Goal: Complete application form: Complete application form

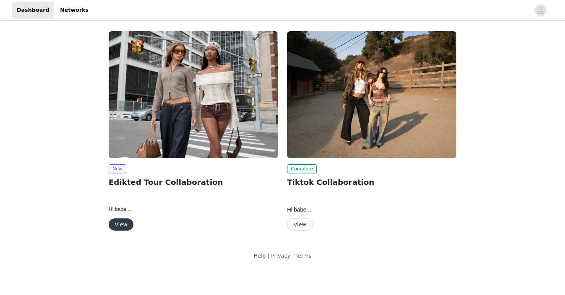
click at [122, 156] on img at bounding box center [193, 94] width 169 height 127
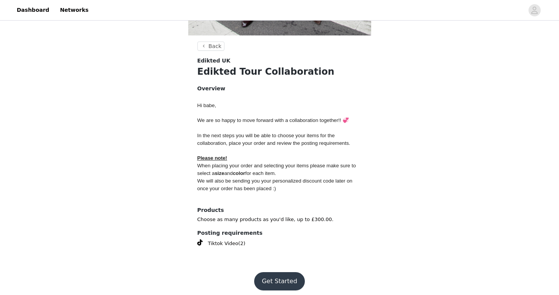
click at [284, 279] on button "Get Started" at bounding box center [279, 281] width 51 height 18
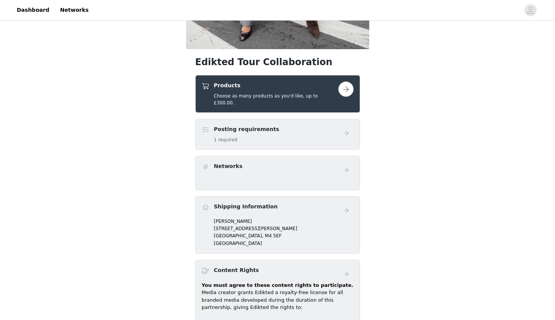
scroll to position [249, 0]
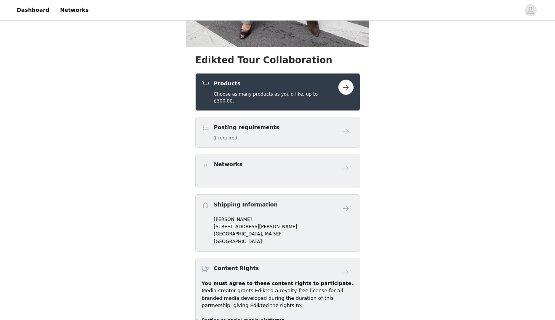
click at [268, 95] on h5 "Choose as many products as you'd like, up to £300.00." at bounding box center [275, 98] width 124 height 14
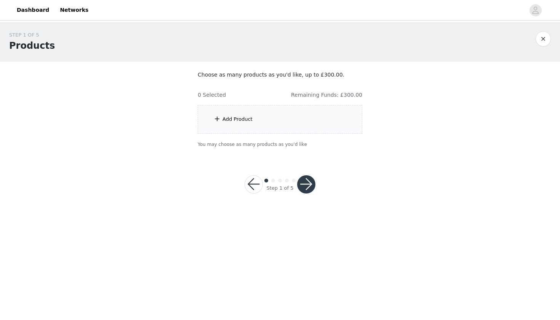
click at [299, 116] on div "Add Product" at bounding box center [280, 119] width 165 height 29
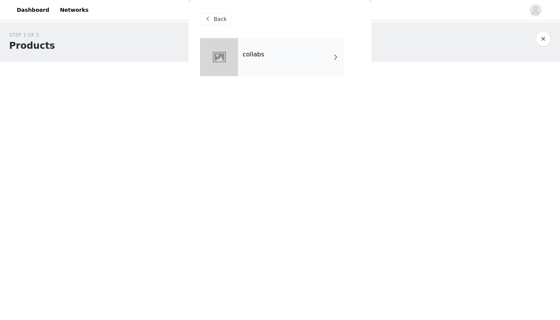
click at [273, 53] on div "collabs" at bounding box center [291, 57] width 106 height 38
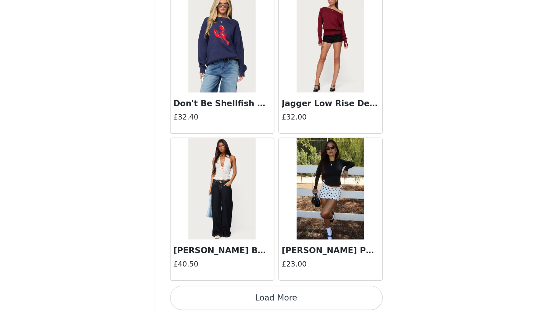
click at [206, 292] on button "Load More" at bounding box center [277, 301] width 160 height 18
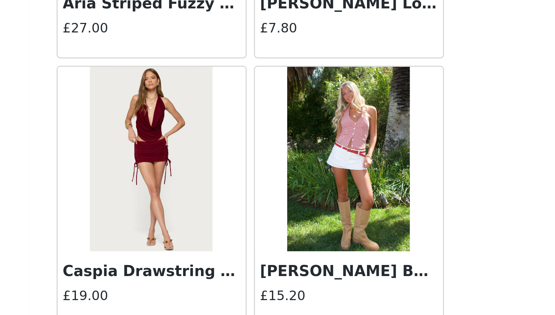
scroll to position [1958, 0]
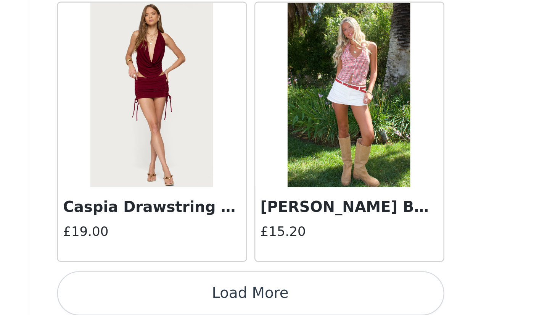
click at [197, 292] on button "Load More" at bounding box center [277, 301] width 160 height 18
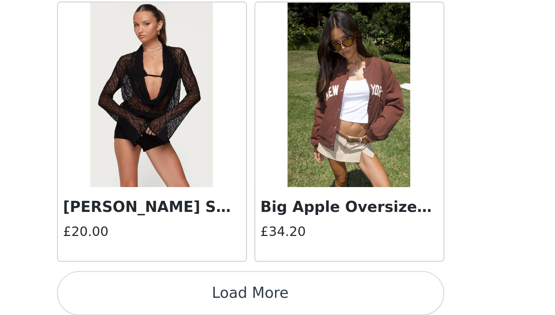
scroll to position [3063, 0]
click at [197, 292] on button "Load More" at bounding box center [277, 301] width 160 height 18
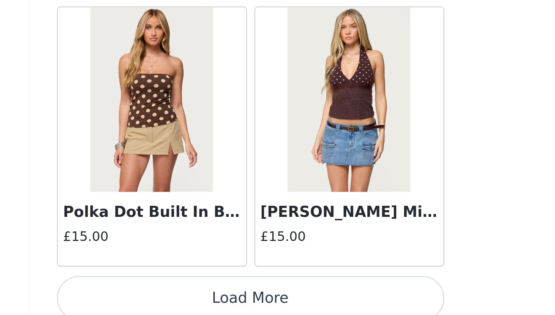
scroll to position [4168, 0]
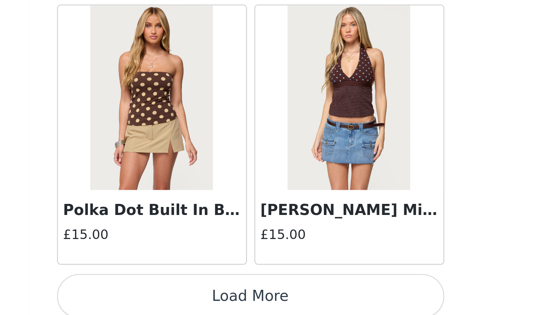
click at [197, 294] on button "Load More" at bounding box center [277, 303] width 160 height 18
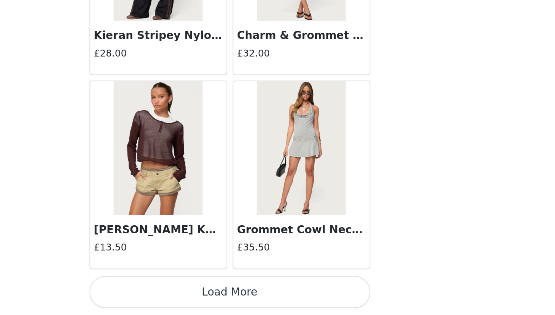
scroll to position [0, 0]
click at [197, 292] on button "Load More" at bounding box center [277, 301] width 160 height 18
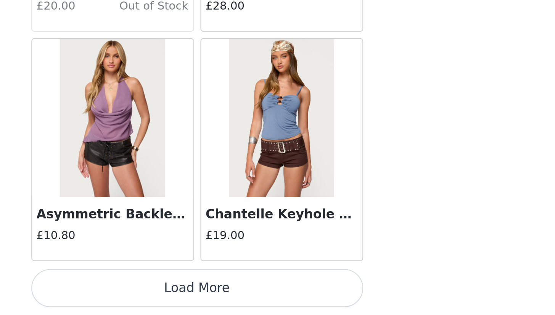
click at [197, 292] on button "Load More" at bounding box center [277, 301] width 160 height 18
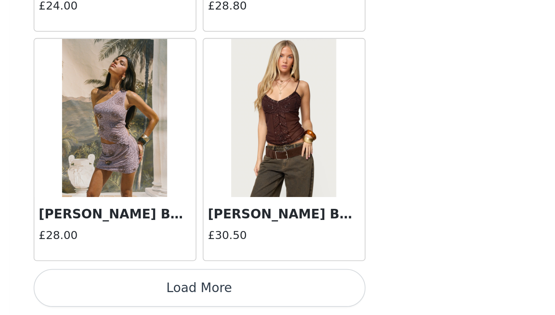
click at [197, 292] on button "Load More" at bounding box center [277, 301] width 160 height 18
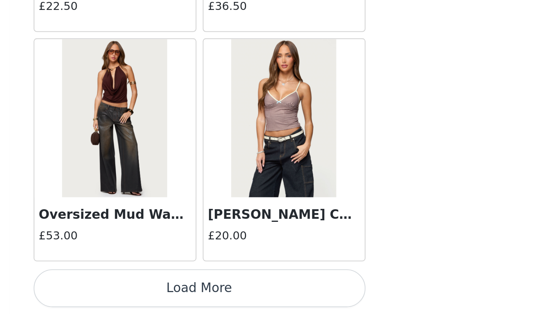
click at [197, 292] on button "Load More" at bounding box center [277, 301] width 160 height 18
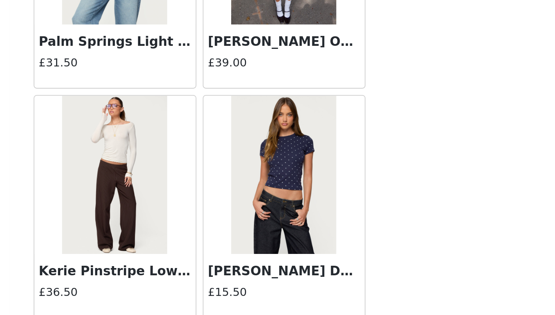
scroll to position [9344, 0]
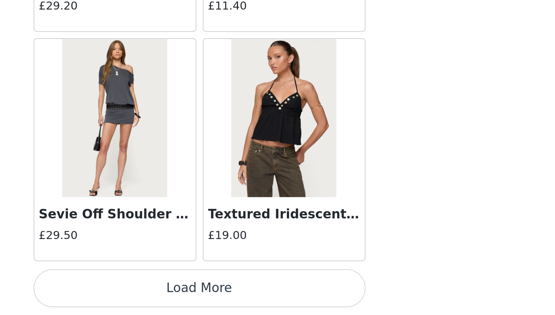
click at [197, 292] on button "Load More" at bounding box center [277, 301] width 160 height 18
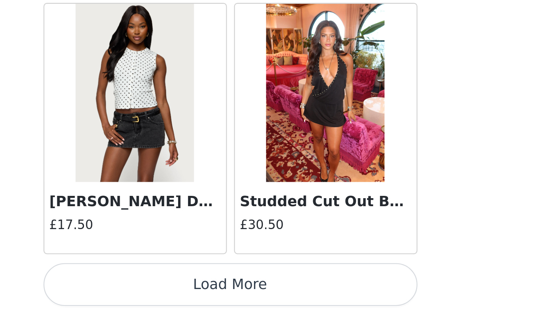
scroll to position [0, 0]
click at [197, 292] on button "Load More" at bounding box center [277, 301] width 160 height 18
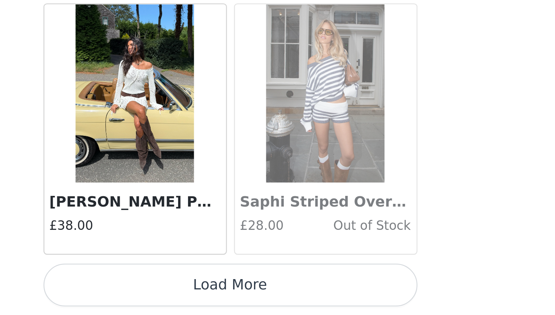
click at [197, 292] on button "Load More" at bounding box center [277, 301] width 160 height 18
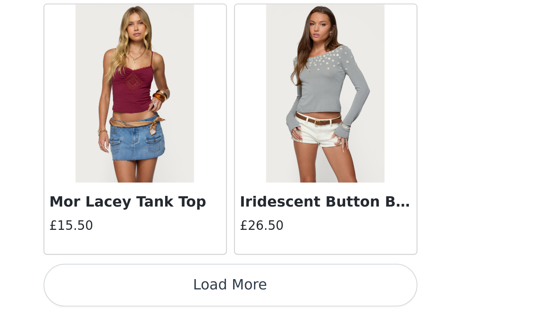
click at [197, 292] on button "Load More" at bounding box center [277, 301] width 160 height 18
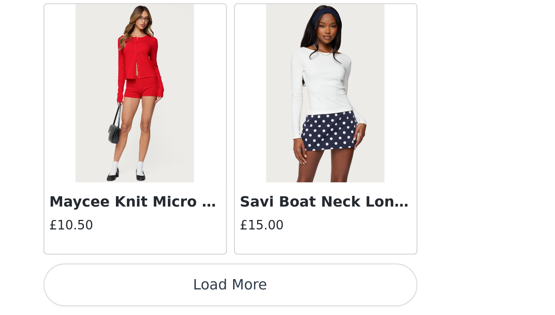
scroll to position [14119, 0]
click at [197, 292] on button "Load More" at bounding box center [277, 301] width 160 height 18
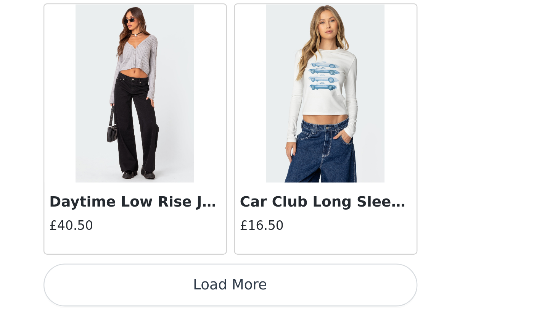
scroll to position [15225, 0]
click at [197, 292] on button "Load More" at bounding box center [277, 301] width 160 height 18
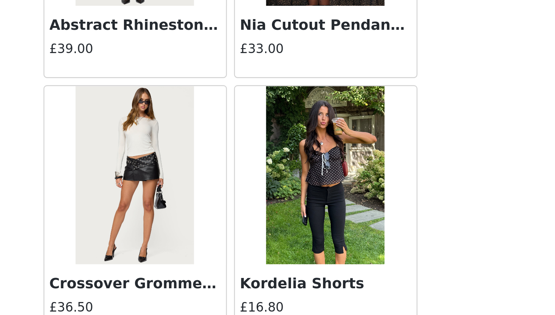
scroll to position [16297, 0]
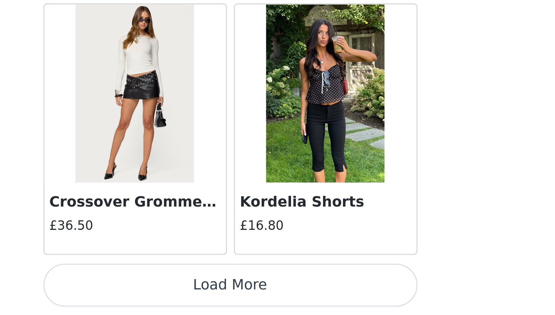
click at [197, 292] on button "Load More" at bounding box center [277, 301] width 160 height 18
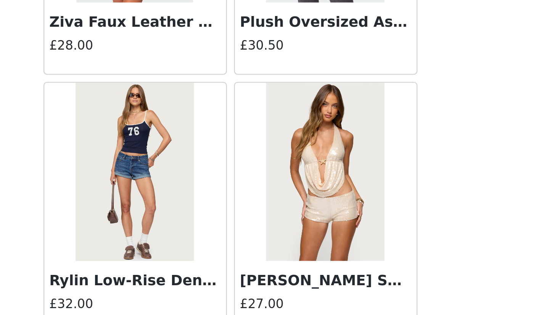
scroll to position [17413, 0]
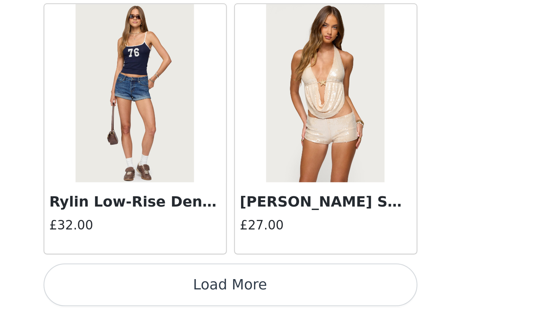
click at [197, 292] on button "Load More" at bounding box center [277, 301] width 160 height 18
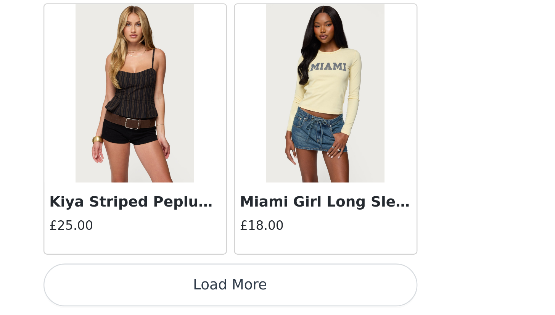
scroll to position [18542, 0]
click at [197, 292] on button "Load More" at bounding box center [277, 301] width 160 height 18
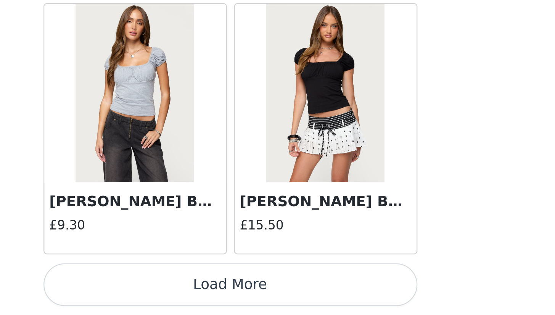
scroll to position [0, 0]
click at [197, 292] on button "Load More" at bounding box center [277, 301] width 160 height 18
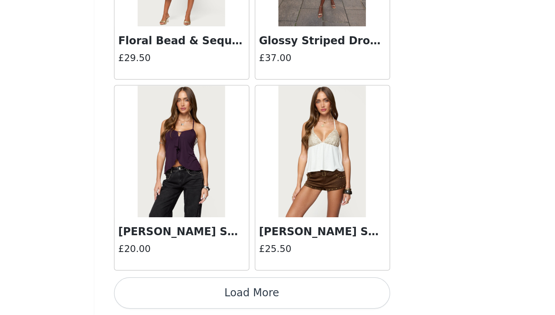
click at [197, 292] on button "Load More" at bounding box center [277, 301] width 160 height 18
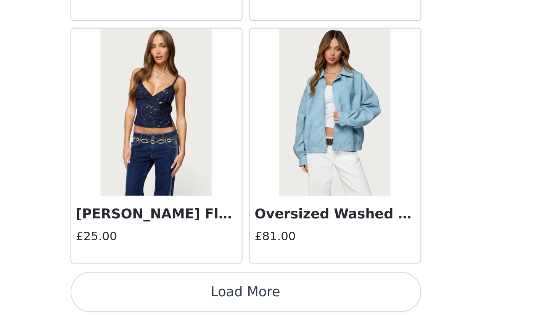
scroll to position [21859, 0]
click at [197, 292] on button "Load More" at bounding box center [277, 301] width 160 height 18
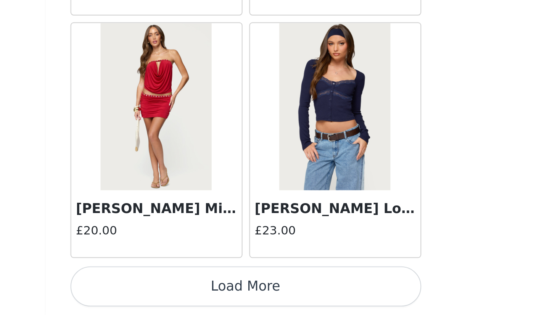
scroll to position [0, 0]
click at [197, 292] on button "Load More" at bounding box center [277, 301] width 160 height 18
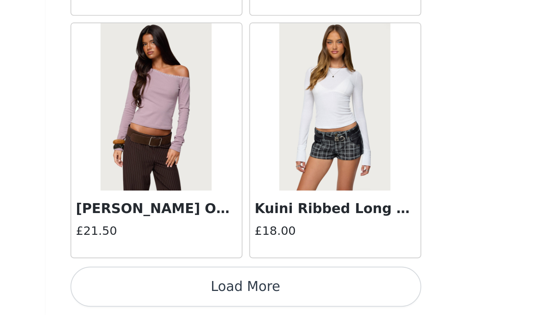
click at [197, 292] on button "Load More" at bounding box center [277, 301] width 160 height 18
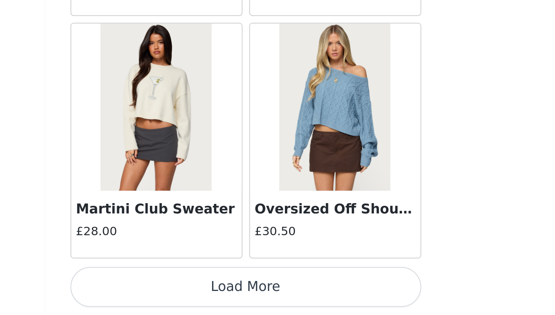
click at [197, 292] on button "Load More" at bounding box center [277, 301] width 160 height 18
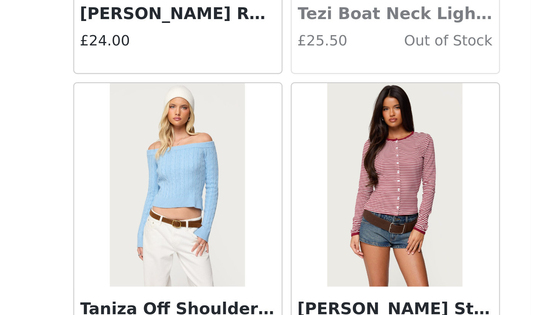
scroll to position [18048, 0]
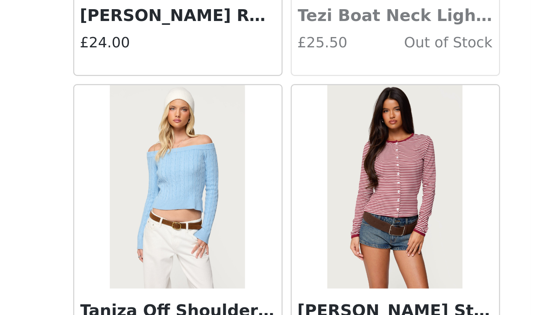
click at [293, 123] on img at bounding box center [318, 161] width 51 height 76
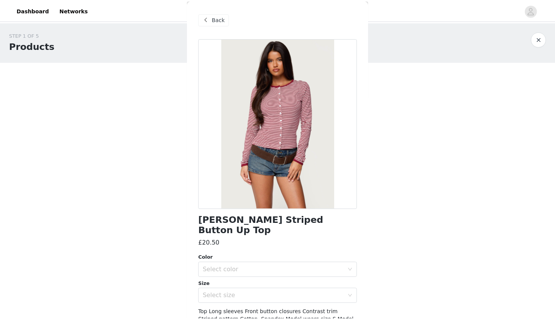
scroll to position [0, 0]
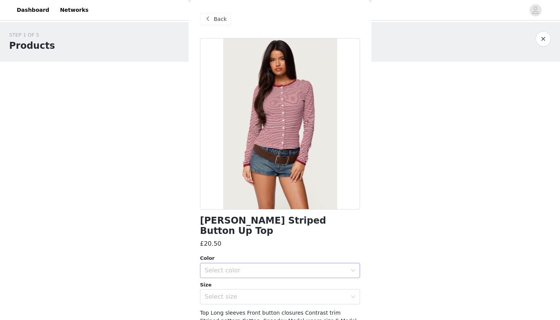
click at [271, 263] on div "Select color" at bounding box center [278, 270] width 146 height 14
click at [254, 278] on li "RED" at bounding box center [277, 277] width 154 height 12
click at [254, 293] on div "Select size" at bounding box center [276, 297] width 143 height 8
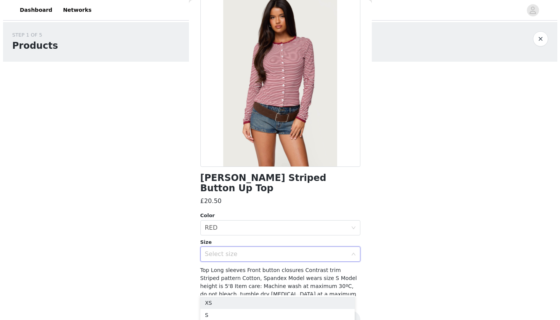
scroll to position [42, 0]
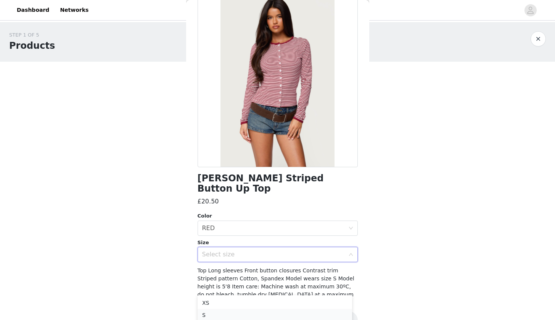
click at [218, 295] on li "S" at bounding box center [274, 315] width 154 height 12
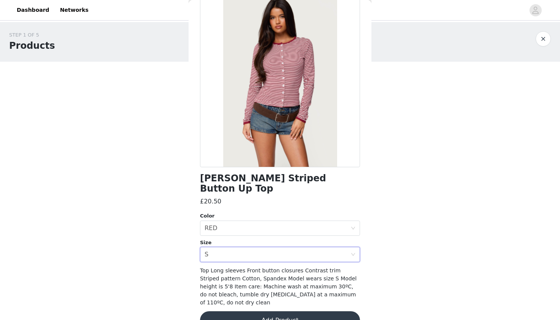
scroll to position [0, 0]
click at [264, 295] on button "Add Product" at bounding box center [280, 320] width 160 height 18
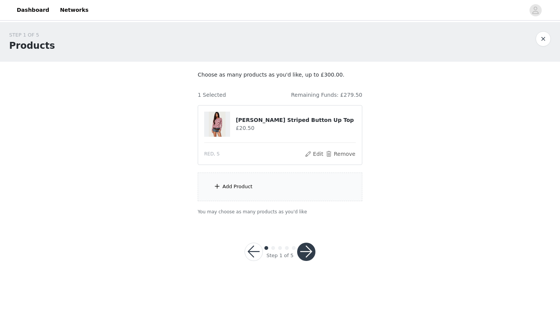
click at [291, 195] on div "Add Product" at bounding box center [280, 187] width 165 height 29
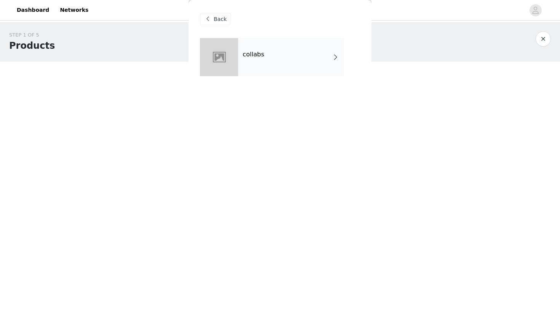
click at [288, 73] on div "collabs" at bounding box center [291, 57] width 106 height 38
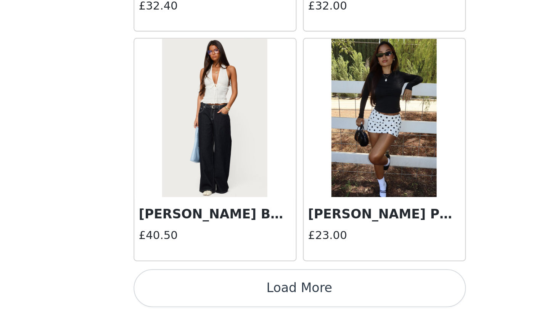
click at [197, 292] on button "Load More" at bounding box center [277, 301] width 160 height 18
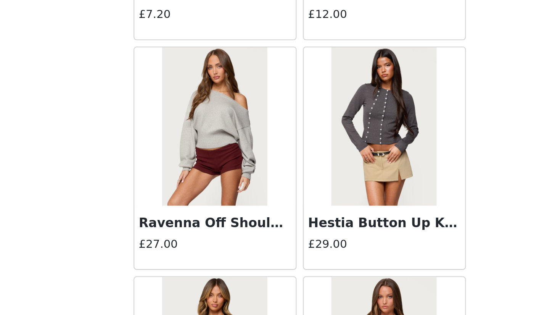
scroll to position [1403, 0]
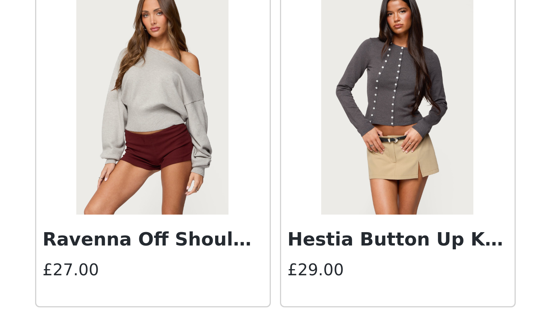
click at [293, 184] on img at bounding box center [318, 222] width 51 height 76
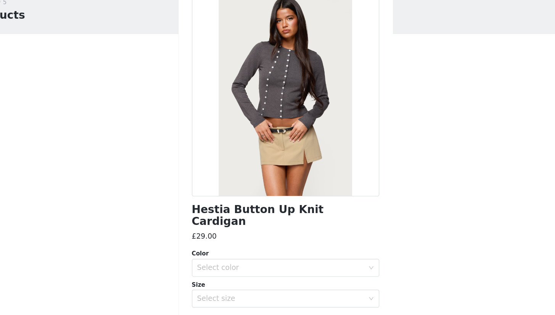
scroll to position [3, 0]
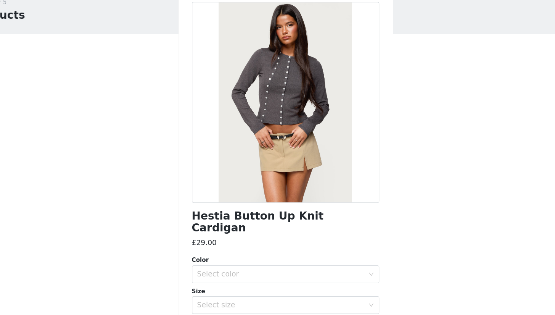
click at [284, 96] on div at bounding box center [277, 121] width 160 height 172
click at [211, 263] on div "Select color" at bounding box center [273, 267] width 143 height 8
click at [197, 267] on li "DARK GRAY" at bounding box center [274, 273] width 154 height 12
click at [202, 286] on div "Select size" at bounding box center [275, 293] width 146 height 14
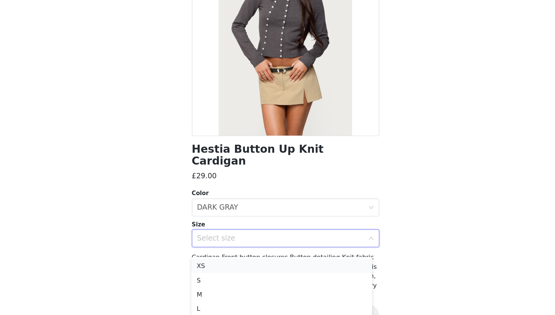
scroll to position [31, 0]
click at [197, 274] on li "S" at bounding box center [274, 280] width 154 height 12
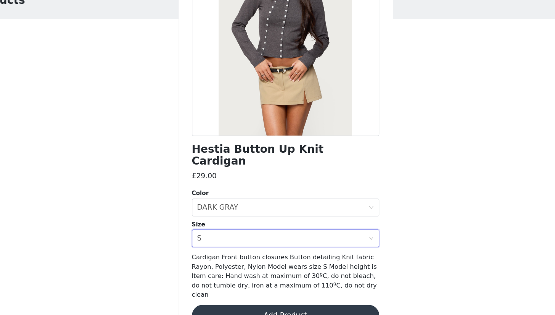
scroll to position [0, 0]
click at [207, 295] on button "Add Product" at bounding box center [277, 315] width 160 height 18
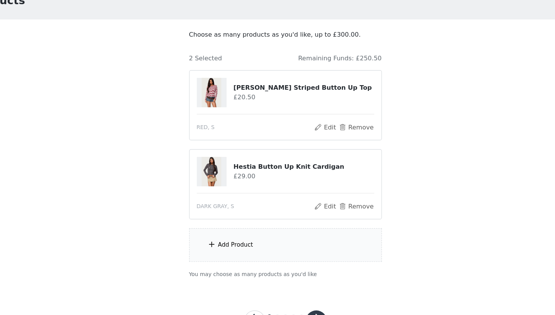
click at [220, 250] on div "Add Product" at bounding box center [235, 254] width 30 height 8
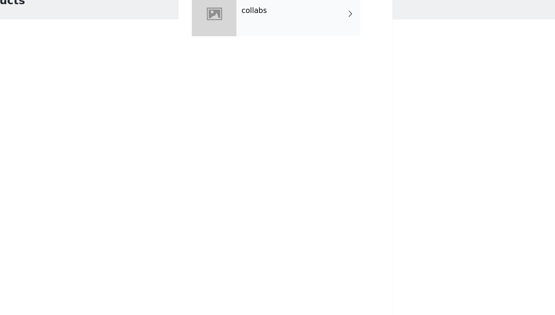
click at [263, 38] on div "collabs" at bounding box center [289, 57] width 106 height 38
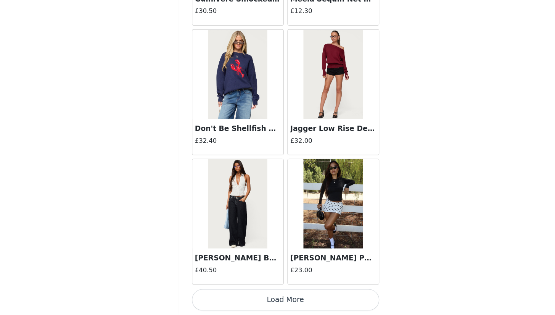
scroll to position [32, 0]
click at [234, 292] on button "Load More" at bounding box center [277, 301] width 160 height 18
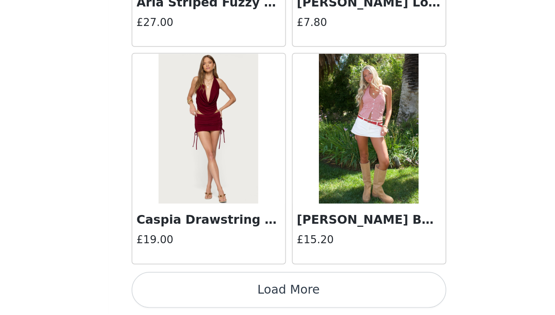
click at [197, 292] on button "Load More" at bounding box center [277, 301] width 160 height 18
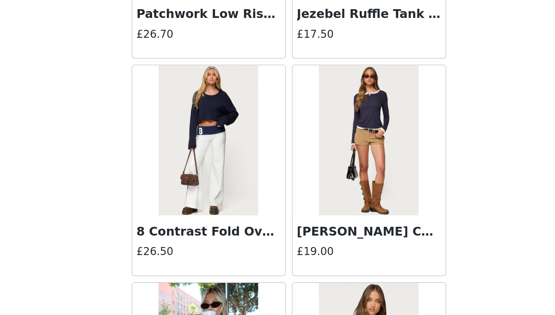
scroll to position [2730, 0]
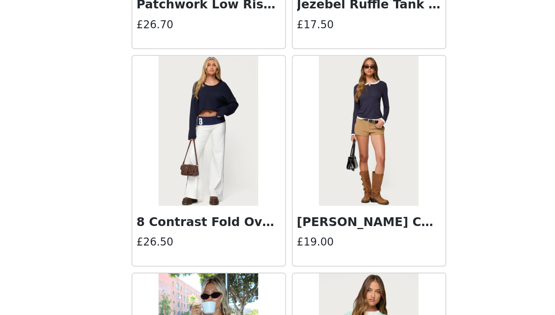
click at [293, 183] on img at bounding box center [318, 221] width 51 height 76
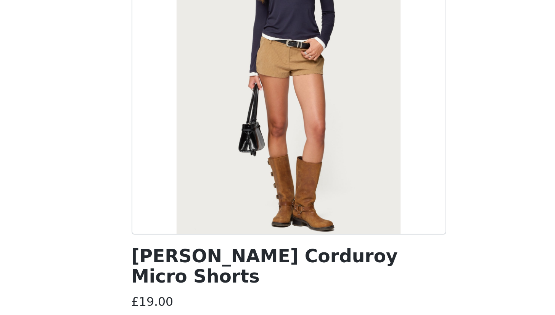
scroll to position [48, 0]
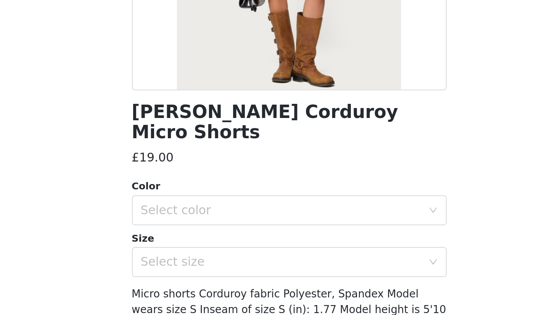
click at [202, 215] on div "Select color" at bounding box center [275, 222] width 146 height 14
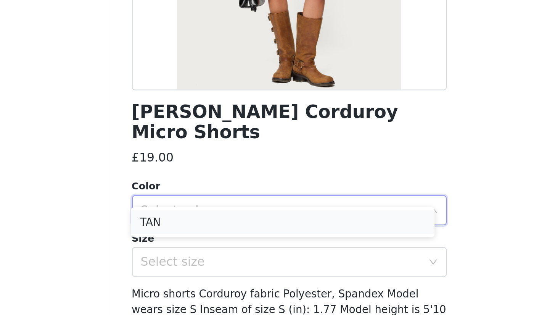
click at [197, 223] on li "TAN" at bounding box center [274, 229] width 154 height 12
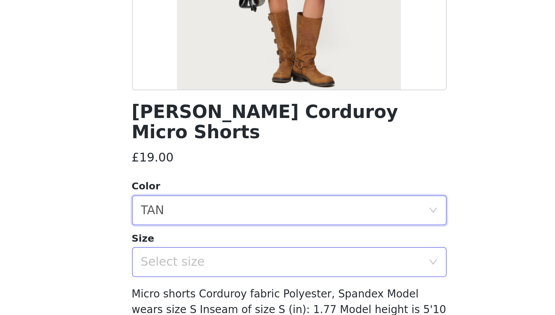
click at [202, 245] on div "Select size" at bounding box center [273, 249] width 143 height 8
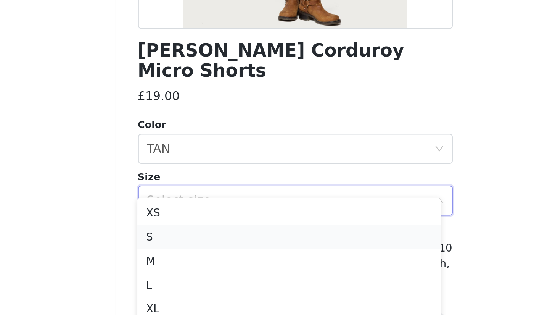
click at [197, 261] on li "S" at bounding box center [274, 267] width 154 height 12
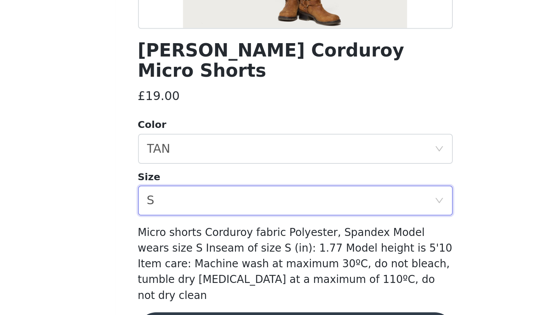
click at [197, 295] on button "Add Product" at bounding box center [277, 315] width 160 height 18
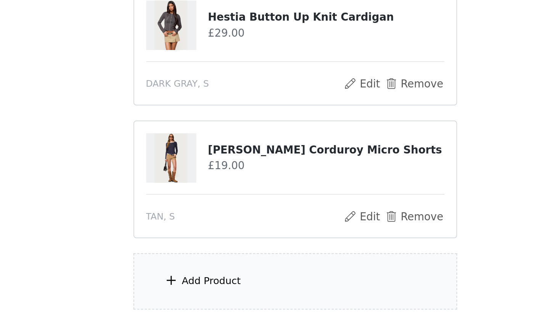
click at [195, 276] on div "Add Product" at bounding box center [277, 290] width 165 height 29
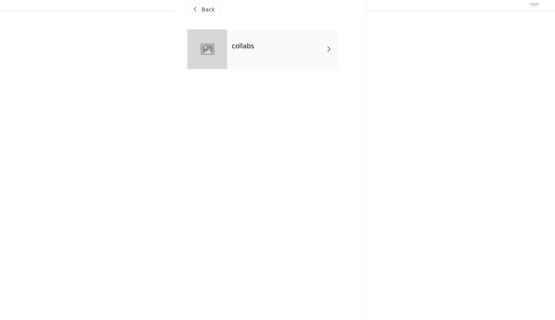
scroll to position [94, 0]
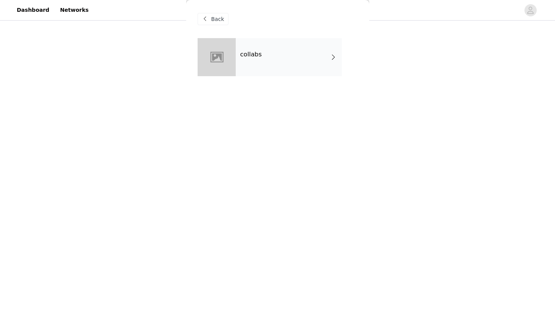
click at [243, 63] on div "collabs" at bounding box center [289, 57] width 106 height 38
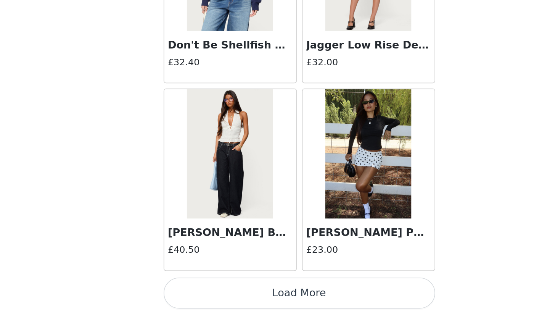
scroll to position [100, 0]
click at [197, 292] on button "Load More" at bounding box center [277, 301] width 160 height 18
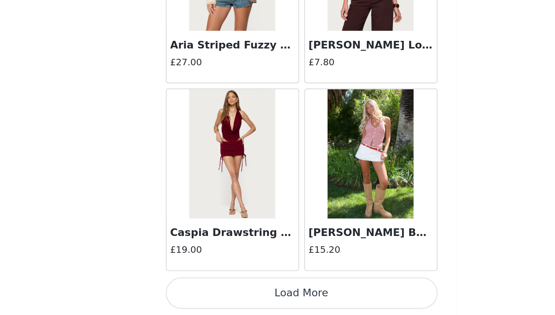
click at [197, 292] on button "Load More" at bounding box center [277, 301] width 160 height 18
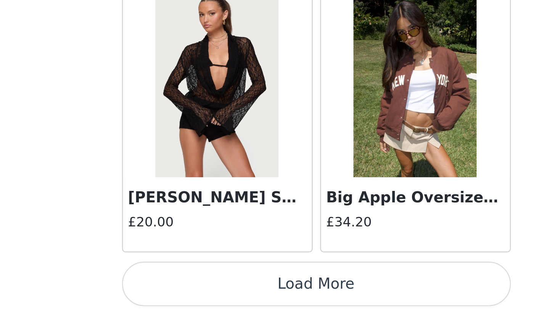
click at [197, 292] on button "Load More" at bounding box center [277, 301] width 160 height 18
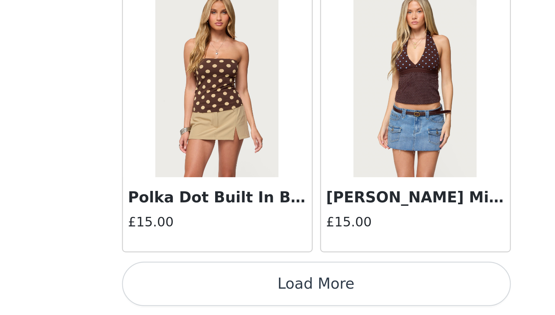
click at [197, 292] on button "Load More" at bounding box center [277, 301] width 160 height 18
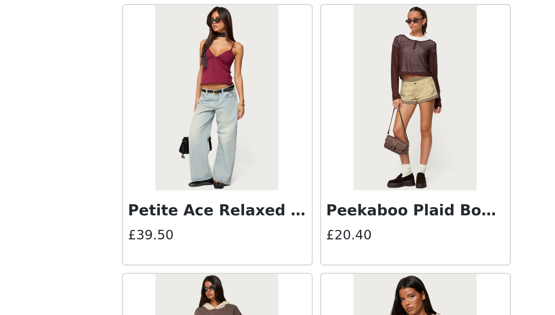
scroll to position [4941, 0]
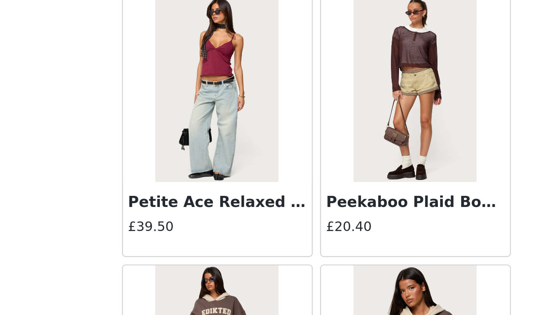
click at [211, 183] on img at bounding box center [236, 221] width 51 height 76
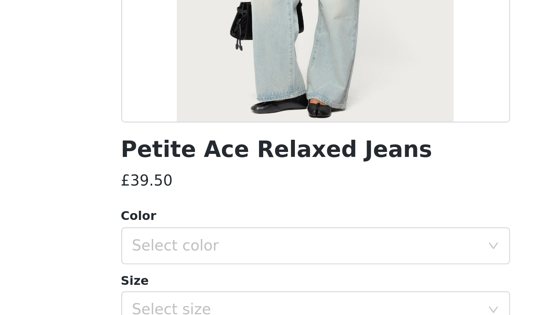
scroll to position [56, 0]
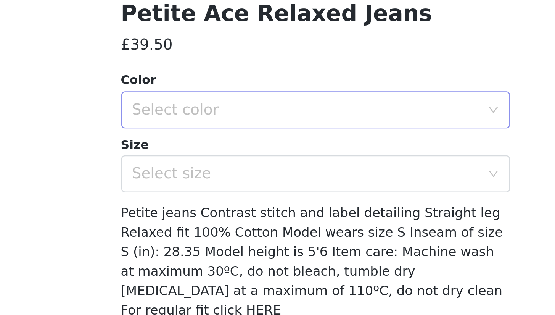
click at [202, 201] on div "Select color" at bounding box center [273, 205] width 143 height 8
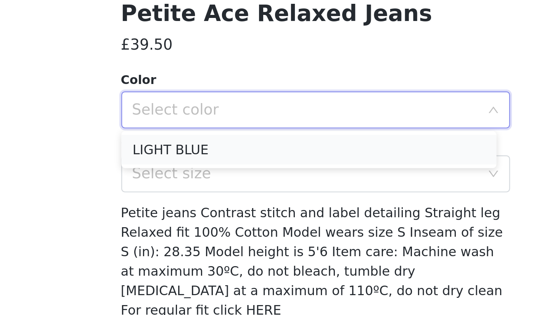
click at [197, 215] on li "LIGHT BLUE" at bounding box center [274, 221] width 154 height 12
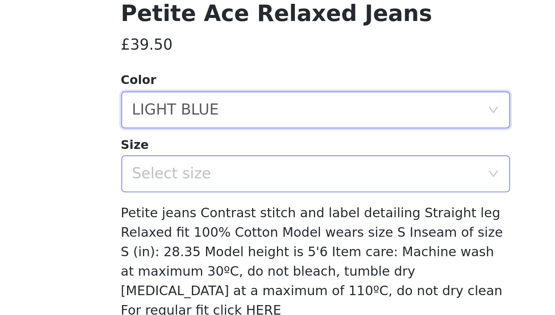
click at [202, 223] on div "Select size" at bounding box center [275, 230] width 146 height 14
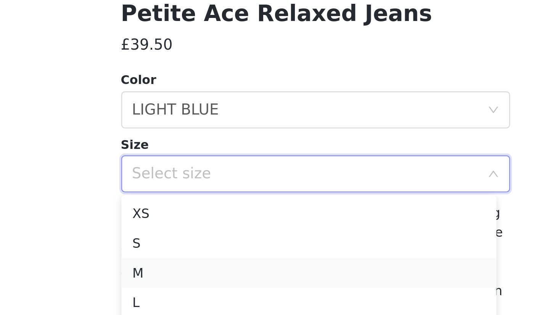
click at [197, 265] on li "M" at bounding box center [274, 271] width 154 height 12
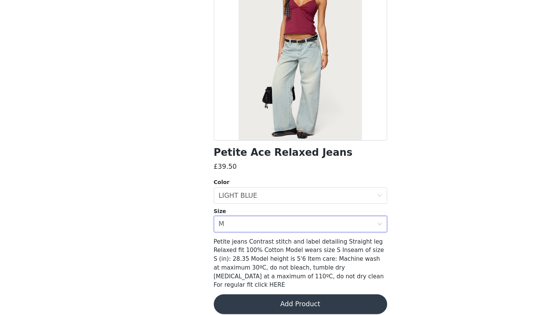
click at [259, 295] on button "Add Product" at bounding box center [277, 304] width 160 height 18
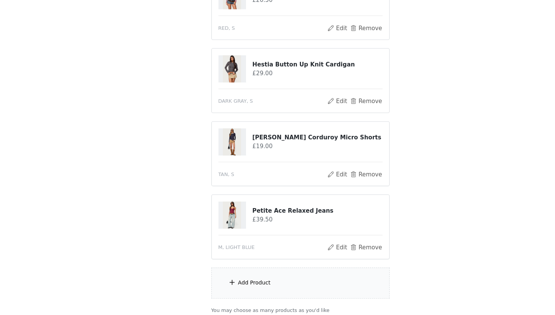
scroll to position [106, 0]
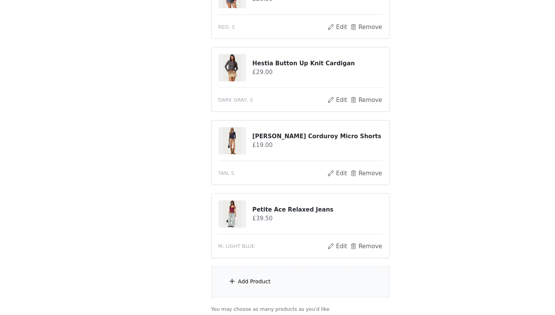
click at [246, 280] on div "Add Product" at bounding box center [235, 284] width 30 height 8
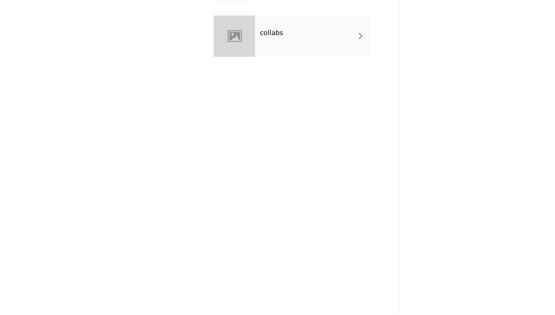
click at [277, 44] on div "collabs" at bounding box center [289, 57] width 106 height 38
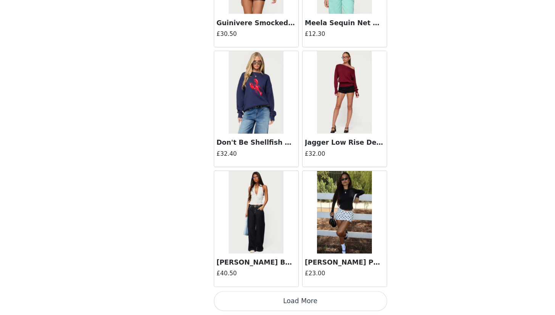
click at [250, 292] on button "Load More" at bounding box center [277, 301] width 160 height 18
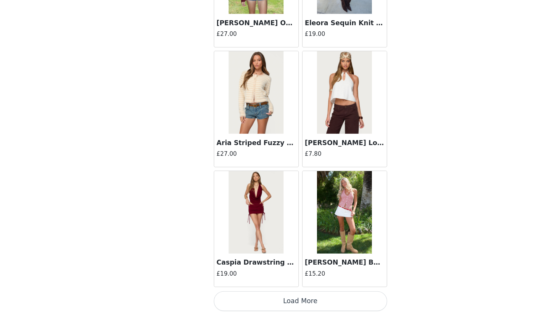
scroll to position [1958, 0]
click at [270, 292] on button "Load More" at bounding box center [277, 301] width 160 height 18
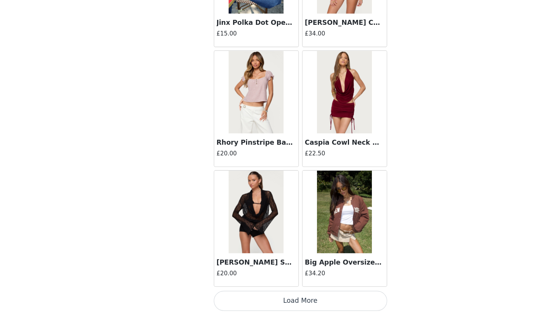
click at [265, 292] on button "Load More" at bounding box center [277, 301] width 160 height 18
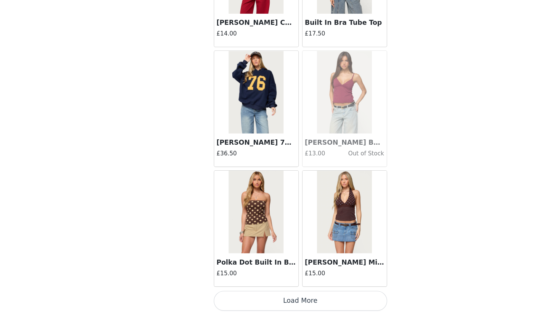
scroll to position [124, 0]
click at [270, 292] on button "Load More" at bounding box center [277, 301] width 160 height 18
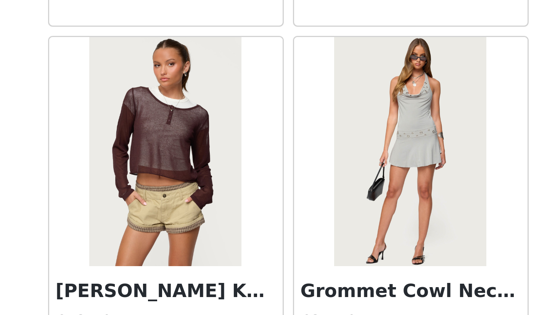
scroll to position [167, 0]
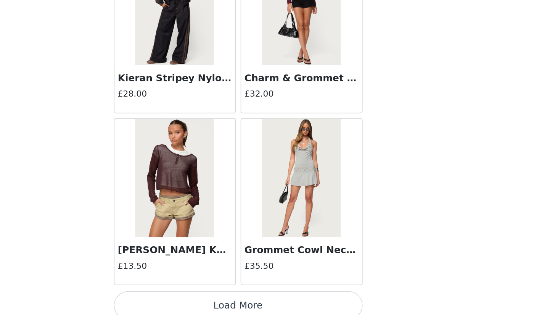
click at [197, 292] on button "Load More" at bounding box center [277, 301] width 160 height 18
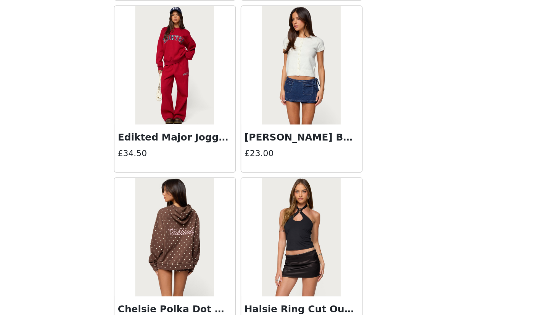
scroll to position [5859, 0]
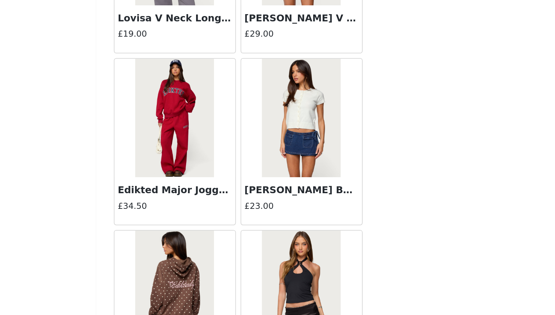
click at [293, 149] on img at bounding box center [318, 187] width 51 height 76
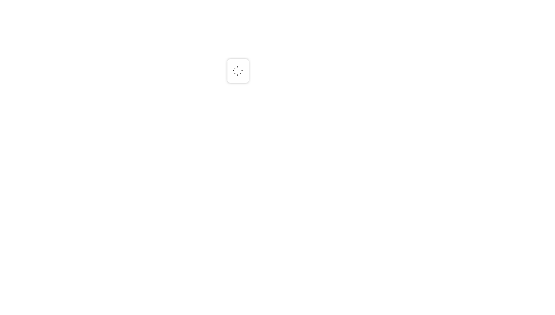
scroll to position [0, 0]
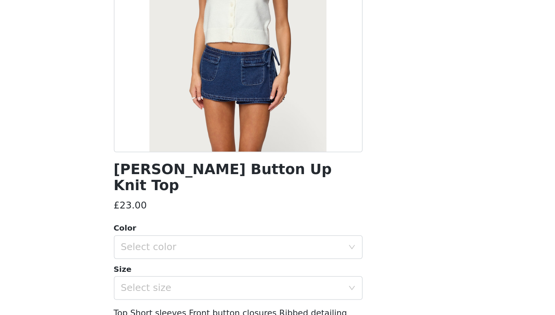
click at [197, 255] on div "Color Select color" at bounding box center [277, 267] width 160 height 24
click at [202, 267] on div "Select color" at bounding box center [273, 271] width 143 height 8
click at [197, 271] on li "WHITE" at bounding box center [274, 277] width 154 height 12
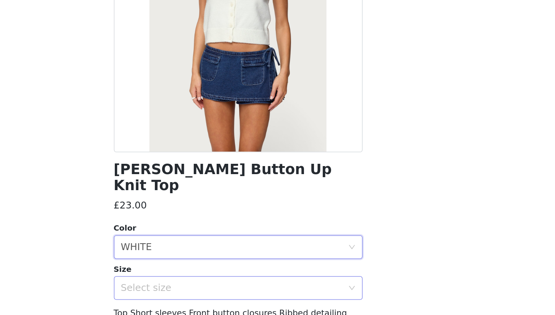
click at [202, 290] on div "Select size" at bounding box center [275, 297] width 146 height 14
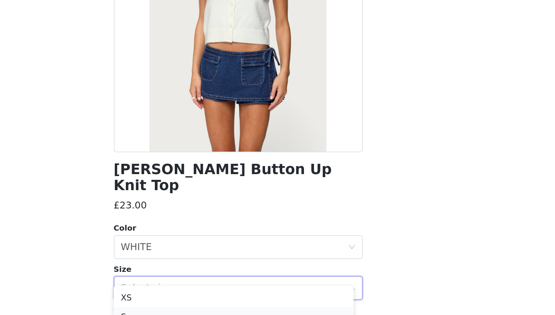
click at [197, 295] on li "S" at bounding box center [274, 315] width 154 height 12
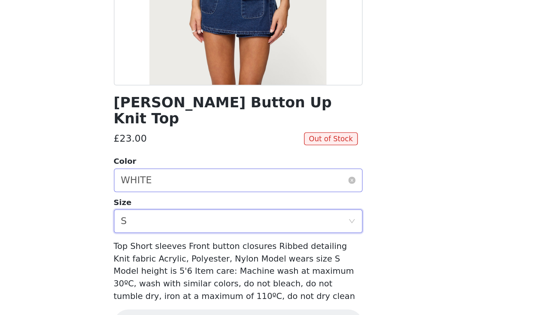
scroll to position [44, 0]
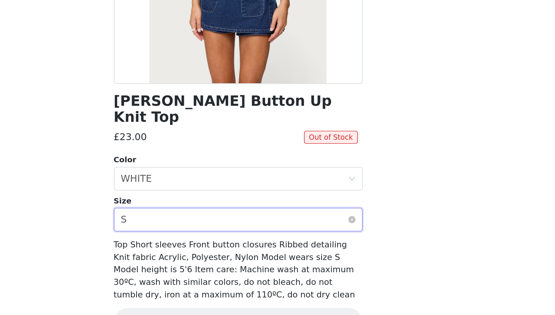
click at [202, 246] on div "Select size S" at bounding box center [275, 253] width 146 height 14
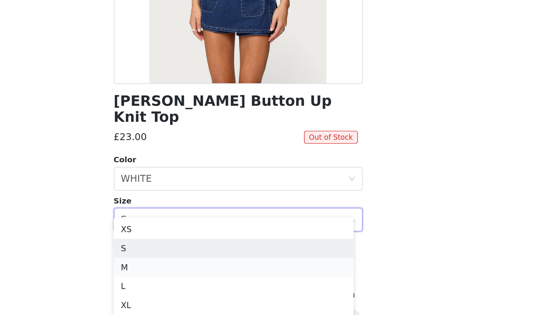
click at [197, 278] on li "M" at bounding box center [274, 284] width 154 height 12
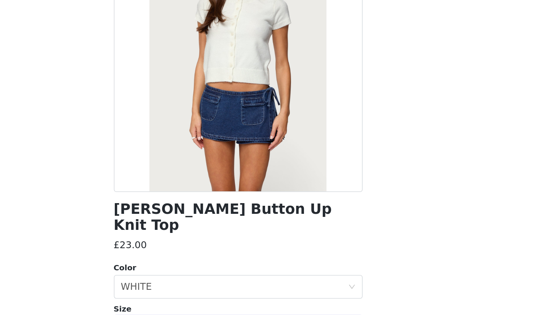
scroll to position [56, 0]
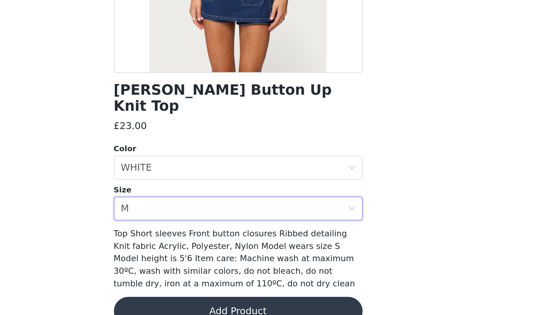
click at [197, 295] on button "Add Product" at bounding box center [277, 307] width 160 height 18
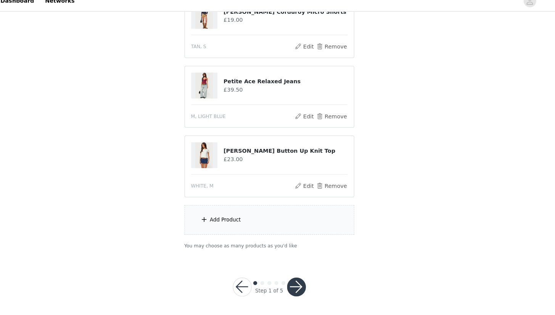
scroll to position [234, 0]
click at [229, 218] on div "Add Product" at bounding box center [235, 222] width 30 height 8
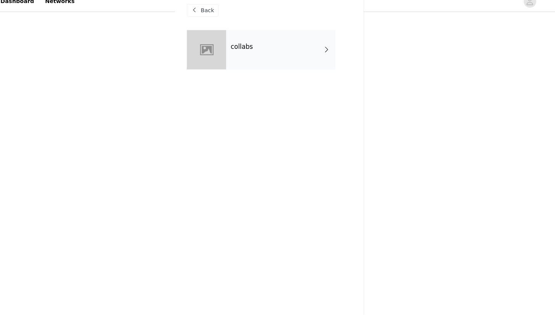
click at [269, 47] on div "collabs" at bounding box center [289, 57] width 106 height 38
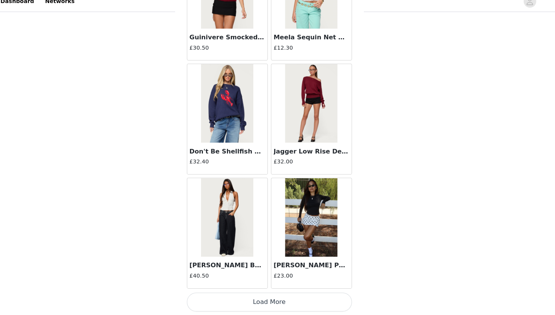
click at [249, 294] on button "Load More" at bounding box center [277, 301] width 160 height 18
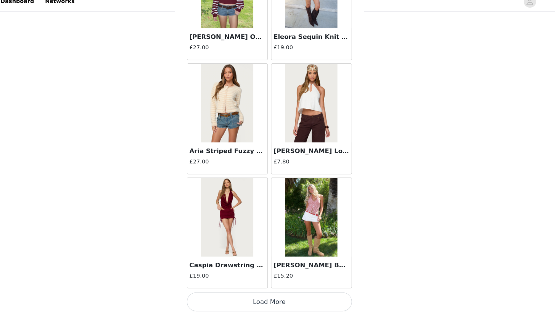
click at [244, 292] on button "Load More" at bounding box center [277, 301] width 160 height 18
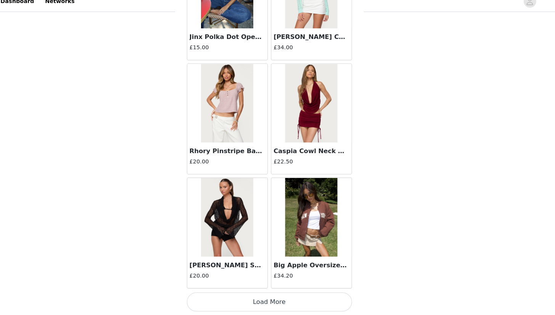
click at [245, 295] on button "Load More" at bounding box center [277, 301] width 160 height 18
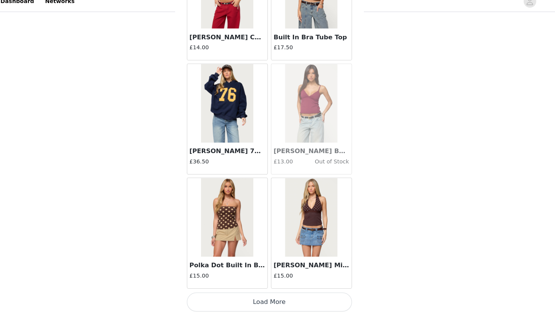
click at [245, 292] on button "Load More" at bounding box center [277, 301] width 160 height 18
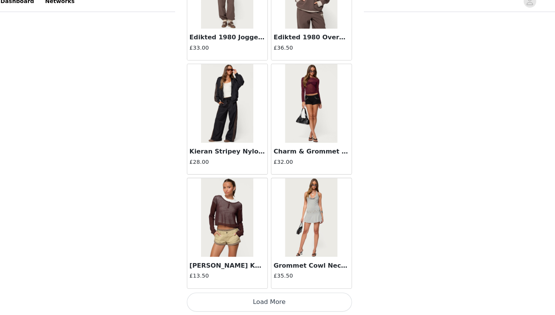
click at [249, 295] on button "Load More" at bounding box center [277, 301] width 160 height 18
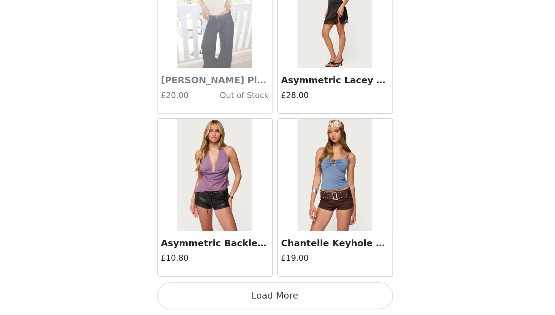
scroll to position [216, 0]
click at [197, 292] on button "Load More" at bounding box center [277, 301] width 160 height 18
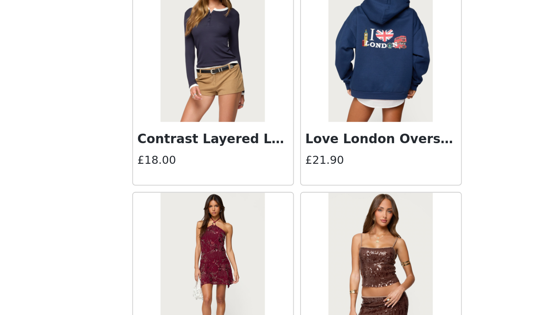
scroll to position [6959, 0]
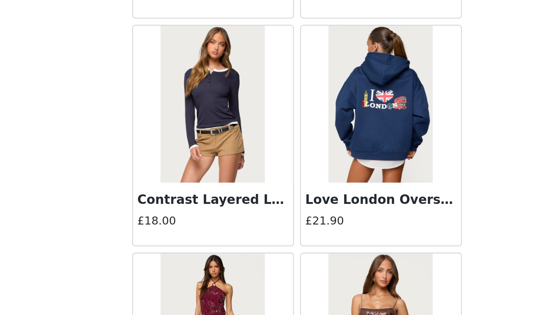
click at [211, 155] on img at bounding box center [236, 193] width 51 height 76
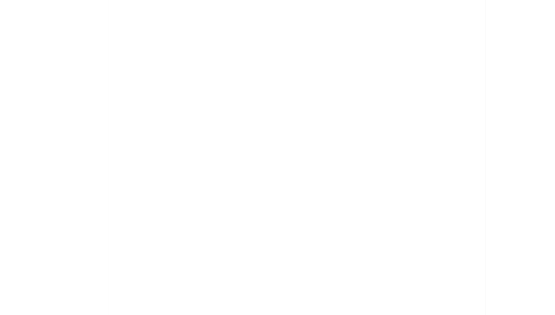
scroll to position [0, 0]
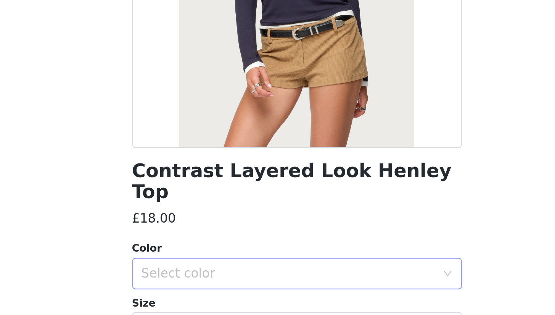
click at [202, 267] on div "Select color" at bounding box center [273, 271] width 143 height 8
click at [197, 271] on li "NAVY" at bounding box center [274, 277] width 154 height 12
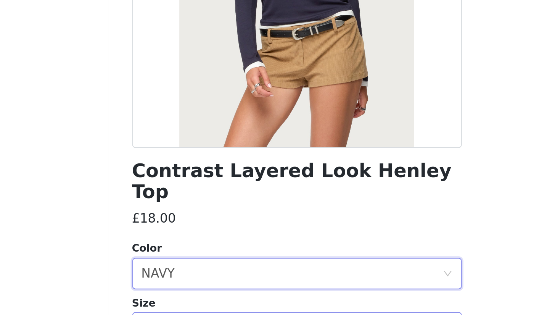
click at [202, 293] on div "Select size" at bounding box center [273, 297] width 143 height 8
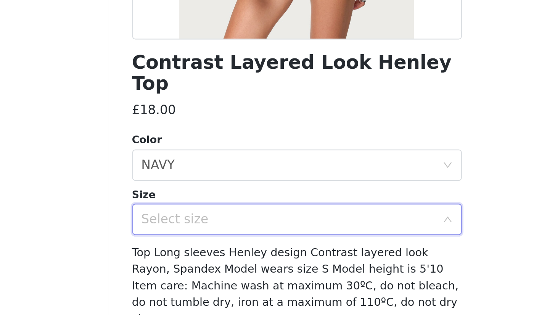
scroll to position [48, 0]
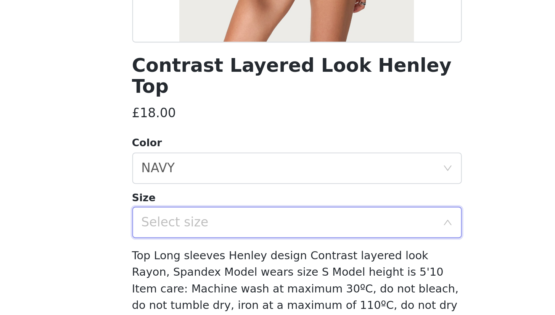
click at [202, 245] on div "Select size" at bounding box center [273, 249] width 143 height 8
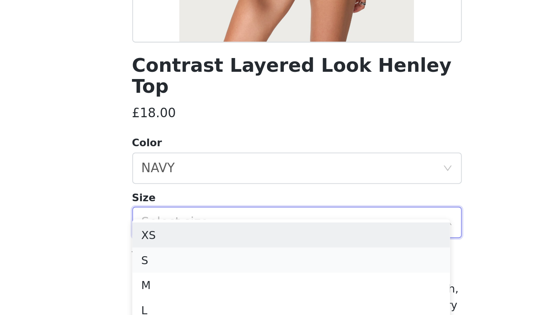
scroll to position [234, 0]
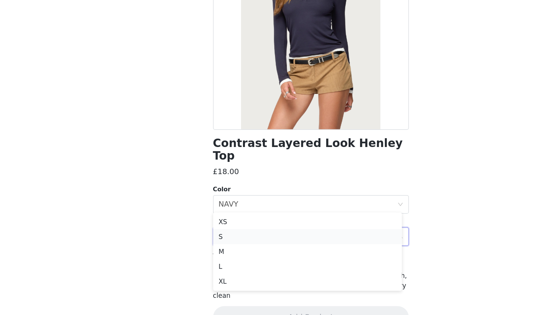
click at [218, 243] on li "S" at bounding box center [274, 249] width 154 height 12
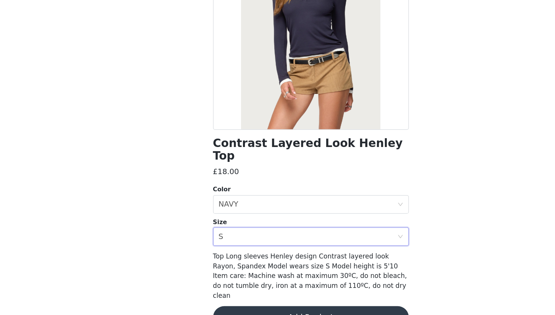
click at [239, 295] on button "Add Product" at bounding box center [277, 315] width 160 height 18
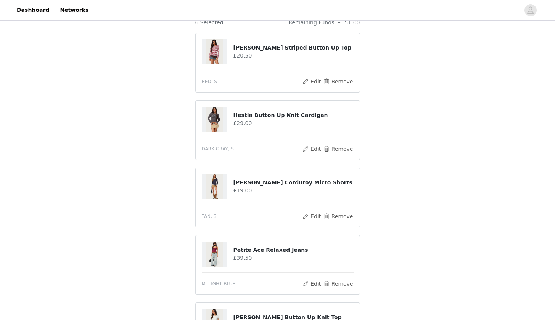
scroll to position [89, 0]
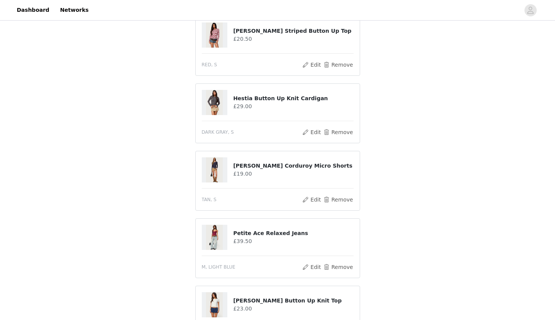
click at [219, 98] on img at bounding box center [214, 102] width 17 height 25
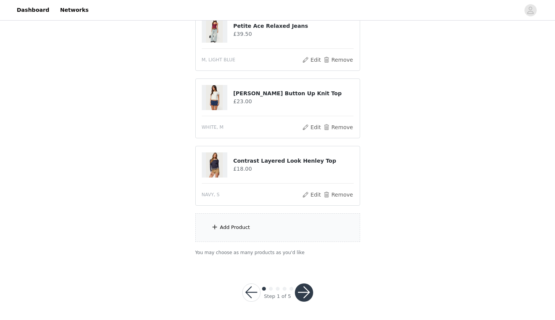
scroll to position [296, 0]
click at [246, 236] on div "Add Product" at bounding box center [277, 228] width 165 height 29
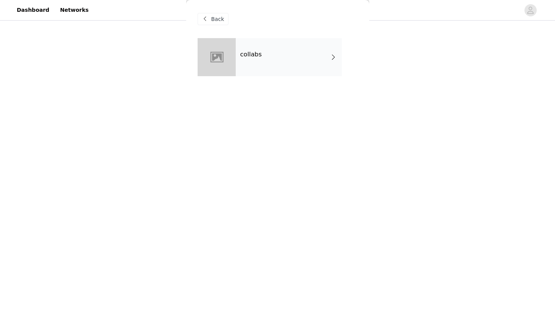
click at [286, 55] on div "collabs" at bounding box center [289, 57] width 106 height 38
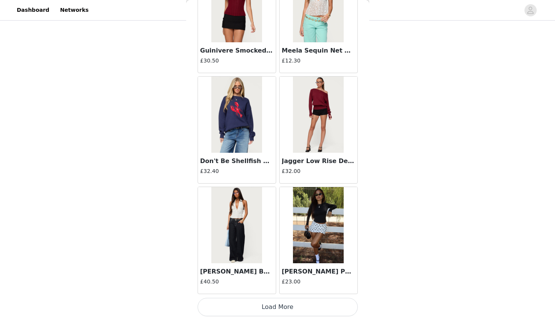
click at [279, 295] on button "Load More" at bounding box center [277, 307] width 160 height 18
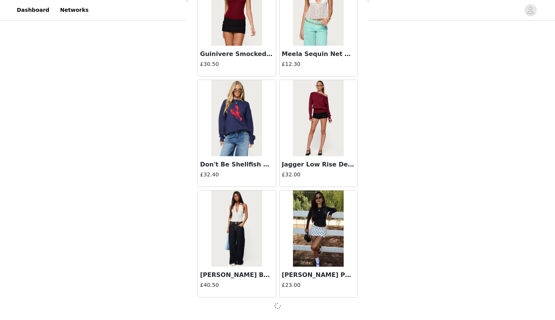
scroll to position [843, 0]
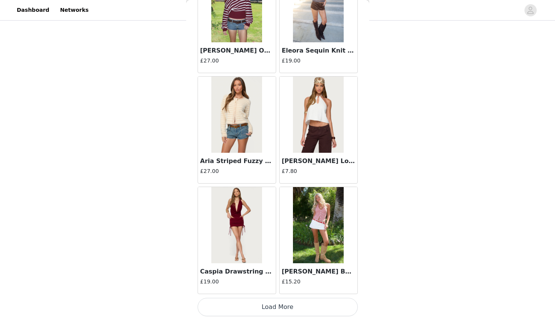
click at [271, 295] on button "Load More" at bounding box center [277, 307] width 160 height 18
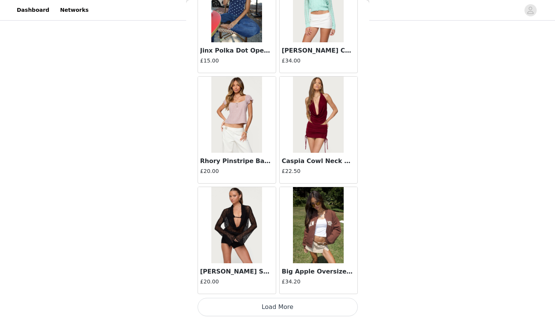
scroll to position [3058, 0]
click at [287, 295] on button "Load More" at bounding box center [277, 307] width 160 height 18
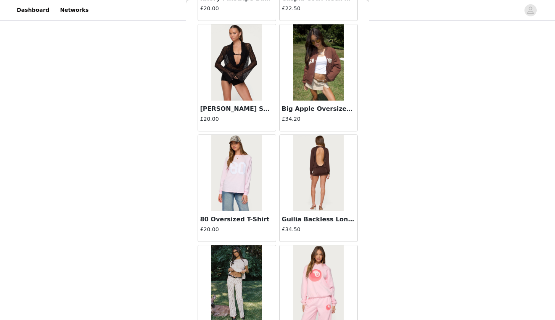
scroll to position [296, 0]
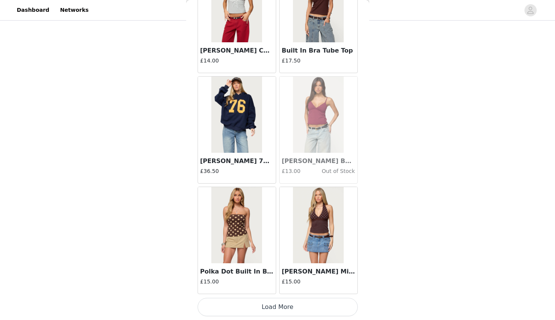
click at [281, 295] on button "Load More" at bounding box center [277, 307] width 160 height 18
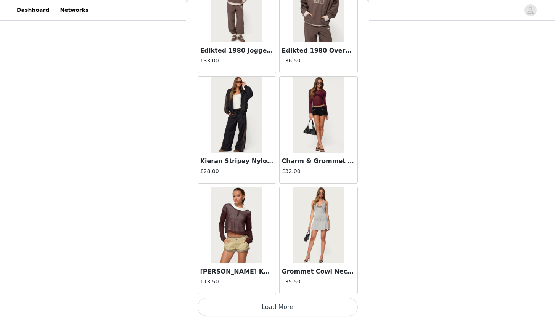
click at [260, 295] on button "Load More" at bounding box center [277, 307] width 160 height 18
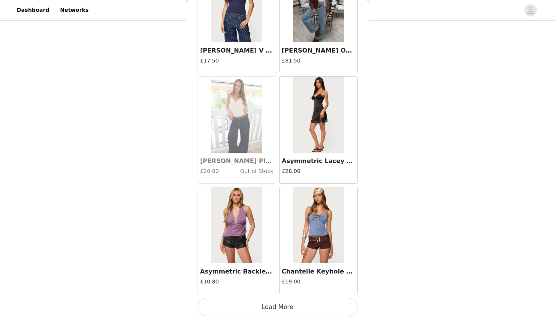
scroll to position [296, 0]
click at [268, 295] on button "Load More" at bounding box center [277, 307] width 160 height 18
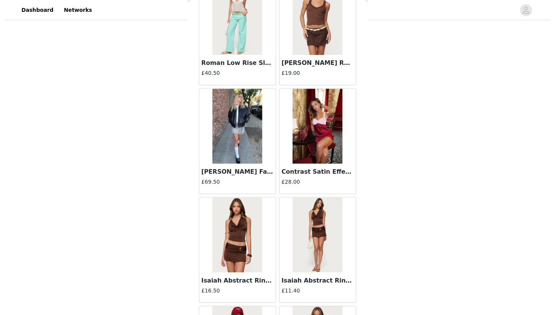
scroll to position [0, 0]
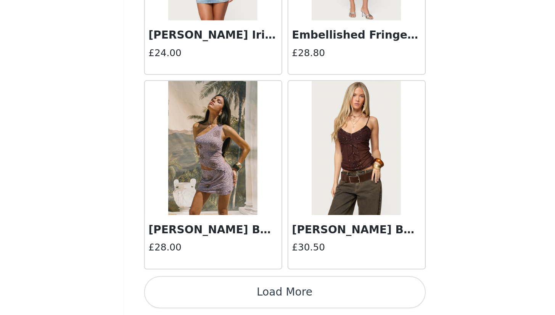
click at [197, 292] on button "Load More" at bounding box center [277, 301] width 160 height 18
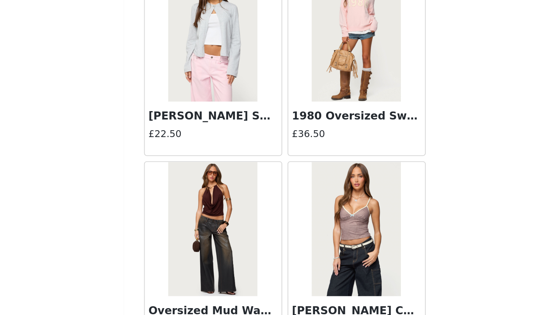
scroll to position [8573, 0]
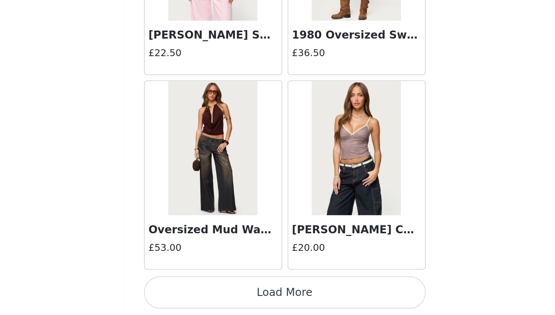
click at [197, 292] on button "Load More" at bounding box center [277, 301] width 160 height 18
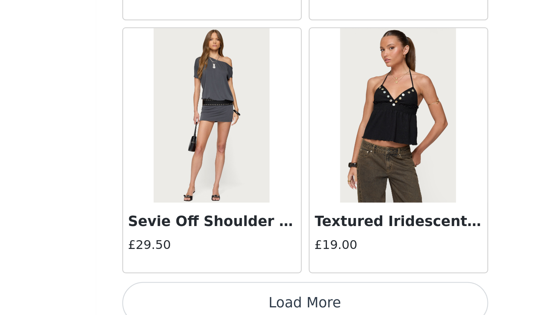
scroll to position [9697, 0]
click at [197, 292] on button "Load More" at bounding box center [277, 301] width 160 height 18
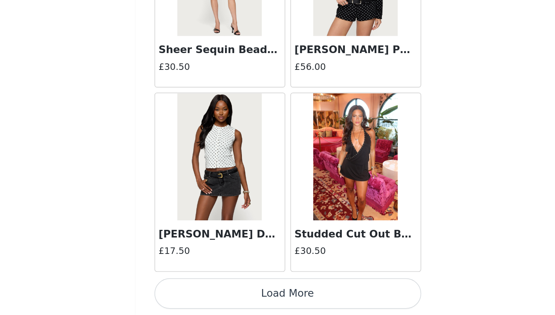
scroll to position [302, 0]
click at [197, 292] on button "Load More" at bounding box center [277, 301] width 160 height 18
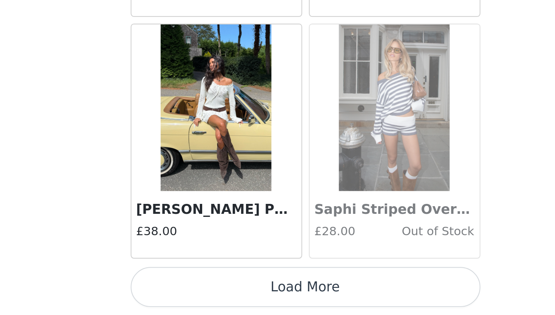
click at [197, 292] on button "Load More" at bounding box center [277, 301] width 160 height 18
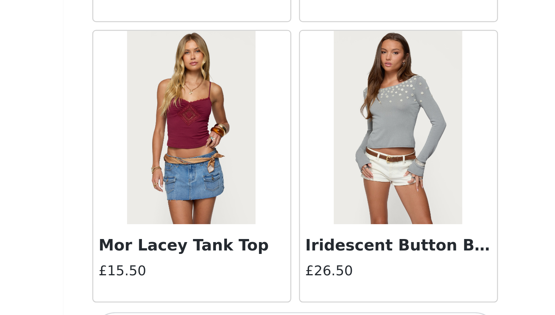
scroll to position [13005, 0]
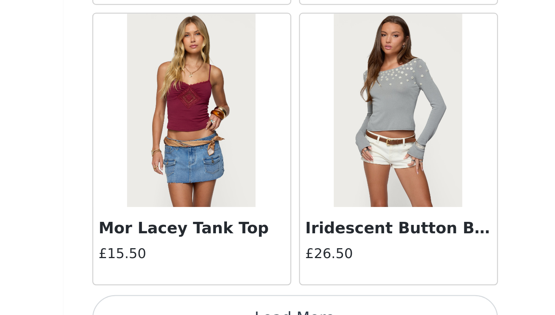
click at [293, 191] on img at bounding box center [318, 229] width 51 height 76
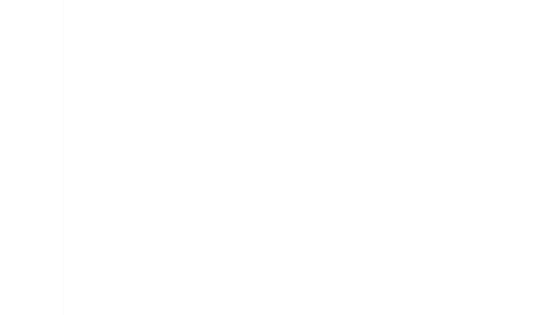
scroll to position [0, 0]
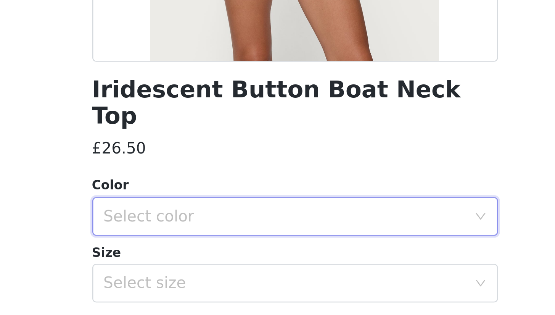
click at [202, 263] on div "Select color" at bounding box center [275, 270] width 146 height 14
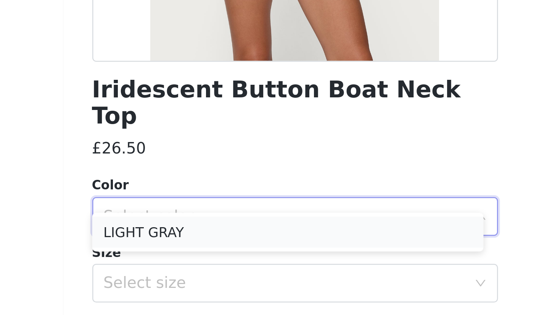
click at [197, 271] on li "LIGHT GRAY" at bounding box center [274, 277] width 154 height 12
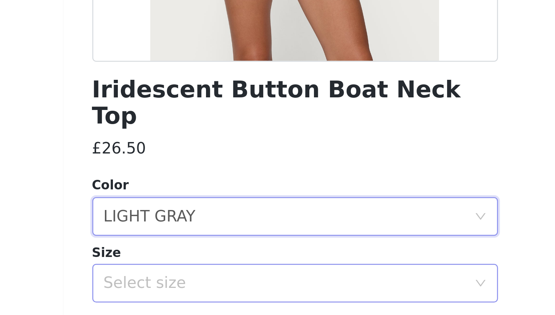
click at [202, 293] on div "Select size" at bounding box center [273, 297] width 143 height 8
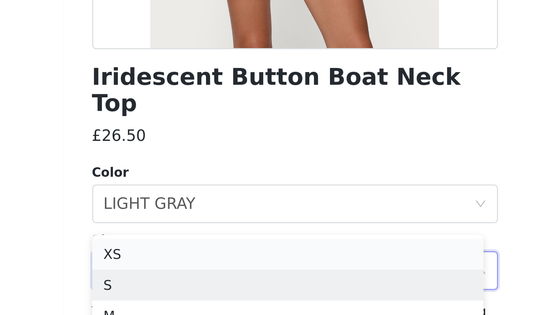
click at [197, 295] on li "S" at bounding box center [274, 303] width 154 height 12
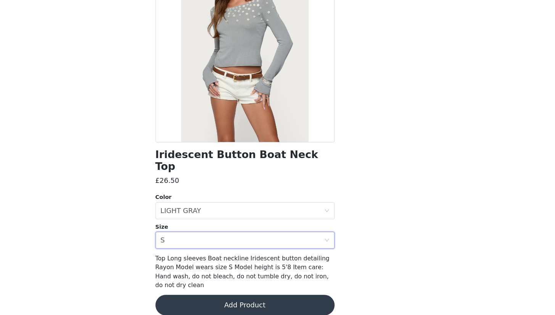
scroll to position [48, 0]
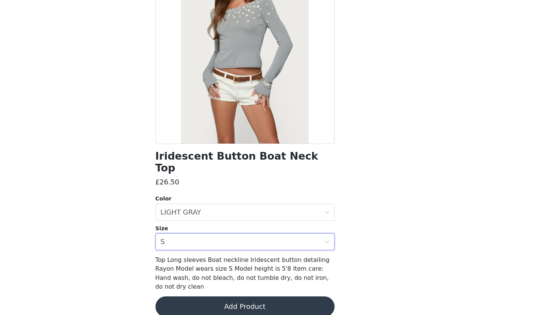
click at [226, 295] on button "Add Product" at bounding box center [277, 307] width 160 height 18
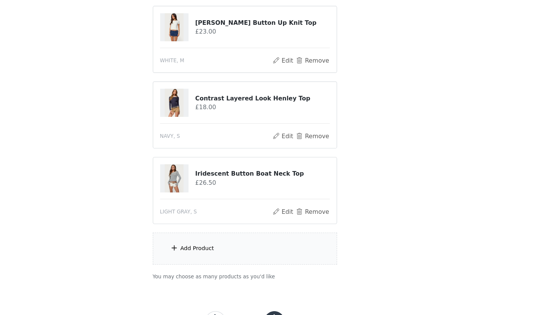
scroll to position [369, 0]
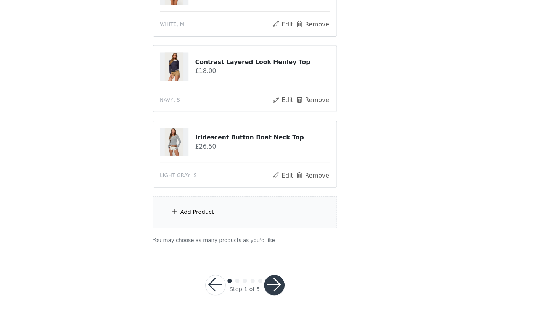
click at [195, 209] on div "Add Product" at bounding box center [277, 223] width 165 height 29
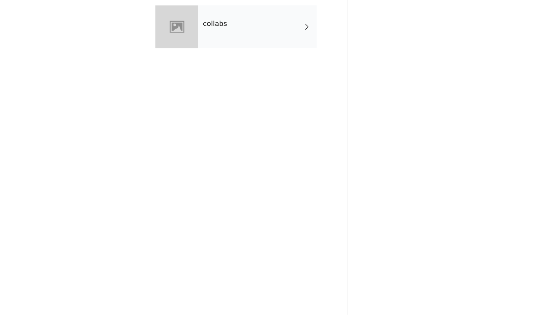
click at [236, 39] on div "collabs" at bounding box center [289, 57] width 106 height 38
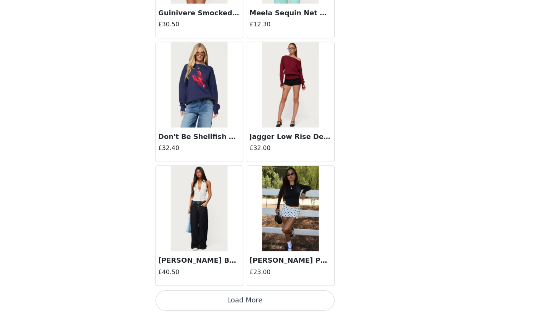
click at [260, 292] on button "Load More" at bounding box center [277, 301] width 160 height 18
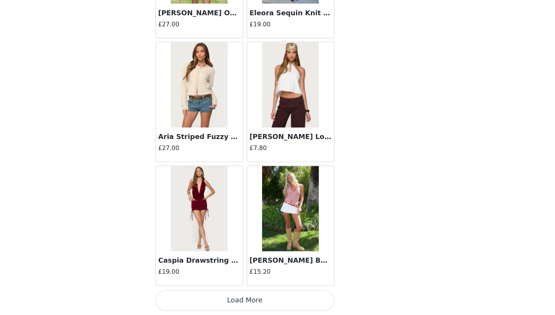
scroll to position [1958, 0]
click at [205, 292] on button "Load More" at bounding box center [277, 301] width 160 height 18
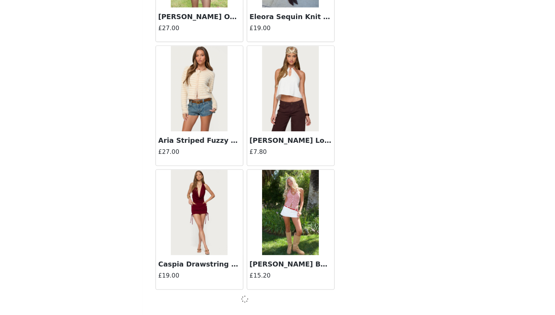
scroll to position [1954, 0]
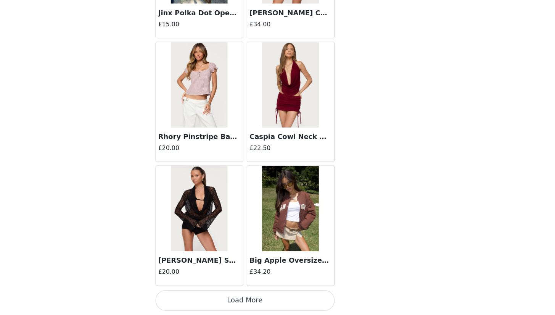
click at [204, 292] on button "Load More" at bounding box center [277, 301] width 160 height 18
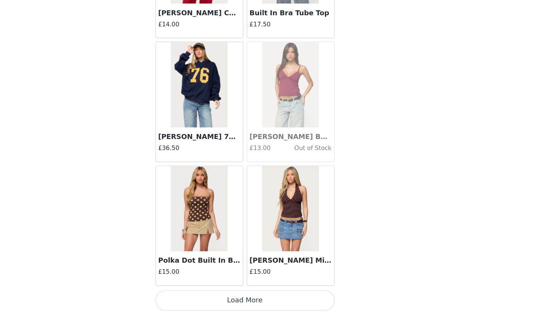
scroll to position [4169, 0]
click at [234, 292] on button "Load More" at bounding box center [277, 301] width 160 height 18
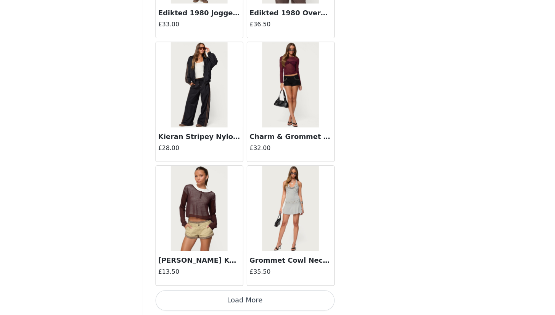
scroll to position [369, 0]
click at [216, 292] on button "Load More" at bounding box center [277, 301] width 160 height 18
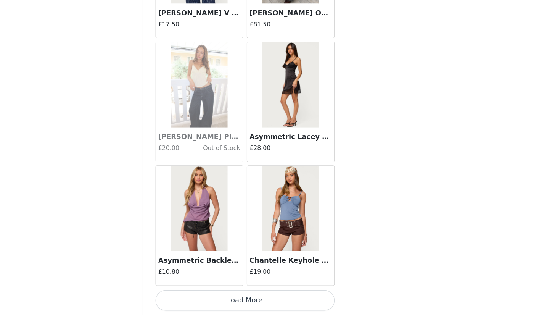
click at [216, 292] on button "Load More" at bounding box center [277, 301] width 160 height 18
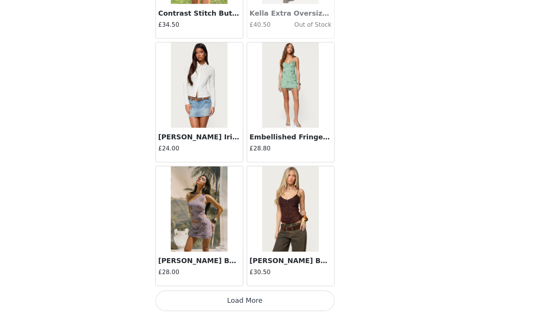
scroll to position [370, 0]
click at [215, 292] on button "Load More" at bounding box center [277, 301] width 160 height 18
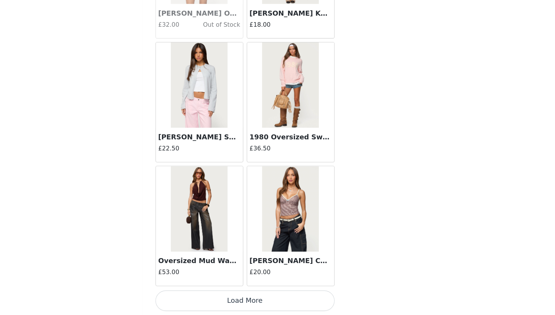
click at [218, 292] on button "Load More" at bounding box center [277, 301] width 160 height 18
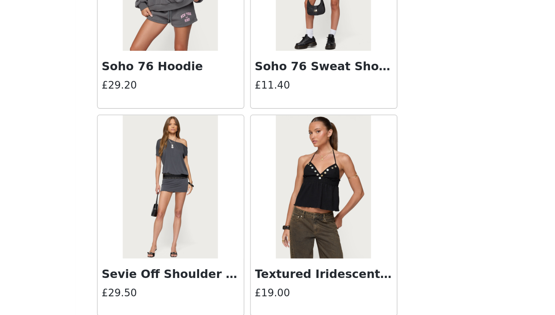
scroll to position [9697, 0]
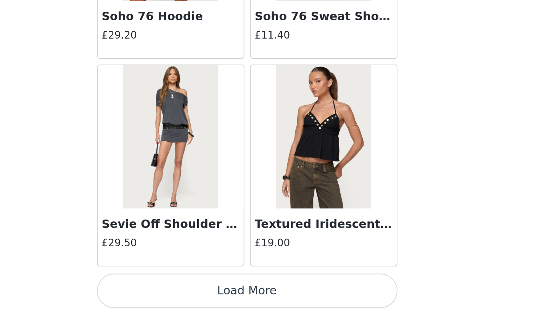
click at [197, 292] on button "Load More" at bounding box center [277, 301] width 160 height 18
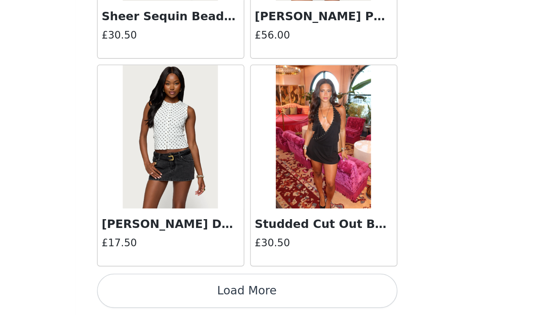
scroll to position [10803, 0]
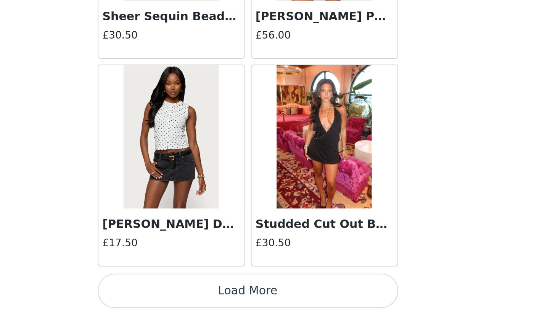
click at [197, 292] on button "Load More" at bounding box center [277, 301] width 160 height 18
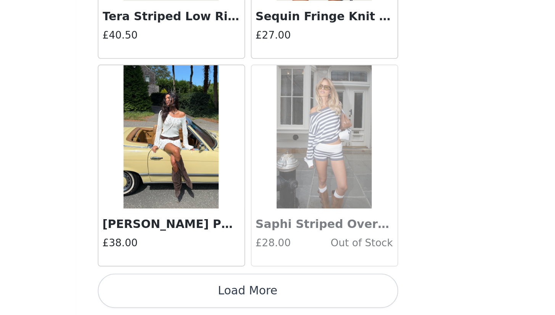
scroll to position [11908, 0]
click at [197, 292] on button "Load More" at bounding box center [277, 301] width 160 height 18
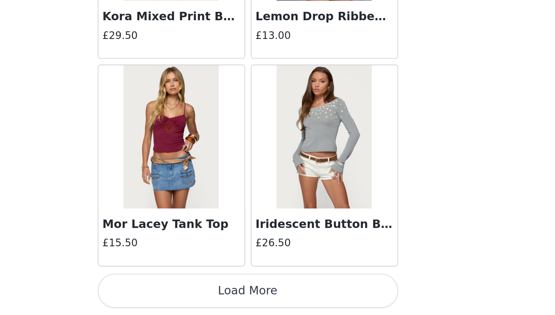
click at [197, 292] on button "Load More" at bounding box center [277, 301] width 160 height 18
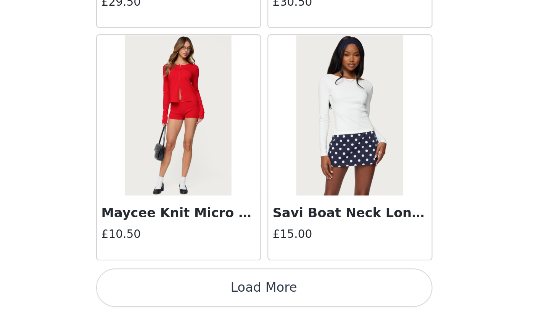
scroll to position [369, 0]
click at [197, 292] on button "Load More" at bounding box center [277, 301] width 160 height 18
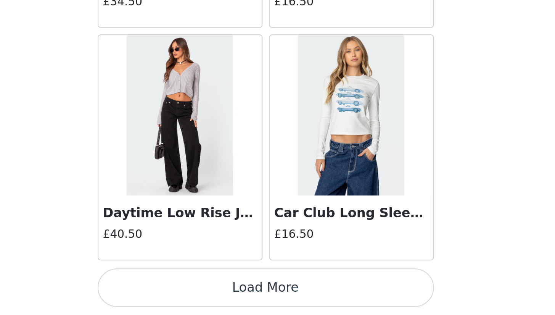
click at [197, 292] on button "Load More" at bounding box center [277, 301] width 160 height 18
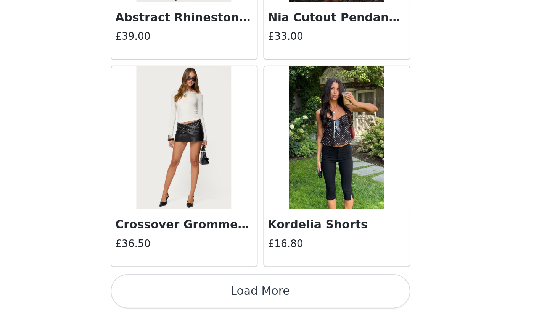
scroll to position [16331, 0]
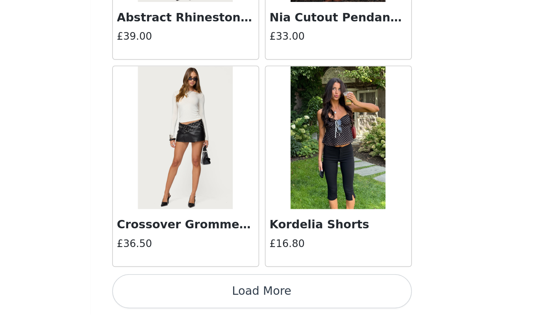
click at [197, 292] on button "Load More" at bounding box center [277, 301] width 160 height 18
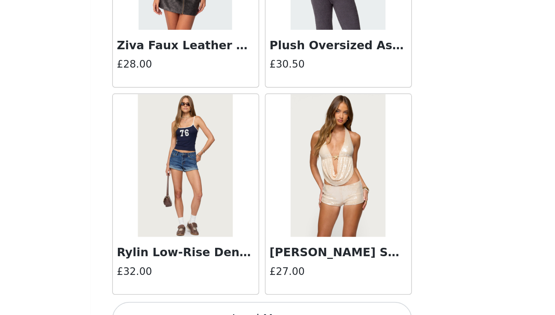
scroll to position [17436, 0]
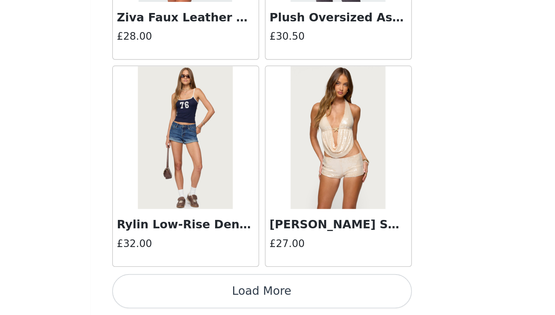
click at [197, 292] on button "Load More" at bounding box center [277, 301] width 160 height 18
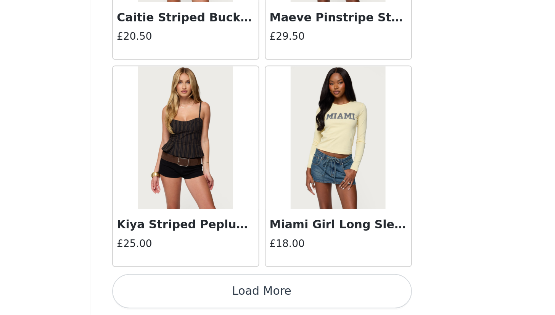
scroll to position [18542, 0]
click at [197, 292] on button "Load More" at bounding box center [277, 301] width 160 height 18
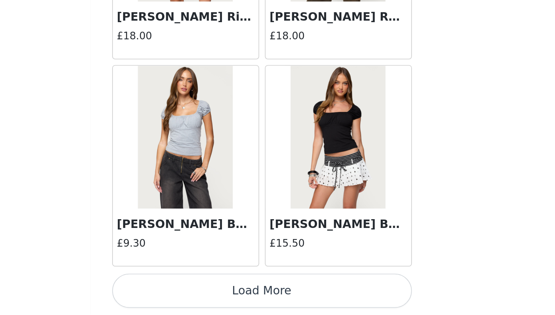
scroll to position [369, 0]
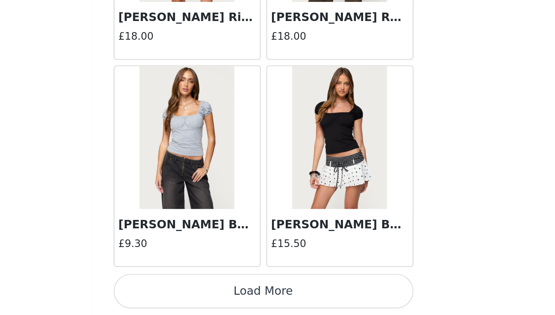
click at [197, 292] on button "Load More" at bounding box center [277, 301] width 160 height 18
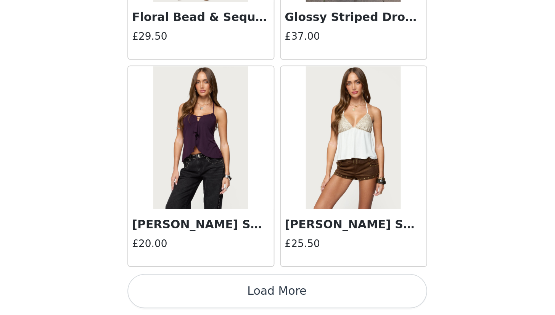
scroll to position [20753, 0]
click at [197, 292] on button "Load More" at bounding box center [277, 301] width 160 height 18
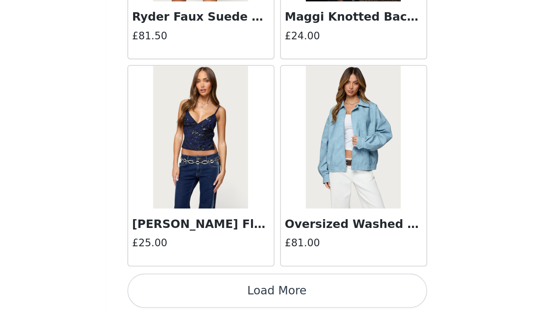
scroll to position [369, 0]
click at [197, 292] on button "Load More" at bounding box center [277, 301] width 160 height 18
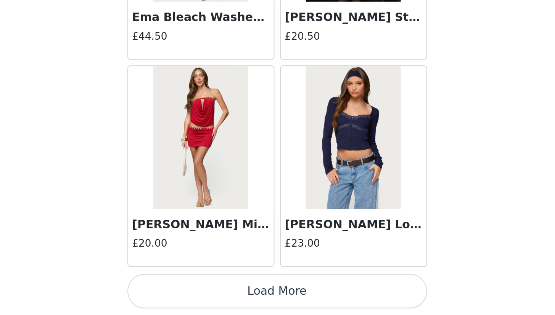
click at [197, 292] on button "Load More" at bounding box center [277, 301] width 160 height 18
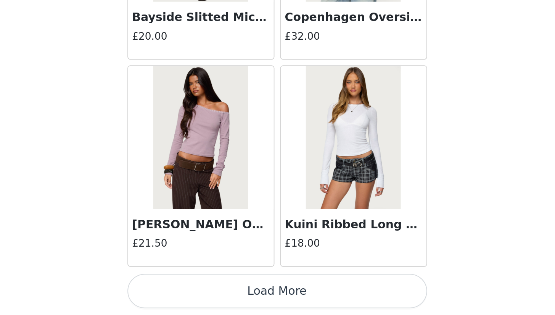
scroll to position [24070, 0]
click at [197, 292] on button "Load More" at bounding box center [277, 301] width 160 height 18
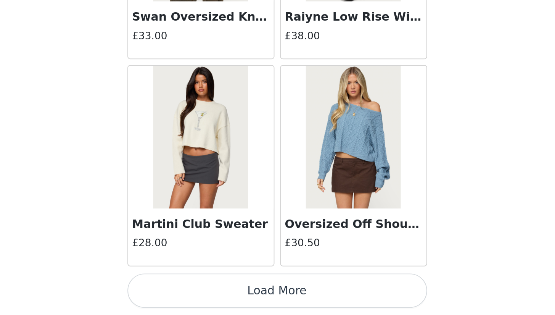
scroll to position [369, 0]
click at [197, 292] on button "Load More" at bounding box center [277, 301] width 160 height 18
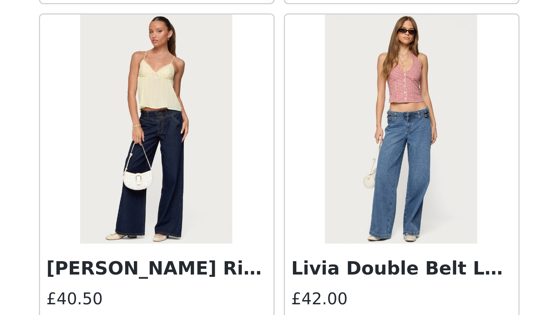
scroll to position [13125, 0]
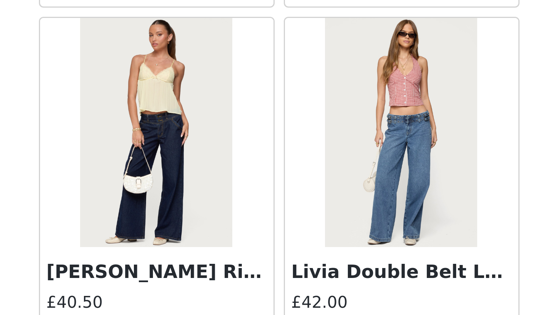
click at [211, 181] on img at bounding box center [236, 219] width 51 height 76
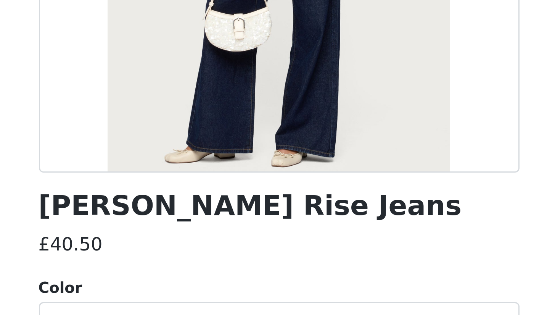
scroll to position [48, 0]
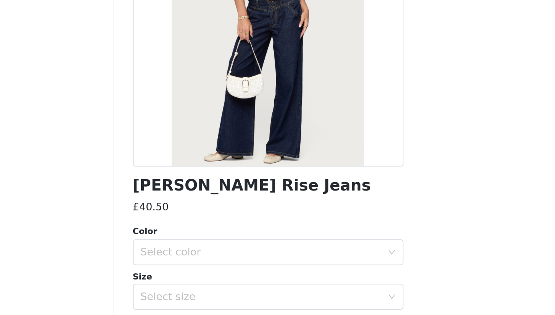
click at [197, 83] on div at bounding box center [277, 76] width 160 height 172
click at [197, 86] on div at bounding box center [277, 76] width 160 height 172
click at [226, 85] on div at bounding box center [277, 76] width 160 height 172
click at [224, 85] on div at bounding box center [277, 76] width 160 height 172
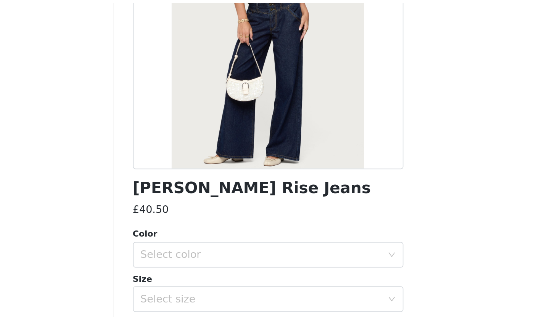
scroll to position [42, 0]
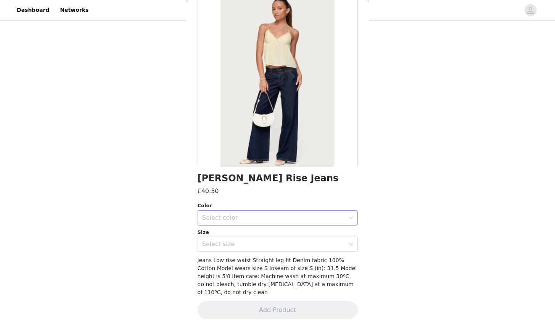
click at [339, 217] on div "Select color" at bounding box center [275, 218] width 146 height 14
click at [288, 228] on ul "BLUE" at bounding box center [274, 234] width 154 height 15
click at [287, 233] on li "BLUE" at bounding box center [274, 234] width 154 height 12
click at [284, 244] on div "Select size" at bounding box center [273, 245] width 143 height 8
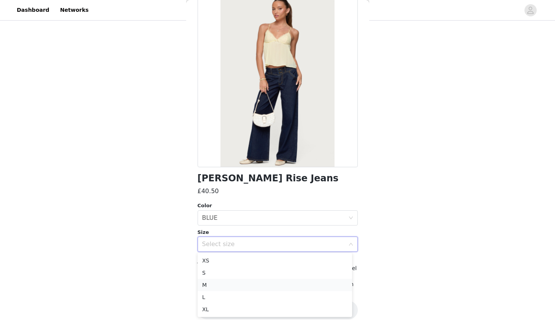
click at [226, 285] on li "M" at bounding box center [274, 285] width 154 height 12
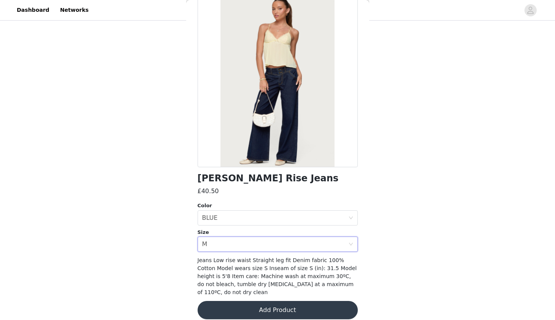
click at [244, 295] on button "Add Product" at bounding box center [277, 310] width 160 height 18
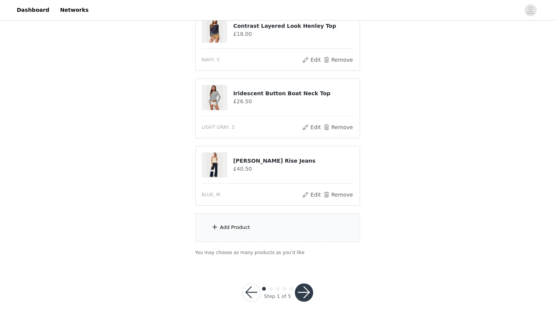
scroll to position [431, 0]
click at [239, 234] on div "Add Product" at bounding box center [277, 228] width 165 height 29
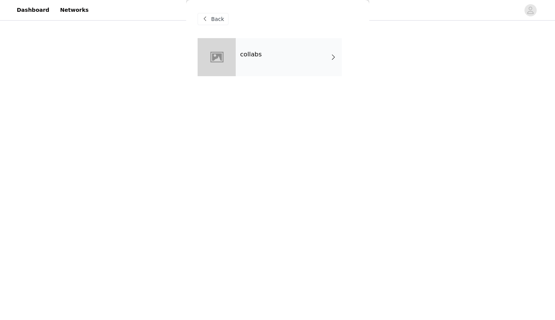
click at [274, 67] on div "collabs" at bounding box center [289, 57] width 106 height 38
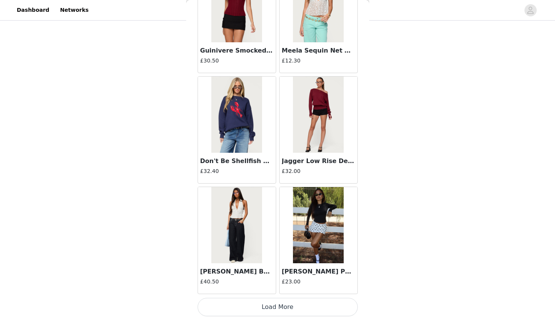
click at [263, 295] on button "Load More" at bounding box center [277, 307] width 160 height 18
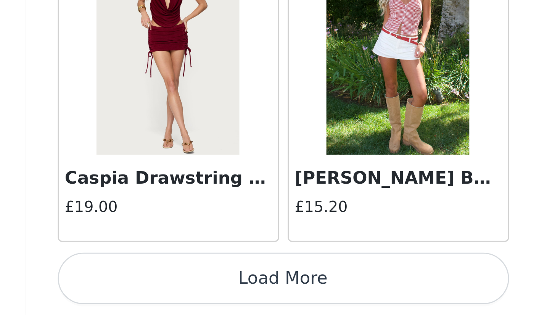
scroll to position [411, 0]
click at [197, 292] on button "Load More" at bounding box center [277, 301] width 160 height 18
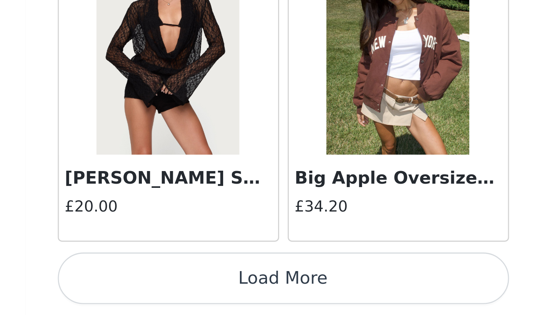
scroll to position [425, 0]
click at [197, 292] on button "Load More" at bounding box center [277, 301] width 160 height 18
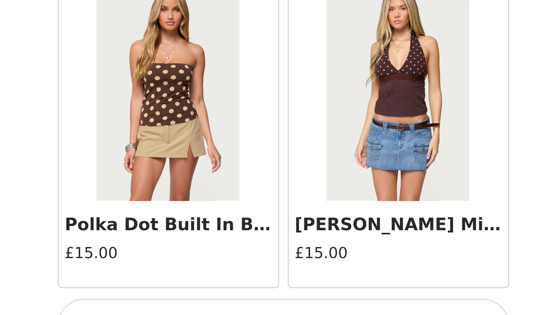
scroll to position [4163, 0]
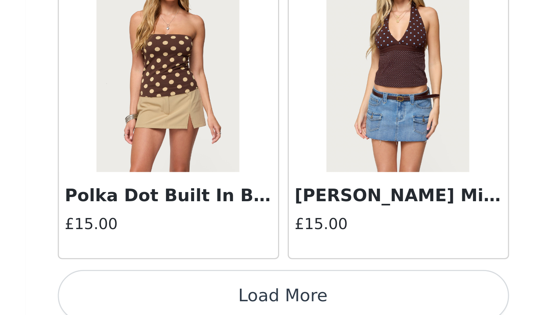
click at [197, 295] on button "Load More" at bounding box center [277, 308] width 160 height 18
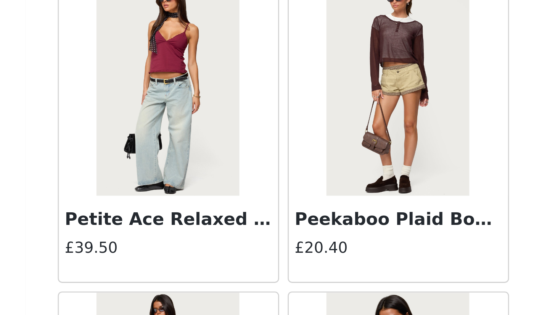
scroll to position [4922, 0]
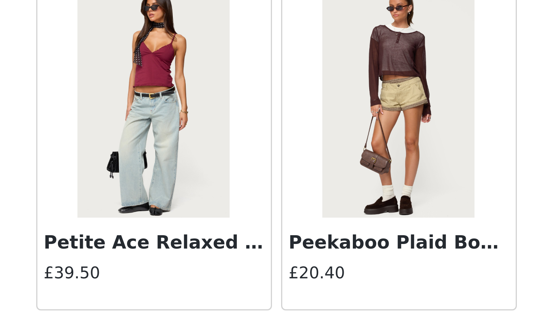
click at [293, 202] on img at bounding box center [318, 240] width 51 height 76
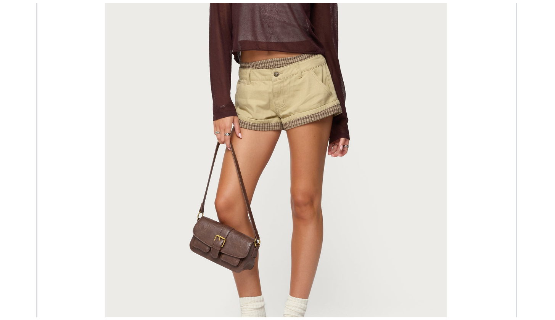
scroll to position [249, 0]
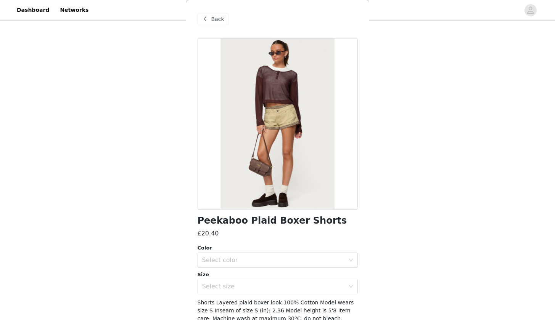
click at [209, 18] on span at bounding box center [205, 18] width 9 height 9
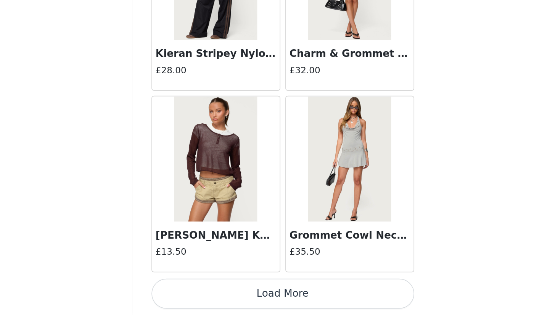
scroll to position [437, 0]
click at [197, 292] on button "Load More" at bounding box center [277, 301] width 160 height 18
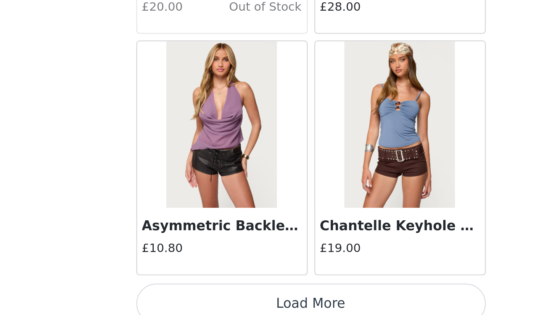
scroll to position [6380, 0]
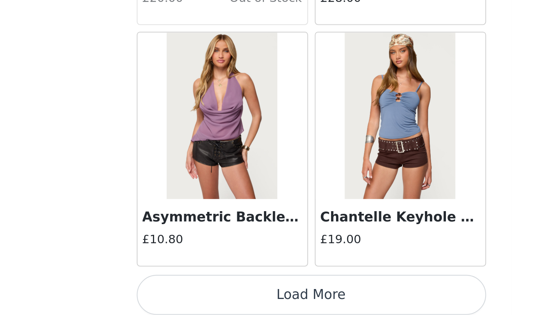
click at [197, 292] on button "Load More" at bounding box center [277, 301] width 160 height 18
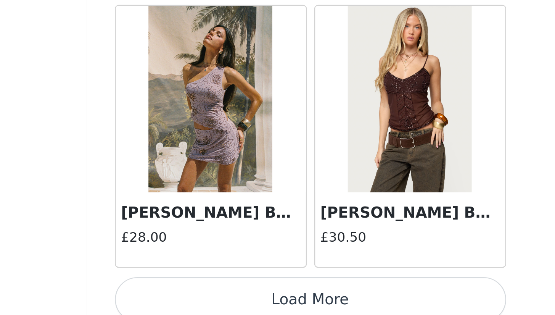
scroll to position [7486, 0]
click at [197, 292] on button "Load More" at bounding box center [277, 301] width 160 height 18
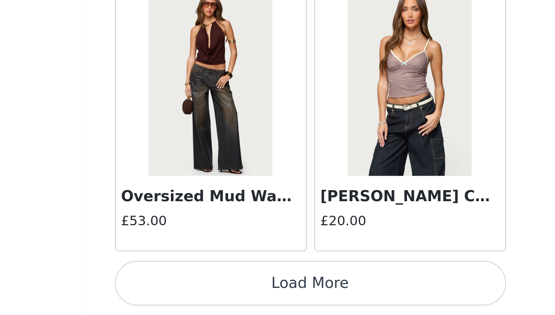
scroll to position [437, 0]
click at [197, 292] on button "Load More" at bounding box center [277, 301] width 160 height 18
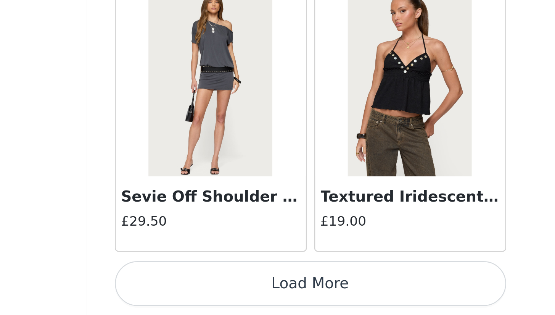
click at [197, 292] on button "Load More" at bounding box center [277, 301] width 160 height 18
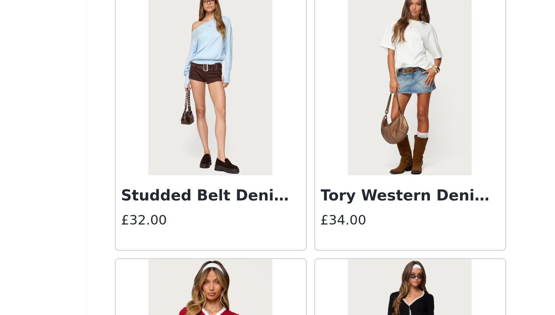
scroll to position [10251, 0]
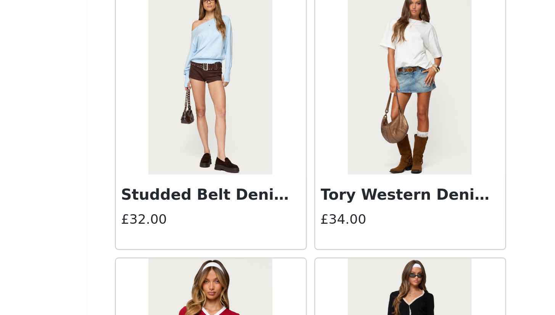
click at [293, 181] on img at bounding box center [318, 219] width 51 height 76
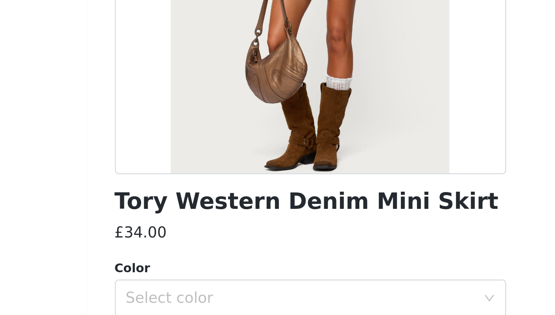
scroll to position [48, 0]
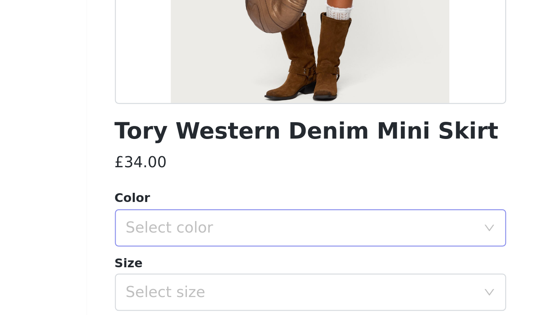
click at [202, 209] on div "Select color" at bounding box center [273, 213] width 143 height 8
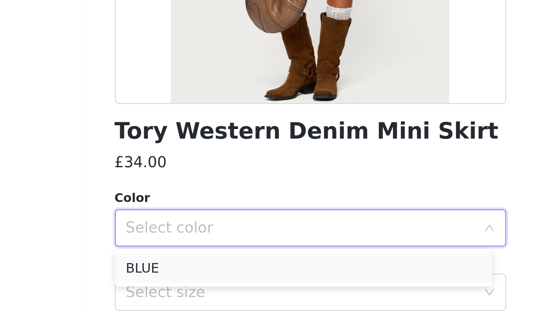
click at [197, 223] on li "BLUE" at bounding box center [274, 229] width 154 height 12
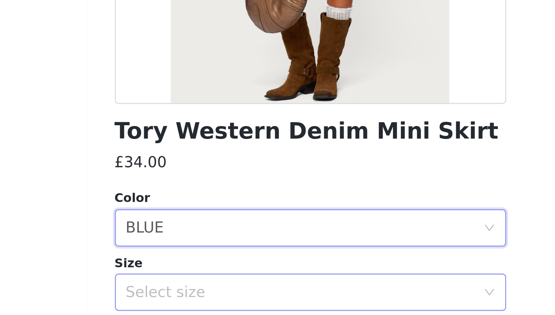
click at [202, 235] on div "Select size" at bounding box center [273, 239] width 143 height 8
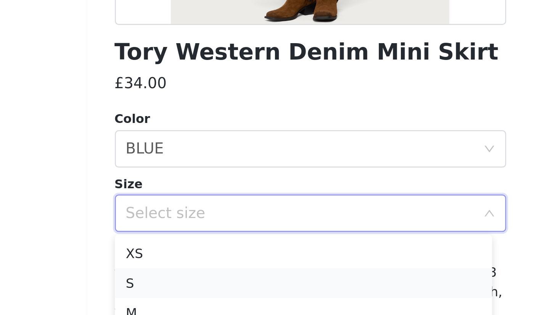
click at [197, 261] on li "S" at bounding box center [274, 267] width 154 height 12
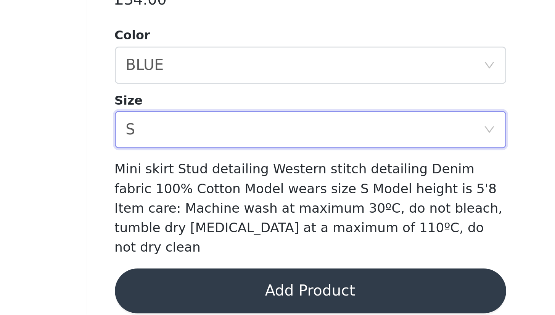
scroll to position [437, 0]
click at [197, 295] on button "Add Product" at bounding box center [277, 304] width 160 height 18
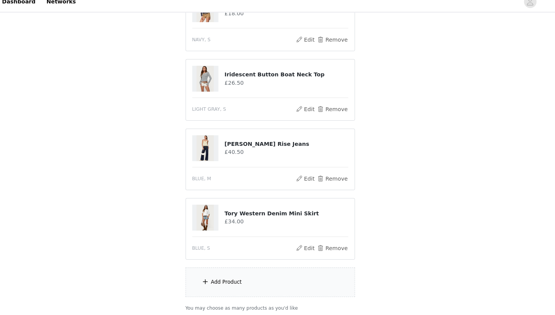
scroll to position [461, 0]
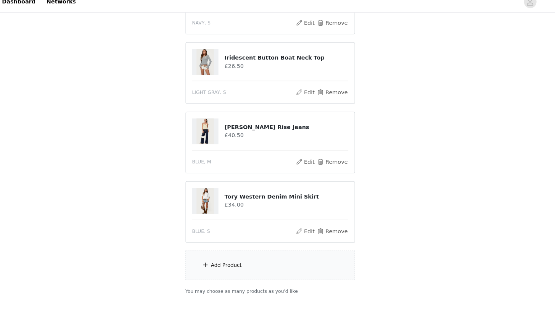
click at [224, 260] on div "Add Product" at bounding box center [277, 266] width 165 height 29
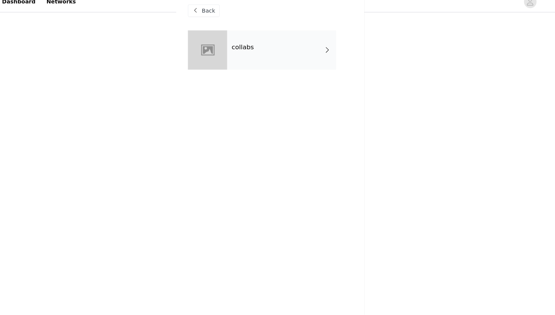
click at [271, 45] on div "collabs" at bounding box center [289, 57] width 106 height 38
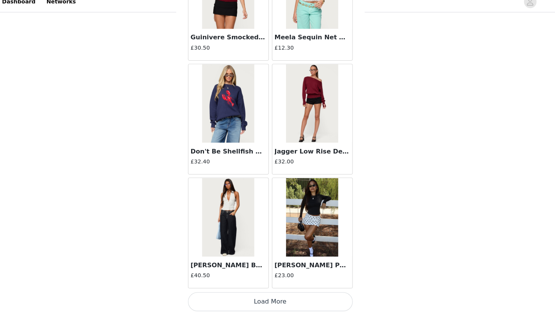
click at [255, 294] on button "Load More" at bounding box center [277, 301] width 160 height 18
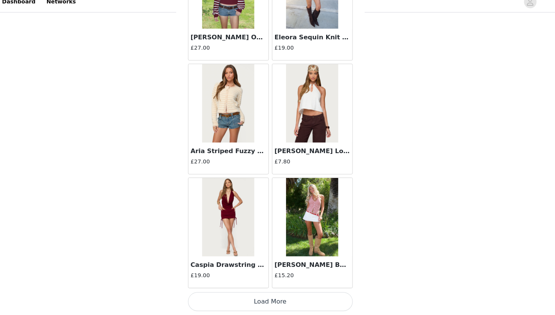
scroll to position [504, 0]
click at [265, 292] on button "Load More" at bounding box center [277, 301] width 160 height 18
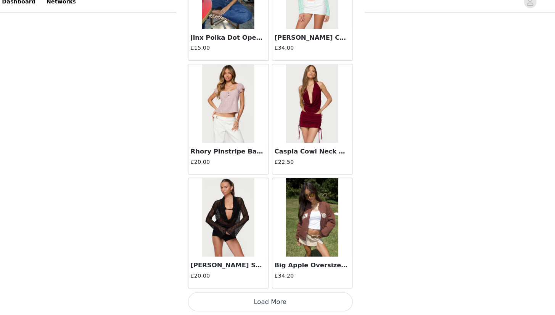
click at [281, 292] on button "Load More" at bounding box center [277, 301] width 160 height 18
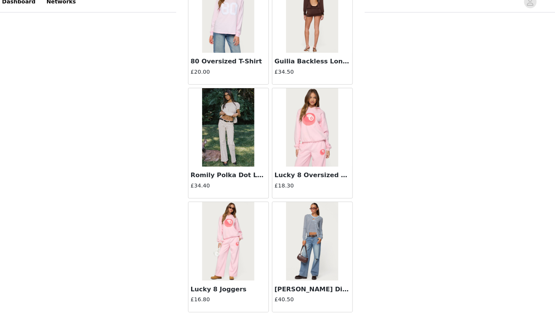
scroll to position [453, 0]
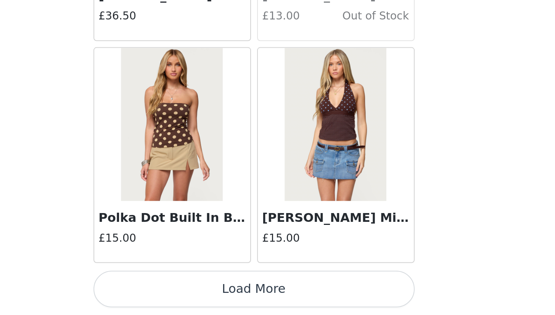
click at [197, 292] on button "Load More" at bounding box center [277, 301] width 160 height 18
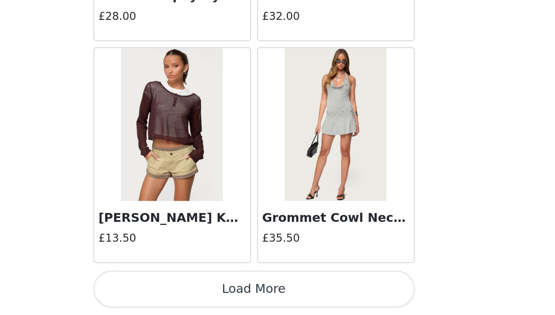
scroll to position [5275, 0]
click at [197, 292] on button "Load More" at bounding box center [277, 301] width 160 height 18
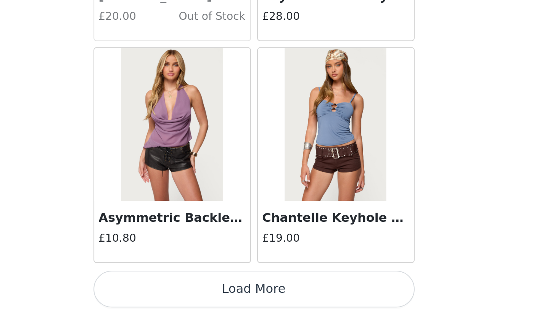
scroll to position [504, 0]
click at [197, 292] on button "Load More" at bounding box center [277, 301] width 160 height 18
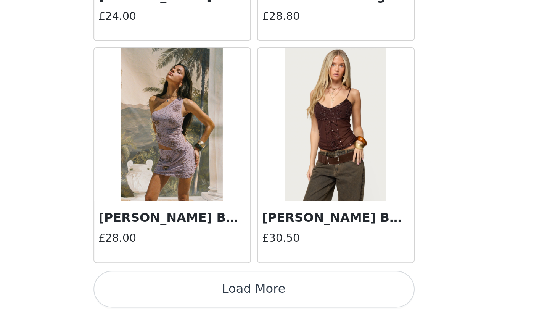
click at [197, 292] on button "Load More" at bounding box center [277, 301] width 160 height 18
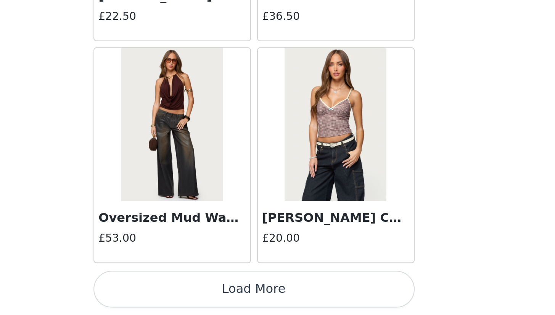
click at [197, 292] on button "Load More" at bounding box center [277, 301] width 160 height 18
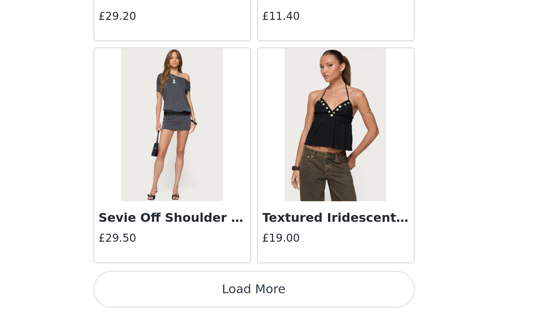
click at [197, 292] on button "Load More" at bounding box center [277, 301] width 160 height 18
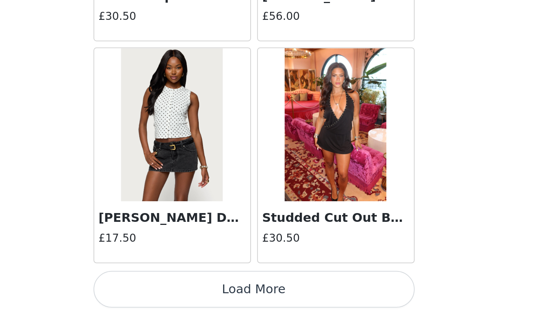
click at [197, 292] on button "Load More" at bounding box center [277, 301] width 160 height 18
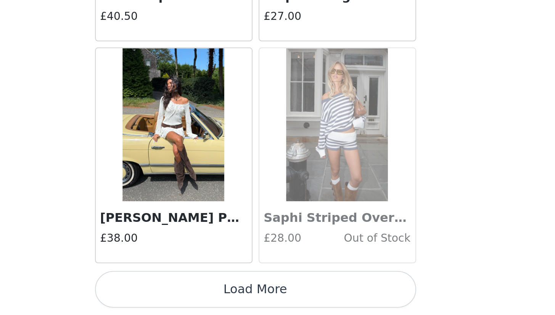
click at [197, 292] on button "Load More" at bounding box center [277, 301] width 160 height 18
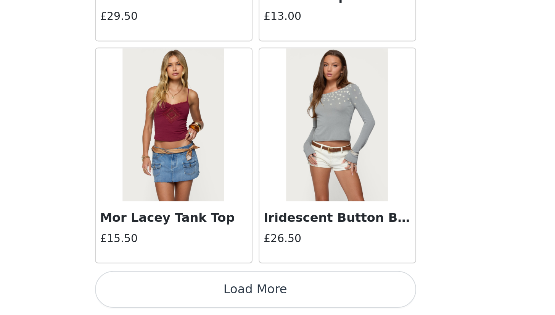
click at [197, 292] on button "Load More" at bounding box center [277, 301] width 160 height 18
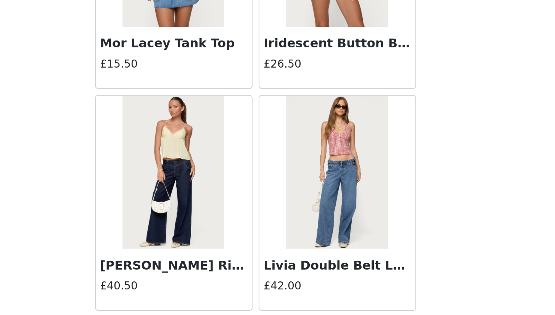
scroll to position [13101, 0]
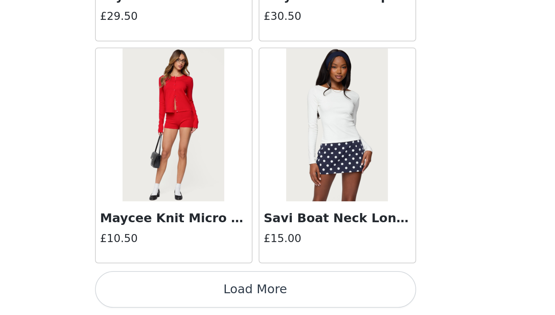
click at [197, 292] on button "Load More" at bounding box center [277, 301] width 160 height 18
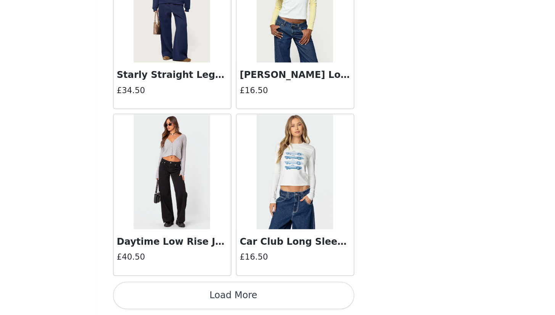
scroll to position [15225, 0]
click at [211, 181] on img at bounding box center [236, 219] width 51 height 76
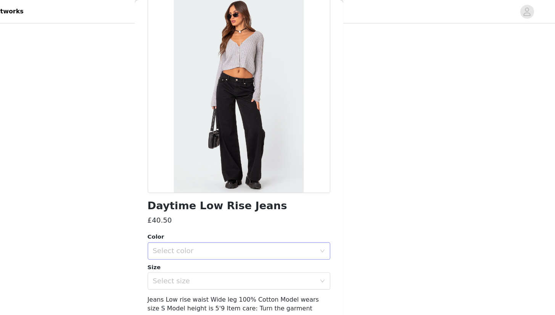
scroll to position [40, 0]
click at [202, 220] on div "Select color" at bounding box center [273, 221] width 143 height 8
click at [197, 236] on li "BLACK" at bounding box center [274, 237] width 154 height 12
click at [202, 249] on div "Select size" at bounding box center [273, 247] width 143 height 8
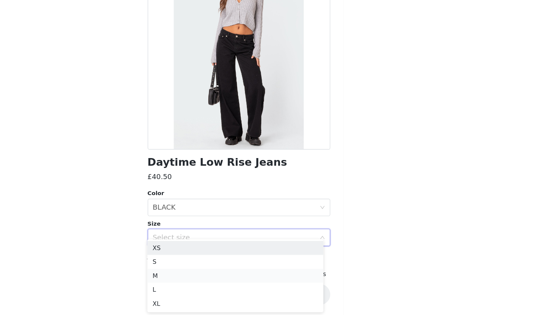
scroll to position [504, 0]
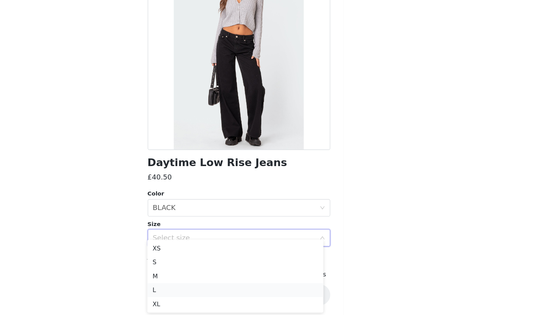
click at [197, 286] on li "L" at bounding box center [274, 292] width 154 height 12
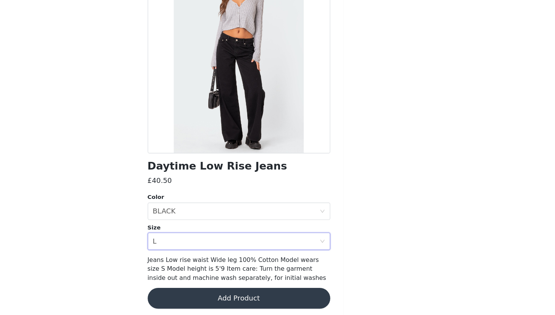
scroll to position [38, 0]
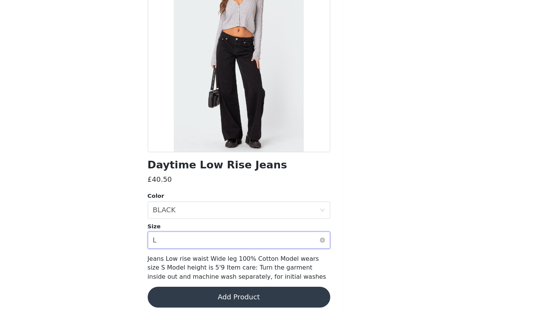
click at [202, 241] on div "Select size L" at bounding box center [275, 248] width 146 height 14
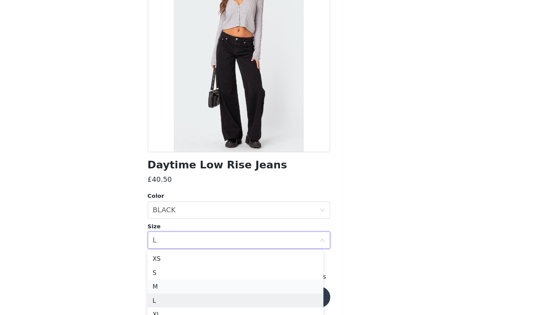
click at [197, 283] on li "M" at bounding box center [274, 289] width 154 height 12
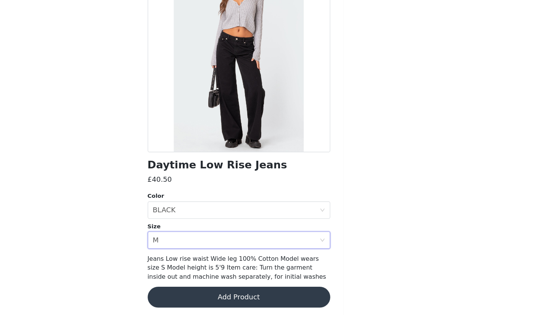
click at [197, 289] on button "Add Product" at bounding box center [277, 298] width 160 height 18
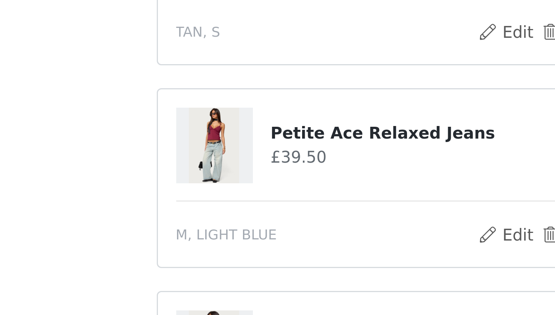
scroll to position [228, 0]
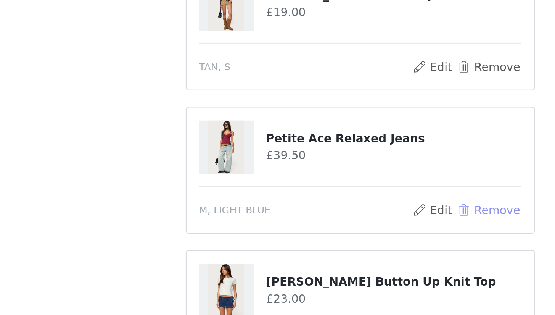
click at [323, 124] on button "Remove" at bounding box center [338, 128] width 30 height 9
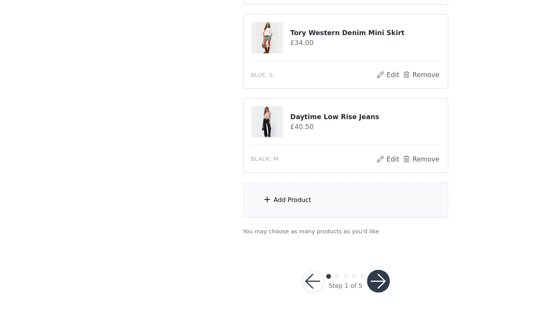
scroll to position [504, 0]
click at [260, 208] on div "Add Product" at bounding box center [277, 222] width 165 height 29
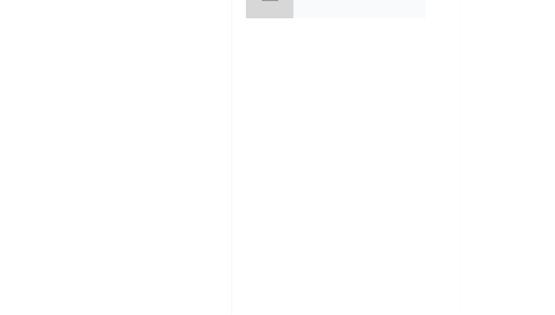
click at [233, 38] on div at bounding box center [216, 57] width 38 height 38
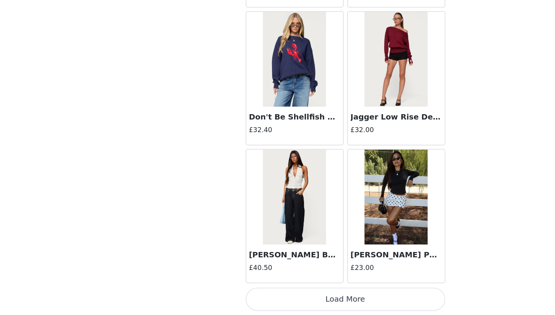
click at [257, 292] on button "Load More" at bounding box center [277, 301] width 160 height 18
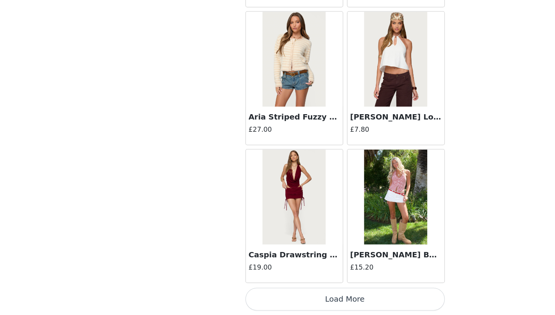
click at [260, 292] on button "Load More" at bounding box center [277, 301] width 160 height 18
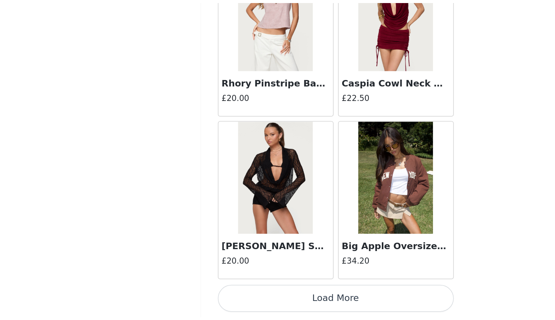
scroll to position [3058, 0]
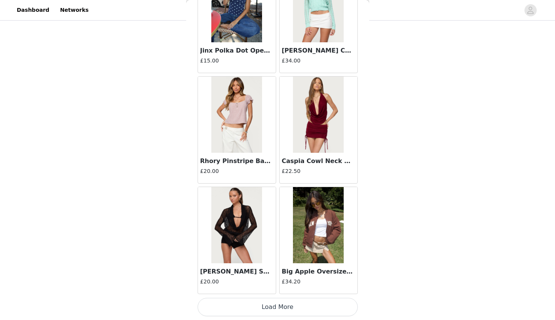
click at [308, 295] on button "Load More" at bounding box center [277, 307] width 160 height 18
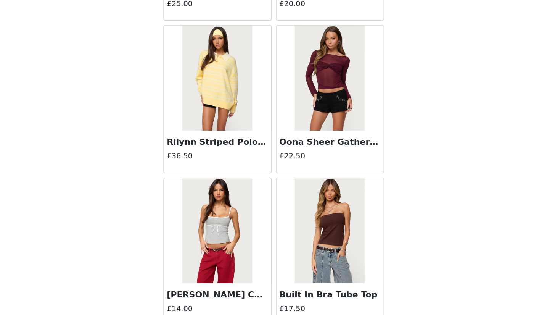
scroll to position [3918, 0]
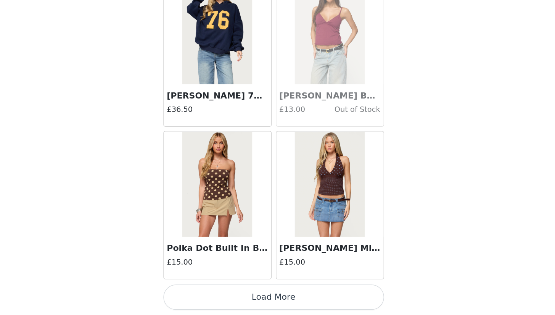
click at [204, 292] on button "Load More" at bounding box center [277, 301] width 160 height 18
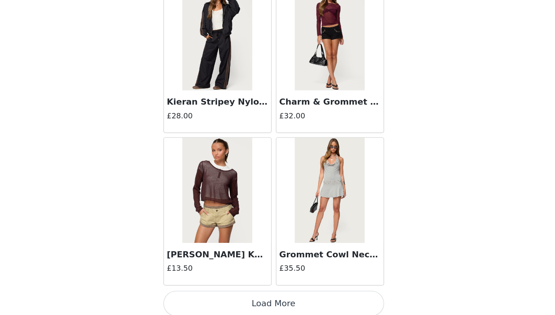
scroll to position [5270, 0]
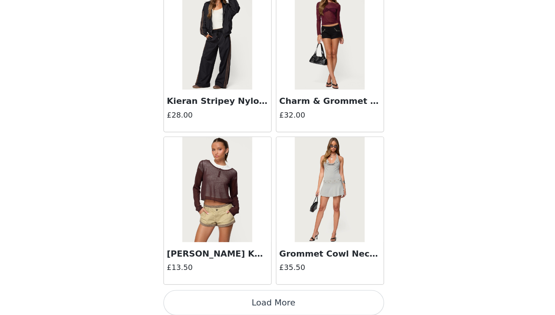
click at [197, 295] on button "Load More" at bounding box center [277, 306] width 160 height 18
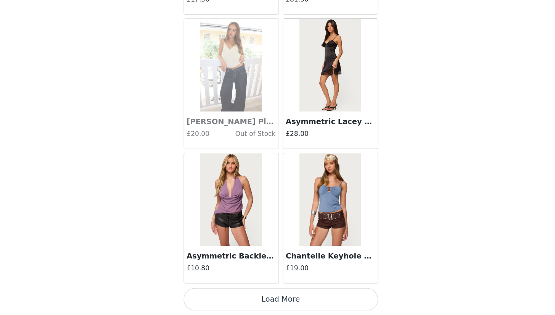
scroll to position [504, 0]
click at [253, 292] on button "Load More" at bounding box center [277, 301] width 160 height 18
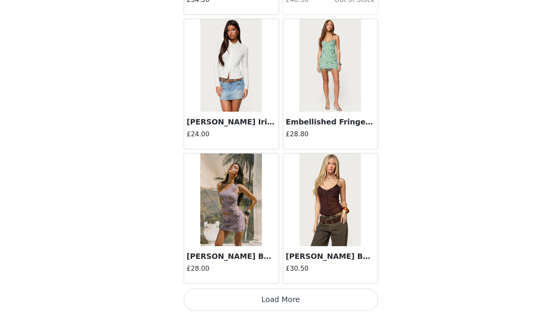
click at [247, 292] on button "Load More" at bounding box center [277, 301] width 160 height 18
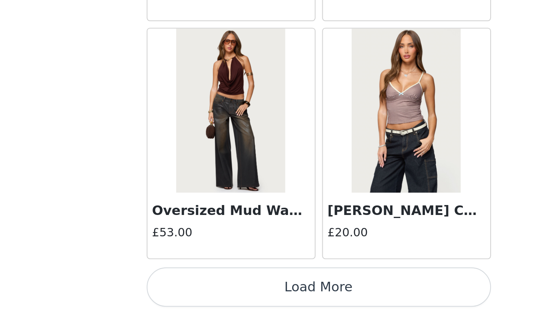
scroll to position [441, 0]
click at [197, 292] on button "Load More" at bounding box center [277, 301] width 160 height 18
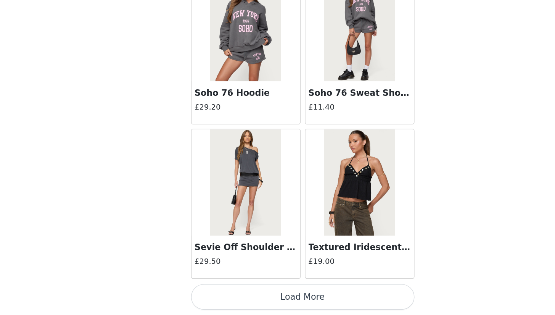
scroll to position [504, 0]
click at [209, 292] on button "Load More" at bounding box center [277, 301] width 160 height 18
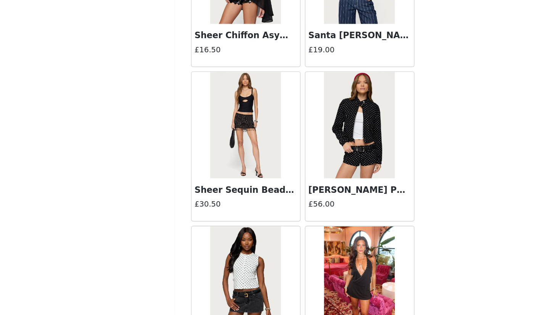
scroll to position [10787, 0]
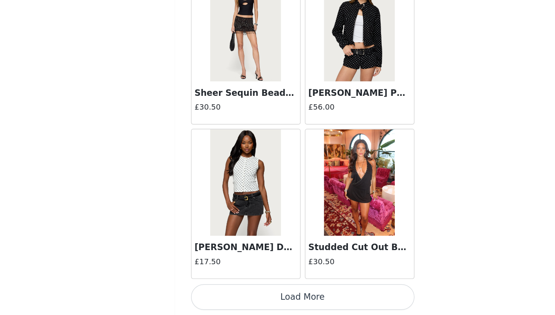
click at [215, 292] on button "Load More" at bounding box center [277, 301] width 160 height 18
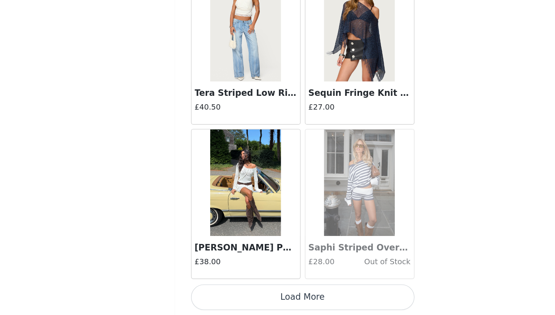
scroll to position [11908, 0]
click at [219, 292] on button "Load More" at bounding box center [277, 301] width 160 height 18
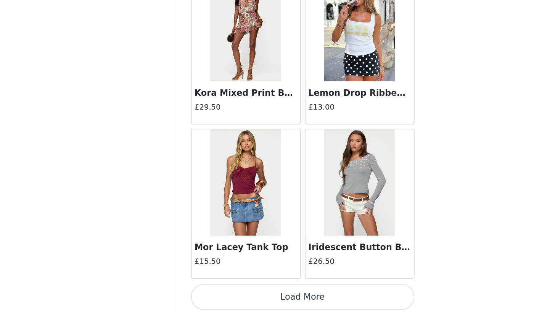
scroll to position [504, 0]
click at [220, 292] on button "Load More" at bounding box center [277, 301] width 160 height 18
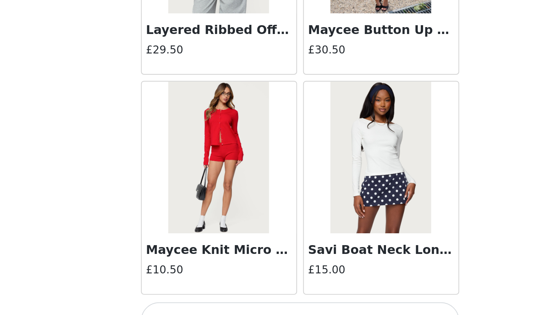
scroll to position [14119, 0]
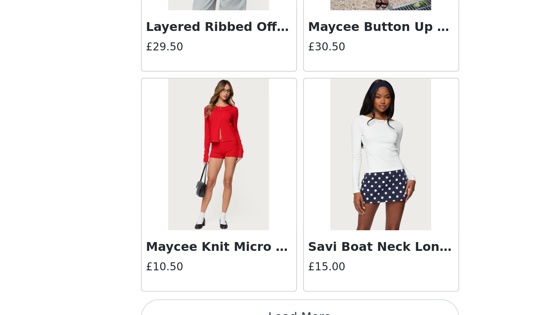
click at [197, 292] on button "Load More" at bounding box center [277, 301] width 160 height 18
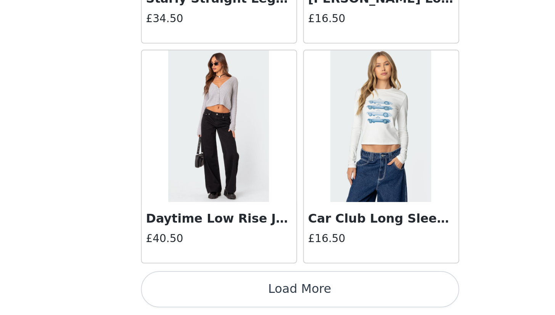
scroll to position [15225, 0]
click at [197, 292] on button "Load More" at bounding box center [277, 301] width 160 height 18
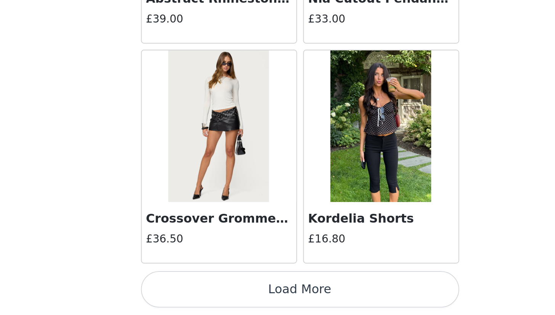
scroll to position [504, 0]
click at [197, 292] on button "Load More" at bounding box center [277, 301] width 160 height 18
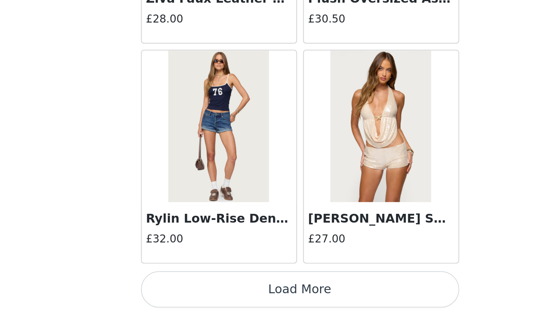
click at [197, 292] on button "Load More" at bounding box center [277, 301] width 160 height 18
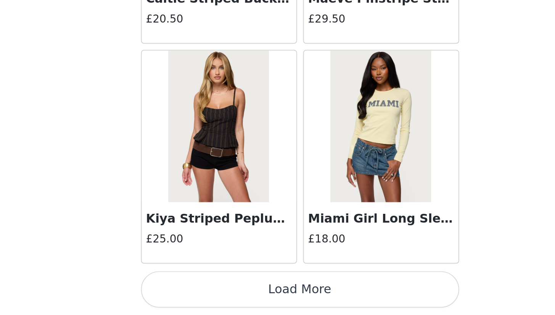
click at [197, 292] on button "Load More" at bounding box center [277, 301] width 160 height 18
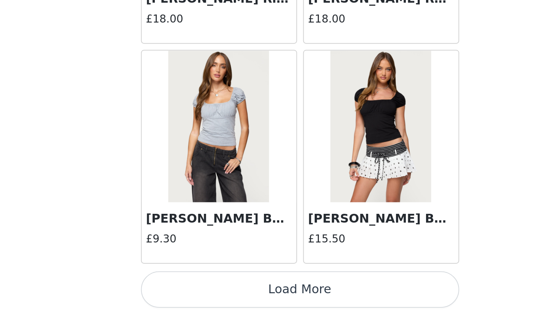
click at [197, 292] on button "Load More" at bounding box center [277, 301] width 160 height 18
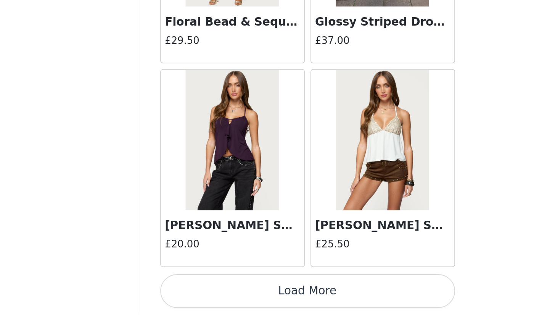
scroll to position [20753, 0]
click at [197, 292] on button "Load More" at bounding box center [277, 301] width 160 height 18
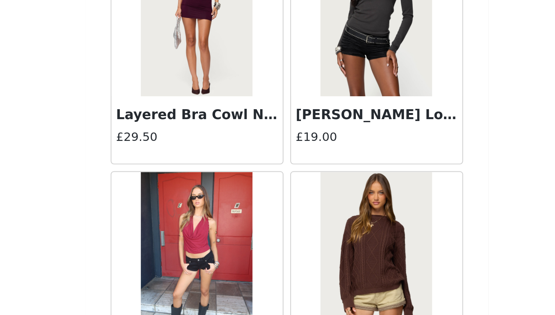
scroll to position [21232, 0]
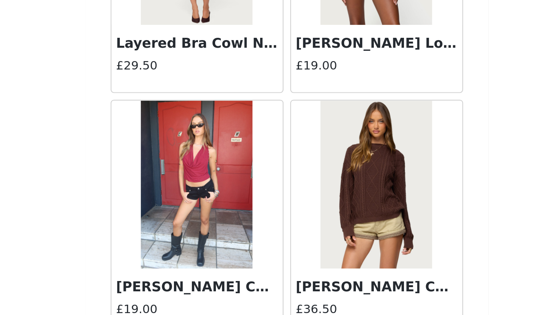
click at [293, 144] on img at bounding box center [318, 182] width 51 height 76
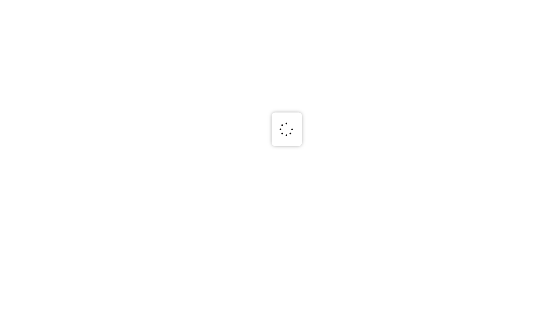
scroll to position [0, 0]
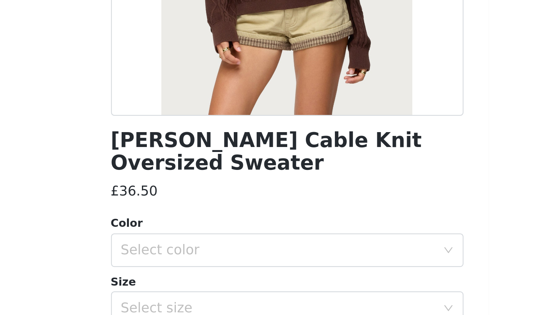
click at [202, 218] on div "Select color" at bounding box center [273, 222] width 143 height 8
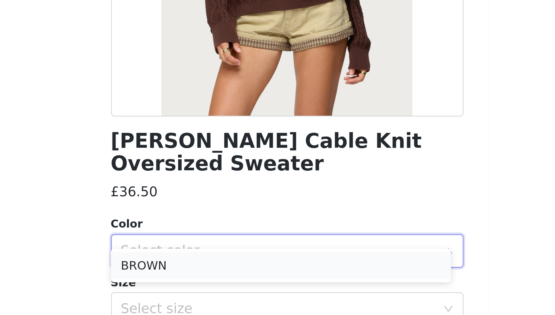
click at [197, 223] on li "BROWN" at bounding box center [274, 229] width 154 height 12
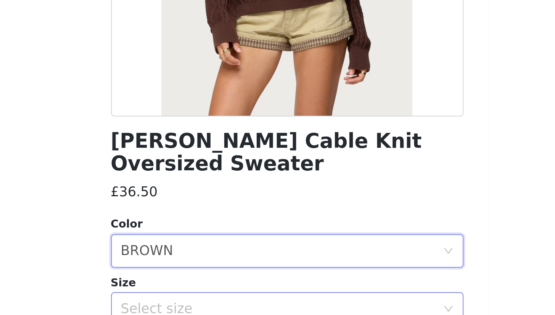
click at [202, 245] on div "Select size" at bounding box center [273, 249] width 143 height 8
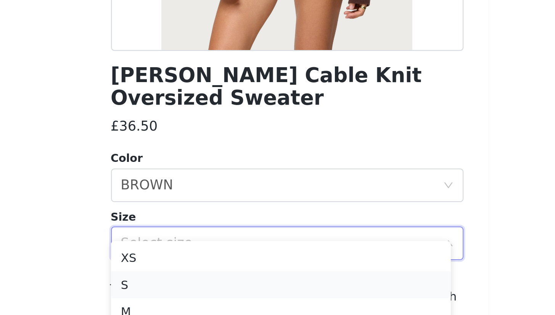
click at [197, 262] on li "S" at bounding box center [274, 268] width 154 height 12
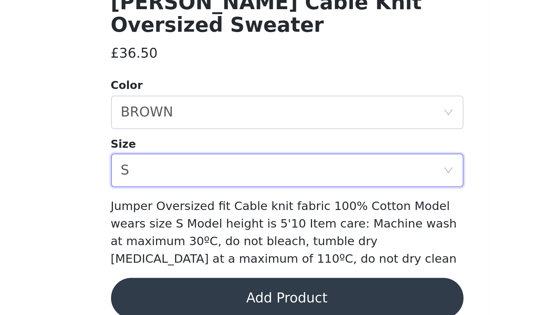
scroll to position [504, 0]
click at [197, 295] on button "Add Product" at bounding box center [277, 307] width 160 height 18
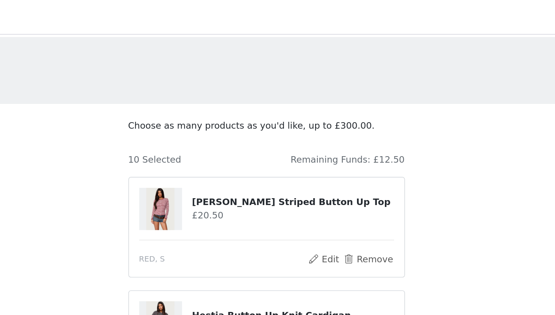
scroll to position [0, 0]
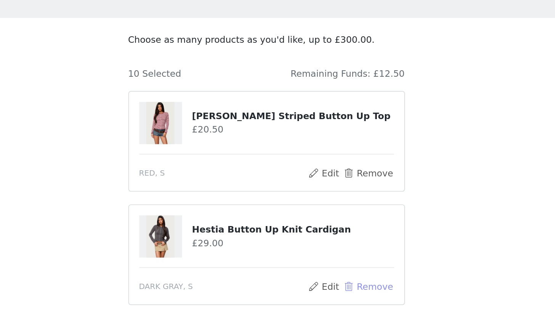
click at [323, 217] on button "Remove" at bounding box center [338, 221] width 30 height 9
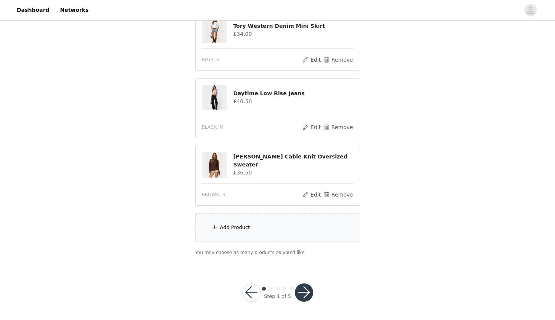
scroll to position [499, 0]
click at [260, 228] on div "Add Product" at bounding box center [277, 228] width 165 height 29
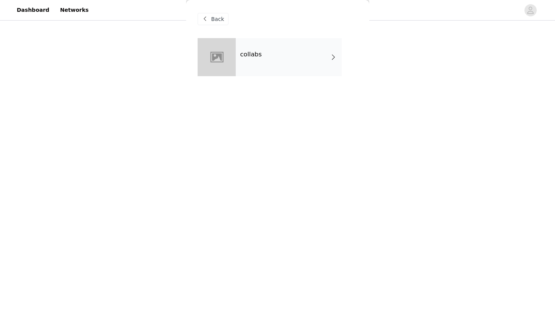
click at [247, 54] on h4 "collabs" at bounding box center [251, 54] width 22 height 7
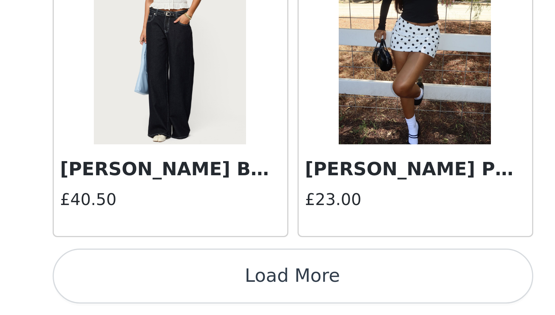
scroll to position [417, 0]
click at [197, 292] on button "Load More" at bounding box center [277, 301] width 160 height 18
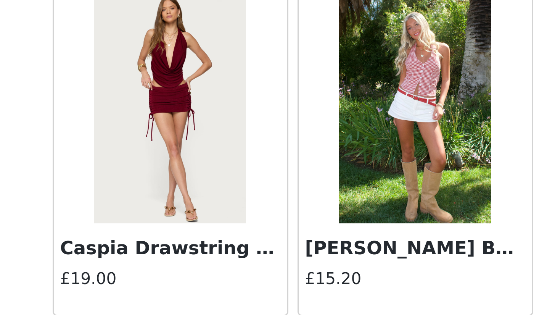
scroll to position [1928, 0]
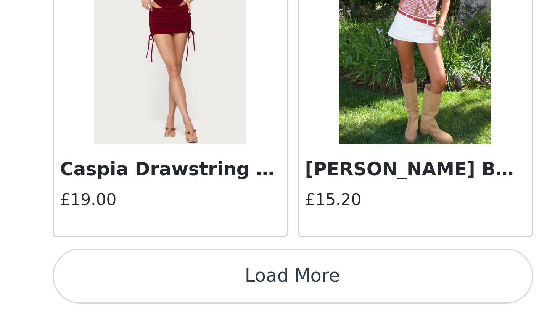
click at [197, 292] on button "Load More" at bounding box center [277, 301] width 160 height 18
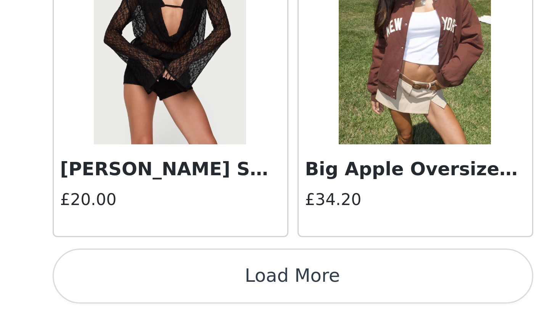
scroll to position [490, 0]
click at [197, 292] on button "Load More" at bounding box center [277, 301] width 160 height 18
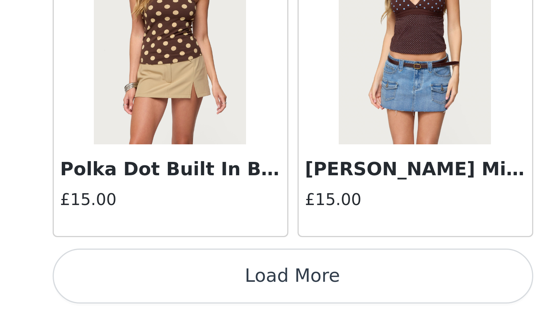
scroll to position [504, 0]
click at [197, 292] on button "Load More" at bounding box center [277, 301] width 160 height 18
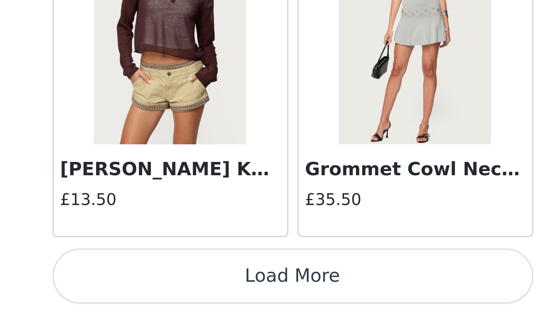
click at [197, 292] on button "Load More" at bounding box center [277, 301] width 160 height 18
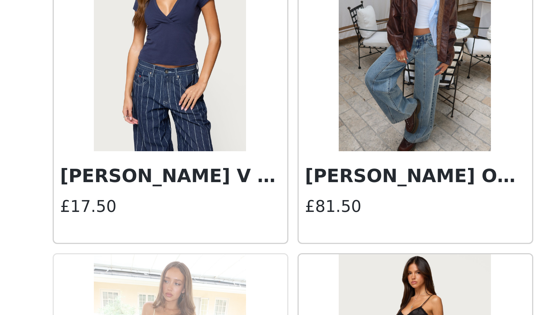
scroll to position [6154, 0]
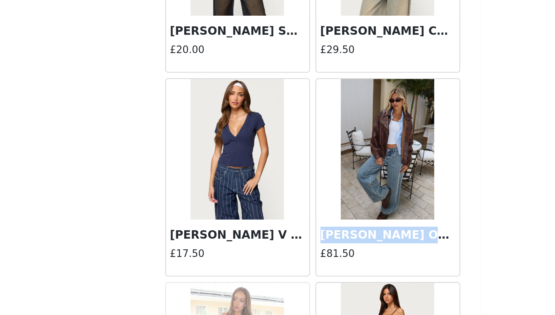
drag, startPoint x: 183, startPoint y: 128, endPoint x: 238, endPoint y: 130, distance: 54.6
click at [282, 266] on h3 "[PERSON_NAME] Oversized Faux Leather Jacket" at bounding box center [318, 270] width 73 height 9
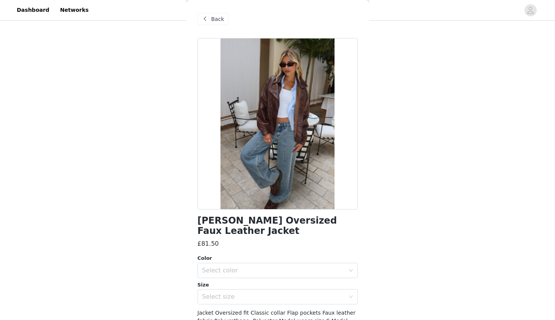
scroll to position [475, 0]
drag, startPoint x: 199, startPoint y: 222, endPoint x: 226, endPoint y: 229, distance: 27.8
click at [226, 229] on h1 "[PERSON_NAME] Oversized Faux Leather Jacket" at bounding box center [277, 226] width 160 height 21
copy h1 "[PERSON_NAME] Oversized Faux Leather Jacket"
click at [209, 21] on span at bounding box center [205, 18] width 9 height 9
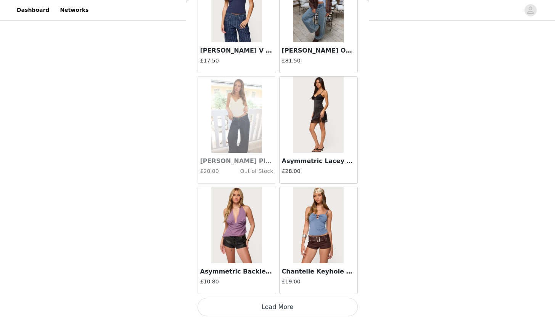
scroll to position [499, 0]
click at [271, 295] on button "Load More" at bounding box center [277, 307] width 160 height 18
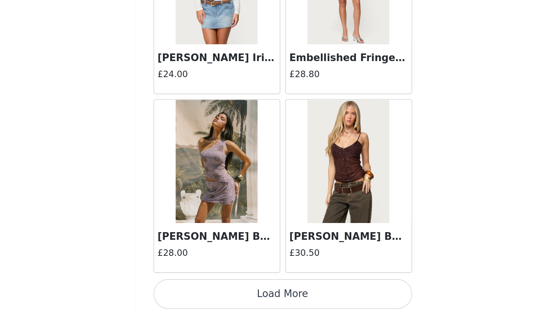
click at [197, 292] on button "Load More" at bounding box center [277, 301] width 160 height 18
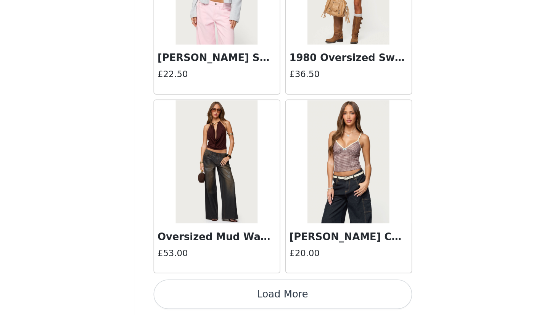
scroll to position [8591, 0]
click at [197, 292] on button "Load More" at bounding box center [277, 301] width 160 height 18
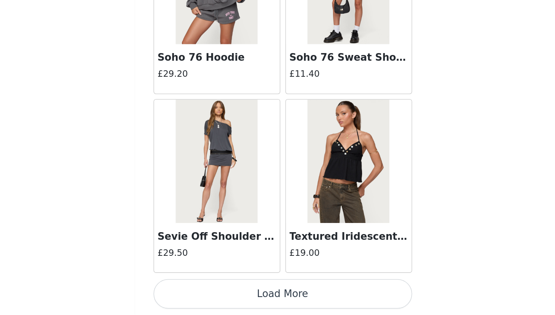
scroll to position [504, 0]
click at [197, 292] on button "Load More" at bounding box center [277, 301] width 160 height 18
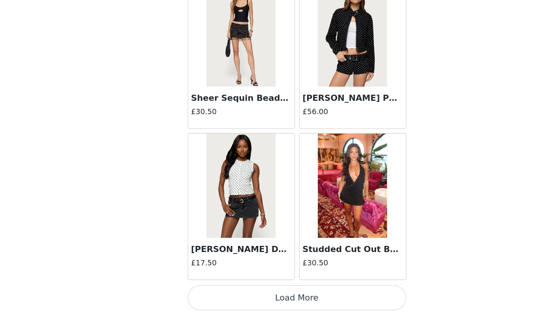
scroll to position [10803, 0]
click at [221, 292] on button "Load More" at bounding box center [277, 301] width 160 height 18
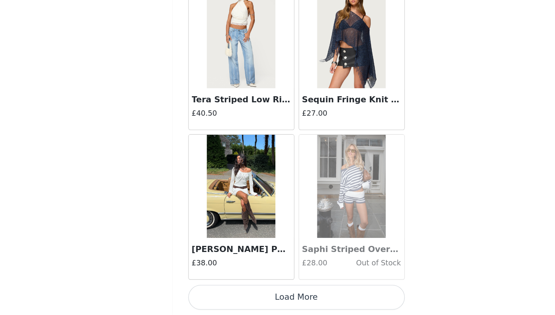
scroll to position [504, 0]
click at [200, 292] on button "Load More" at bounding box center [277, 301] width 160 height 18
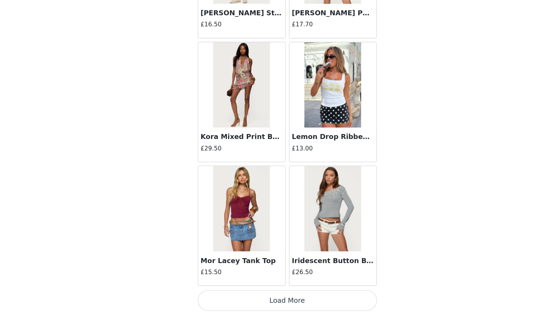
click at [251, 292] on button "Load More" at bounding box center [277, 301] width 160 height 18
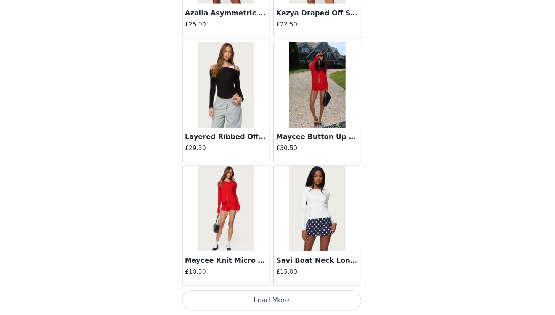
scroll to position [14119, 0]
click at [237, 292] on button "Load More" at bounding box center [277, 301] width 160 height 18
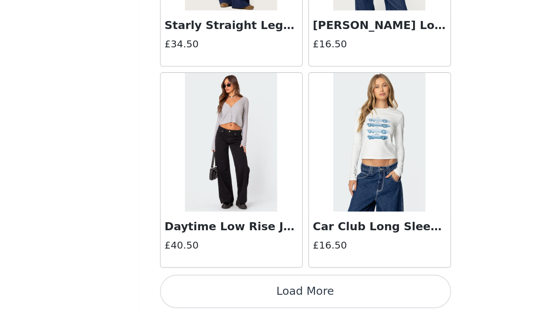
scroll to position [504, 0]
click at [197, 292] on button "Load More" at bounding box center [277, 301] width 160 height 18
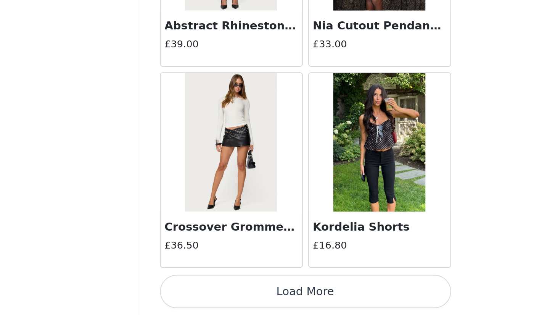
click at [197, 292] on button "Load More" at bounding box center [277, 301] width 160 height 18
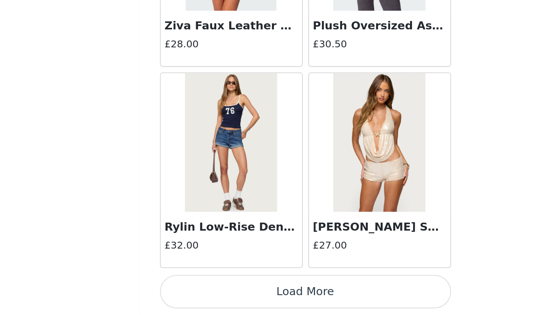
click at [197, 292] on button "Load More" at bounding box center [277, 301] width 160 height 18
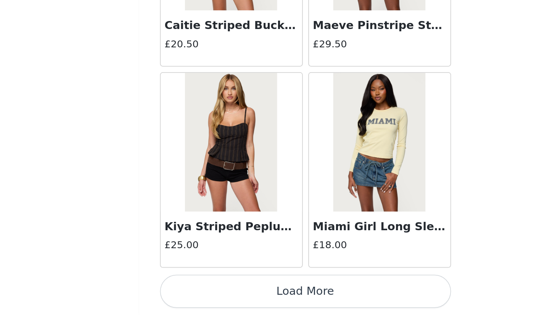
click at [197, 292] on button "Load More" at bounding box center [277, 301] width 160 height 18
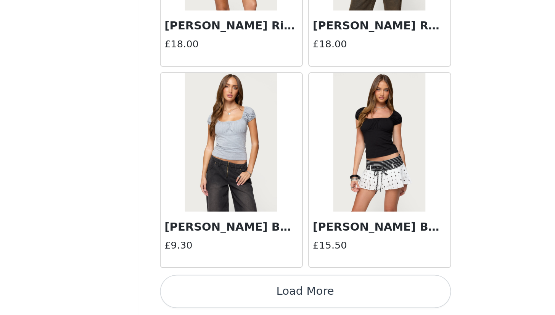
scroll to position [19647, 0]
click at [197, 292] on button "Load More" at bounding box center [277, 301] width 160 height 18
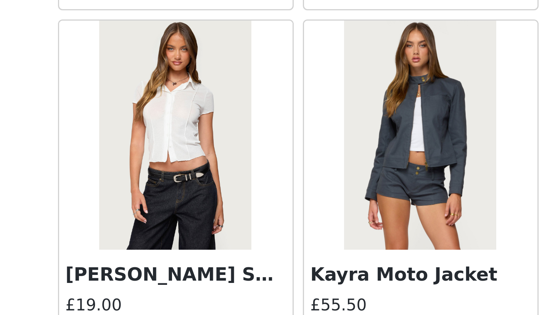
scroll to position [20385, 0]
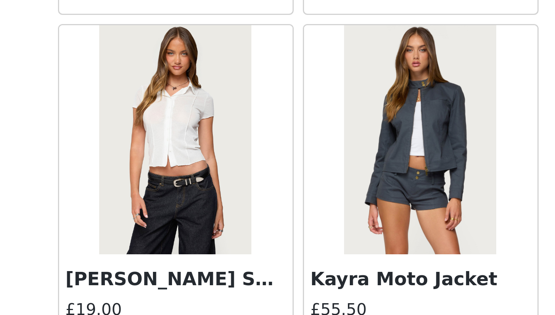
click at [293, 218] on img at bounding box center [318, 256] width 51 height 76
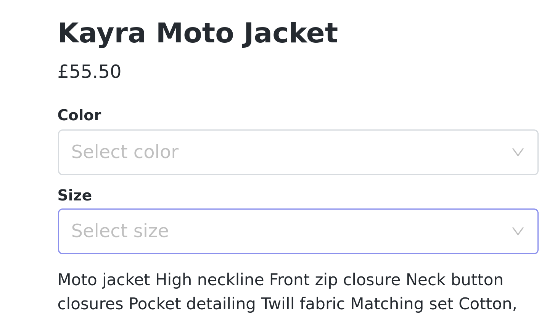
scroll to position [504, 0]
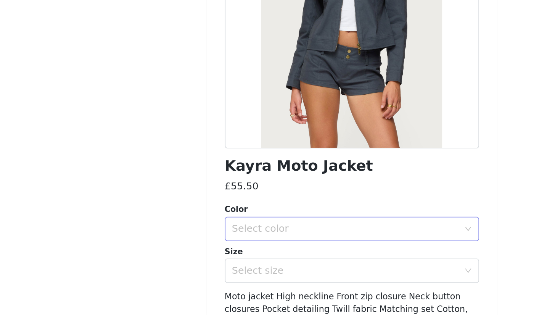
click at [202, 257] on div "Select color" at bounding box center [273, 261] width 143 height 8
click at [197, 271] on li "DARK-GRAY" at bounding box center [274, 277] width 154 height 12
click at [202, 283] on div "Select size" at bounding box center [273, 287] width 143 height 8
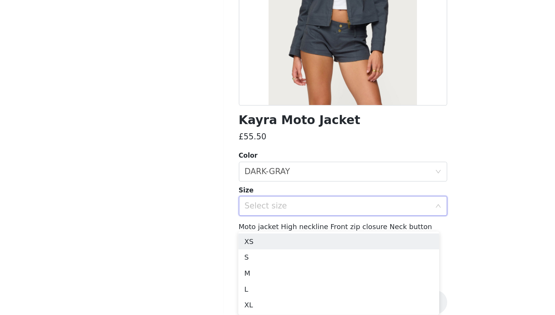
scroll to position [549, 0]
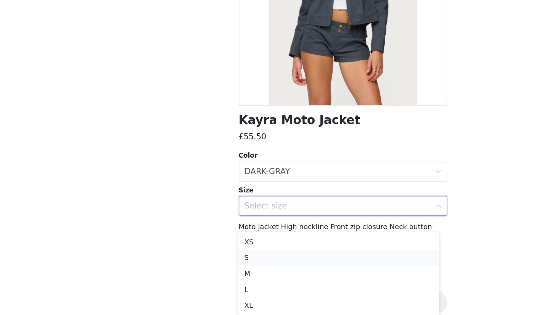
click at [205, 264] on li "S" at bounding box center [274, 270] width 154 height 12
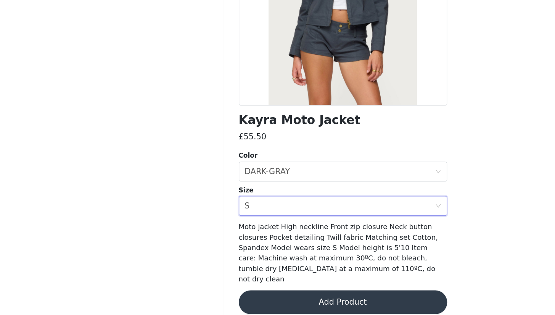
scroll to position [504, 0]
click at [278, 295] on button "Add Product" at bounding box center [277, 304] width 160 height 18
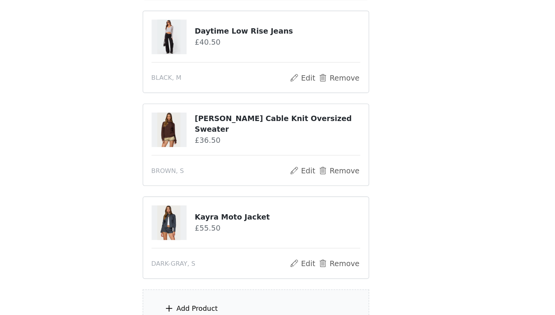
scroll to position [486, 0]
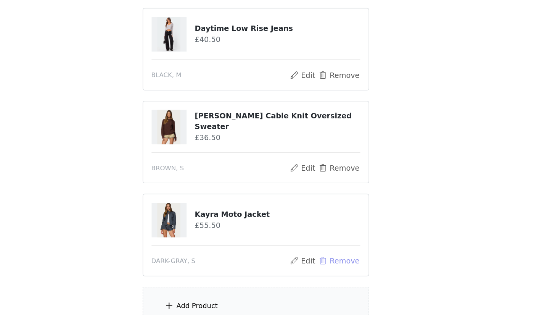
click at [323, 271] on button "Remove" at bounding box center [338, 275] width 30 height 9
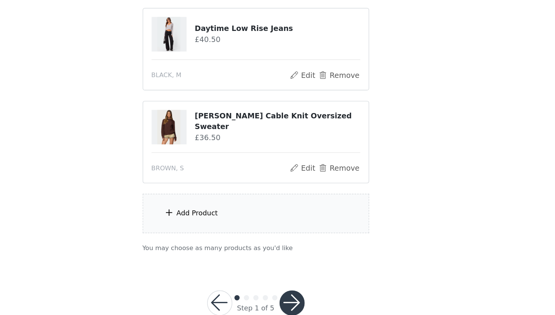
click at [197, 226] on div "Add Product" at bounding box center [277, 240] width 165 height 29
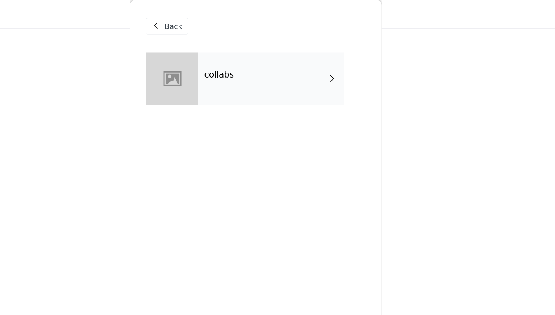
scroll to position [403, 0]
click at [236, 58] on div "collabs" at bounding box center [289, 57] width 106 height 38
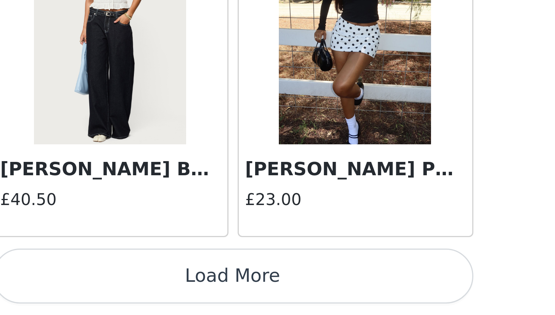
scroll to position [246, 0]
click at [197, 292] on button "Load More" at bounding box center [277, 301] width 160 height 18
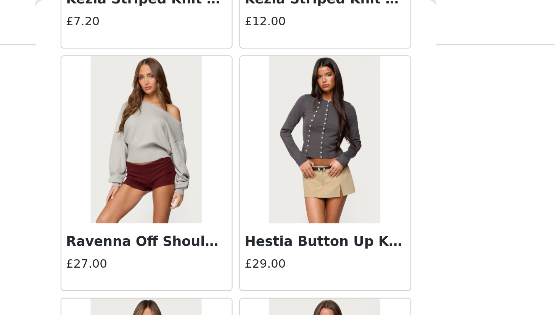
scroll to position [1567, 0]
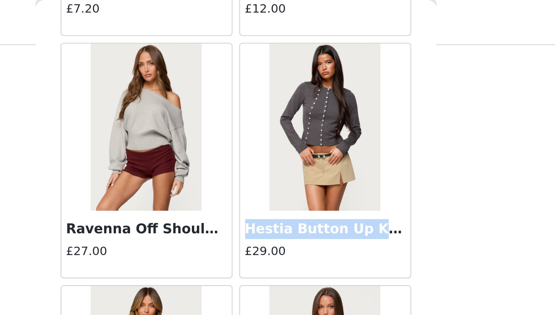
drag, startPoint x: 109, startPoint y: 104, endPoint x: 179, endPoint y: 105, distance: 70.5
click at [279, 105] on div "Hestia Button Up Knit Cardigan £29.00" at bounding box center [318, 111] width 78 height 30
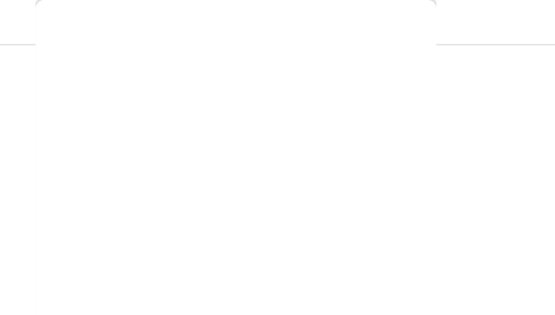
scroll to position [48, 0]
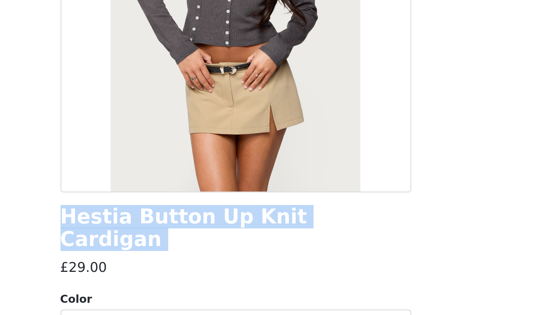
drag, startPoint x: 29, startPoint y: 96, endPoint x: 161, endPoint y: 105, distance: 132.6
click at [197, 105] on div "Hestia Button Up Knit Cardigan £29.00 Color Select color Size Select size Cardi…" at bounding box center [277, 161] width 160 height 343
copy div "Hestia Button Up Knit Cardigan"
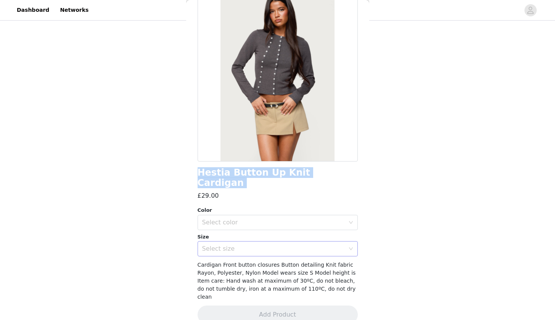
scroll to position [42, 0]
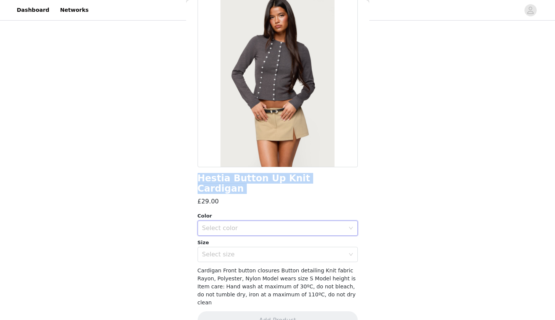
click at [229, 224] on div "Select color" at bounding box center [275, 228] width 146 height 14
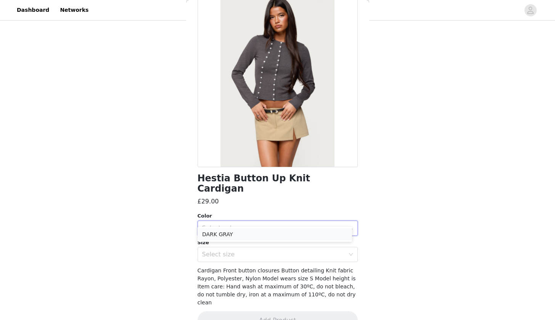
click at [231, 229] on li "DARK GRAY" at bounding box center [274, 234] width 154 height 12
click at [231, 251] on div "Select size" at bounding box center [273, 255] width 143 height 8
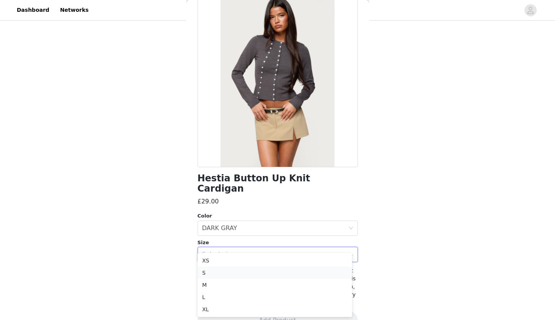
click at [213, 268] on li "S" at bounding box center [274, 273] width 154 height 12
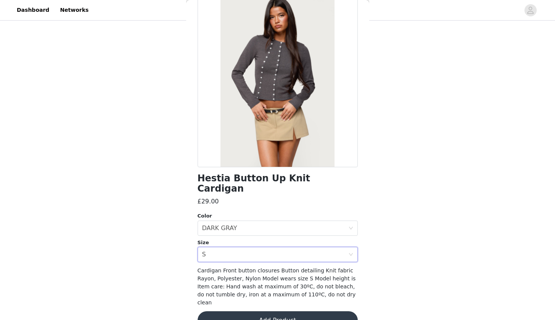
click at [244, 295] on button "Add Product" at bounding box center [277, 320] width 160 height 18
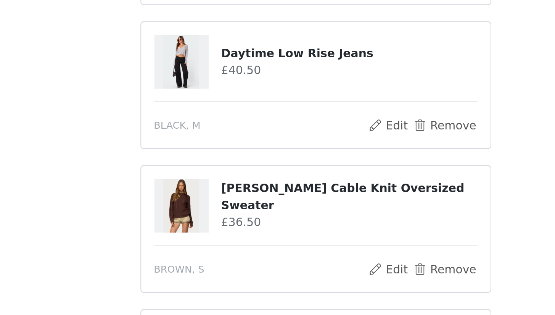
scroll to position [401, 0]
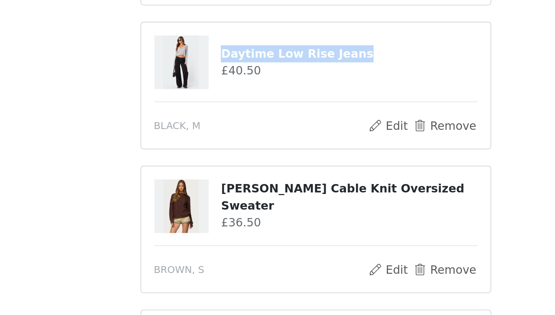
drag, startPoint x: 106, startPoint y: 24, endPoint x: 182, endPoint y: 28, distance: 76.3
click at [233, 188] on h4 "Daytime Low Rise Jeans" at bounding box center [293, 192] width 120 height 8
copy h4 "Daytime Low Rise Jeans"
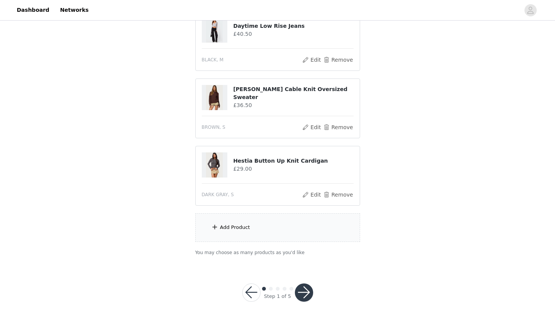
scroll to position [566, 0]
click at [307, 292] on button "button" at bounding box center [304, 293] width 18 height 18
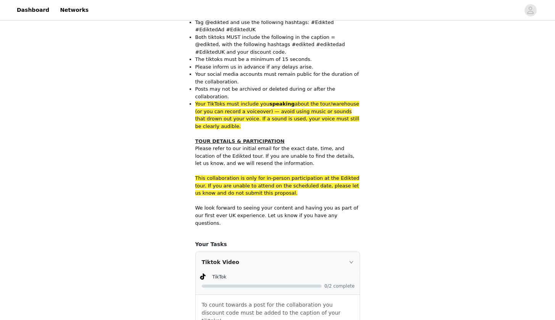
scroll to position [672, 0]
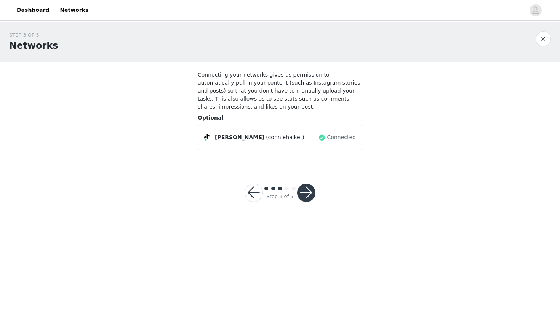
click at [307, 195] on button "button" at bounding box center [306, 193] width 18 height 18
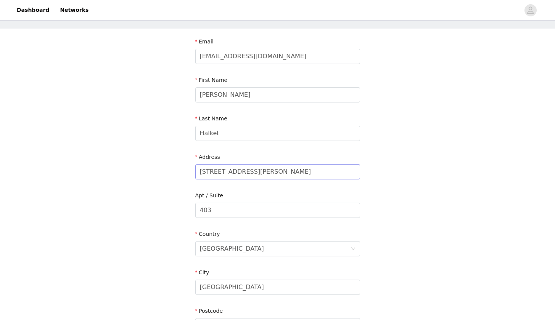
scroll to position [36, 0]
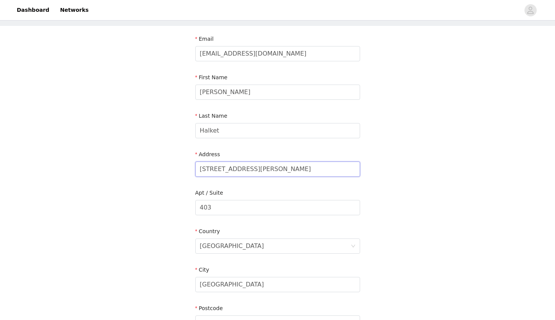
drag, startPoint x: 198, startPoint y: 169, endPoint x: 372, endPoint y: 168, distance: 173.8
type input "[STREET_ADDRESS][PERSON_NAME]"
click at [237, 209] on input "403" at bounding box center [277, 207] width 165 height 15
drag, startPoint x: 237, startPoint y: 209, endPoint x: 199, endPoint y: 209, distance: 38.1
click at [199, 209] on input "403" at bounding box center [277, 207] width 165 height 15
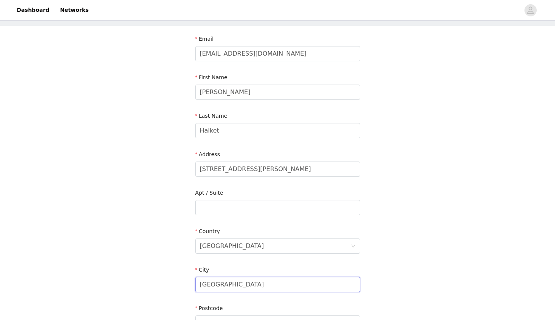
drag, startPoint x: 240, startPoint y: 286, endPoint x: 169, endPoint y: 285, distance: 71.3
type input "[GEOGRAPHIC_DATA]"
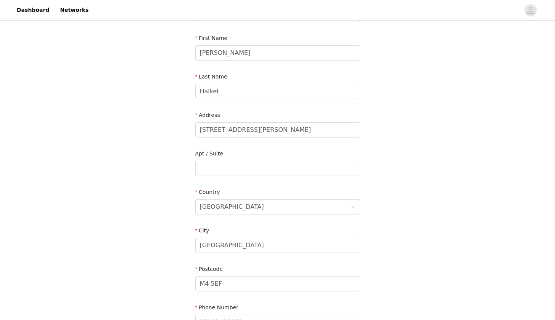
scroll to position [76, 0]
drag, startPoint x: 232, startPoint y: 285, endPoint x: 167, endPoint y: 284, distance: 64.8
type input "s"
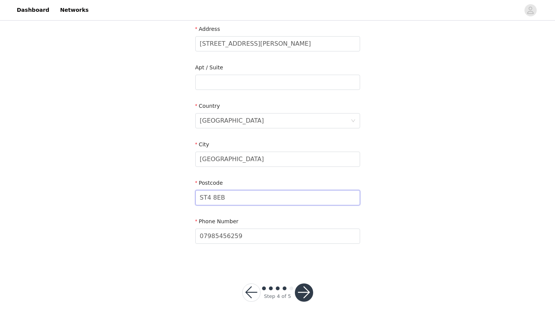
scroll to position [161, 0]
type input "ST4 8EB"
click at [303, 288] on button "button" at bounding box center [304, 293] width 18 height 18
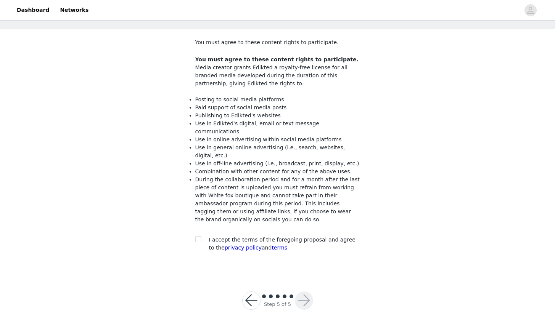
scroll to position [32, 0]
click at [201, 236] on div at bounding box center [200, 240] width 11 height 8
click at [197, 237] on input "checkbox" at bounding box center [197, 239] width 5 height 5
checkbox input "true"
click at [309, 295] on button "button" at bounding box center [304, 301] width 18 height 18
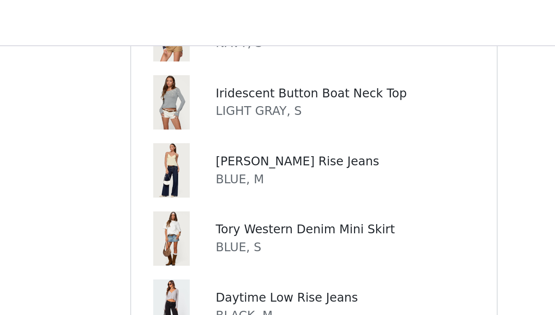
scroll to position [324, 0]
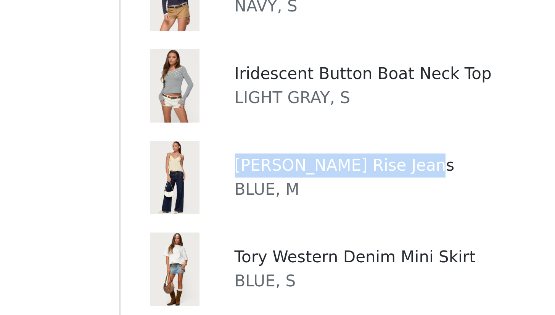
drag, startPoint x: 79, startPoint y: 55, endPoint x: 146, endPoint y: 52, distance: 67.9
click at [202, 176] on div "[PERSON_NAME] Rise Jeans BLUE, M" at bounding box center [278, 188] width 152 height 24
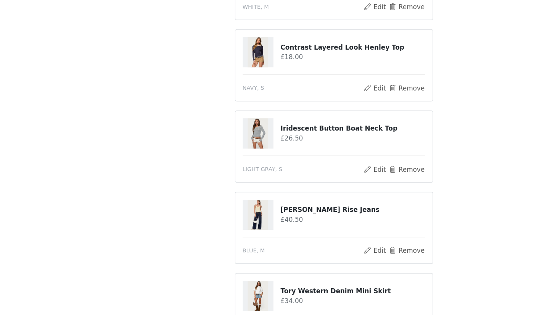
scroll to position [239, 0]
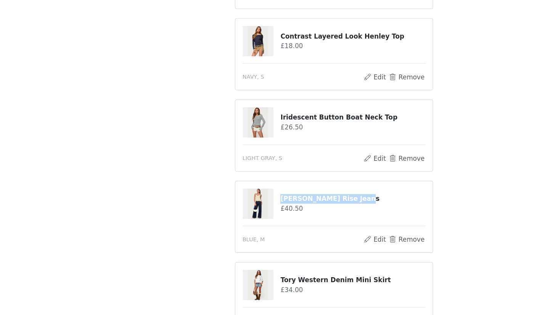
drag, startPoint x: 234, startPoint y: 166, endPoint x: 315, endPoint y: 167, distance: 80.8
click at [315, 214] on h4 "[PERSON_NAME] Rise Jeans" at bounding box center [293, 218] width 120 height 8
copy h4 "[PERSON_NAME] Rise Jeans"
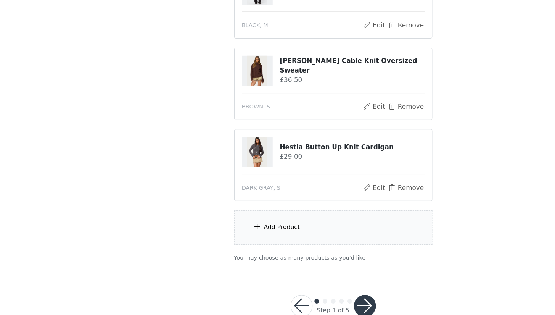
scroll to position [553, 0]
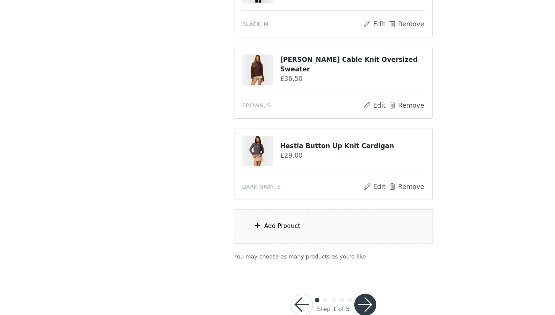
click at [302, 295] on button "button" at bounding box center [304, 306] width 18 height 18
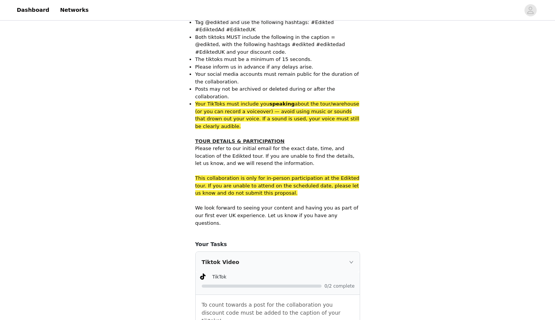
scroll to position [672, 0]
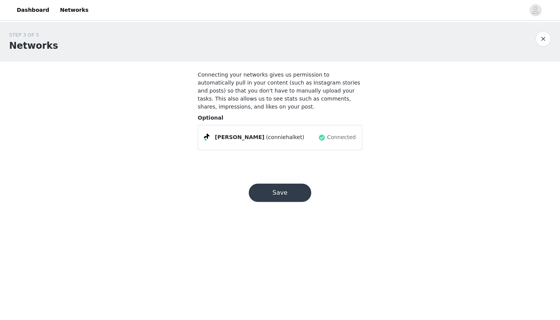
click at [281, 198] on button "Save" at bounding box center [280, 193] width 63 height 18
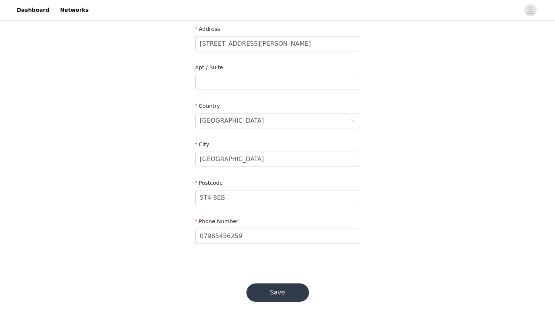
scroll to position [161, 0]
click at [274, 292] on button "Save" at bounding box center [277, 293] width 63 height 18
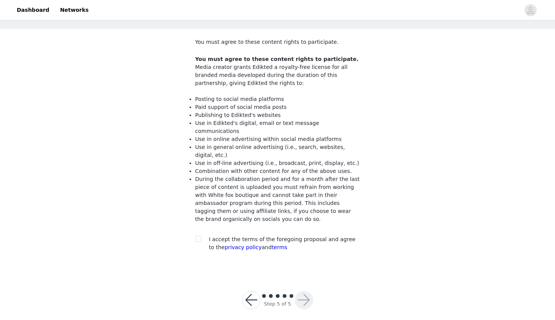
scroll to position [32, 0]
click at [199, 237] on span at bounding box center [198, 240] width 6 height 6
click at [199, 237] on input "checkbox" at bounding box center [197, 239] width 5 height 5
checkbox input "true"
click at [297, 292] on div at bounding box center [304, 301] width 18 height 18
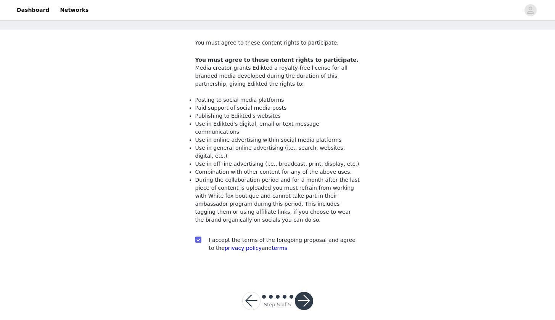
click at [302, 292] on button "button" at bounding box center [304, 301] width 18 height 18
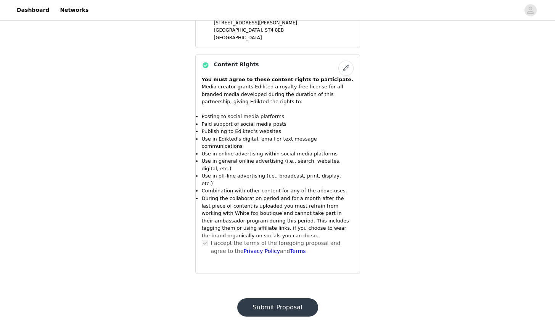
scroll to position [797, 0]
click at [275, 295] on button "Submit Proposal" at bounding box center [277, 308] width 81 height 18
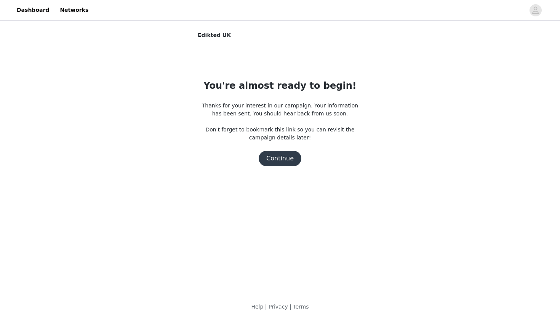
click at [282, 159] on button "Continue" at bounding box center [280, 158] width 43 height 15
